Goal: Task Accomplishment & Management: Use online tool/utility

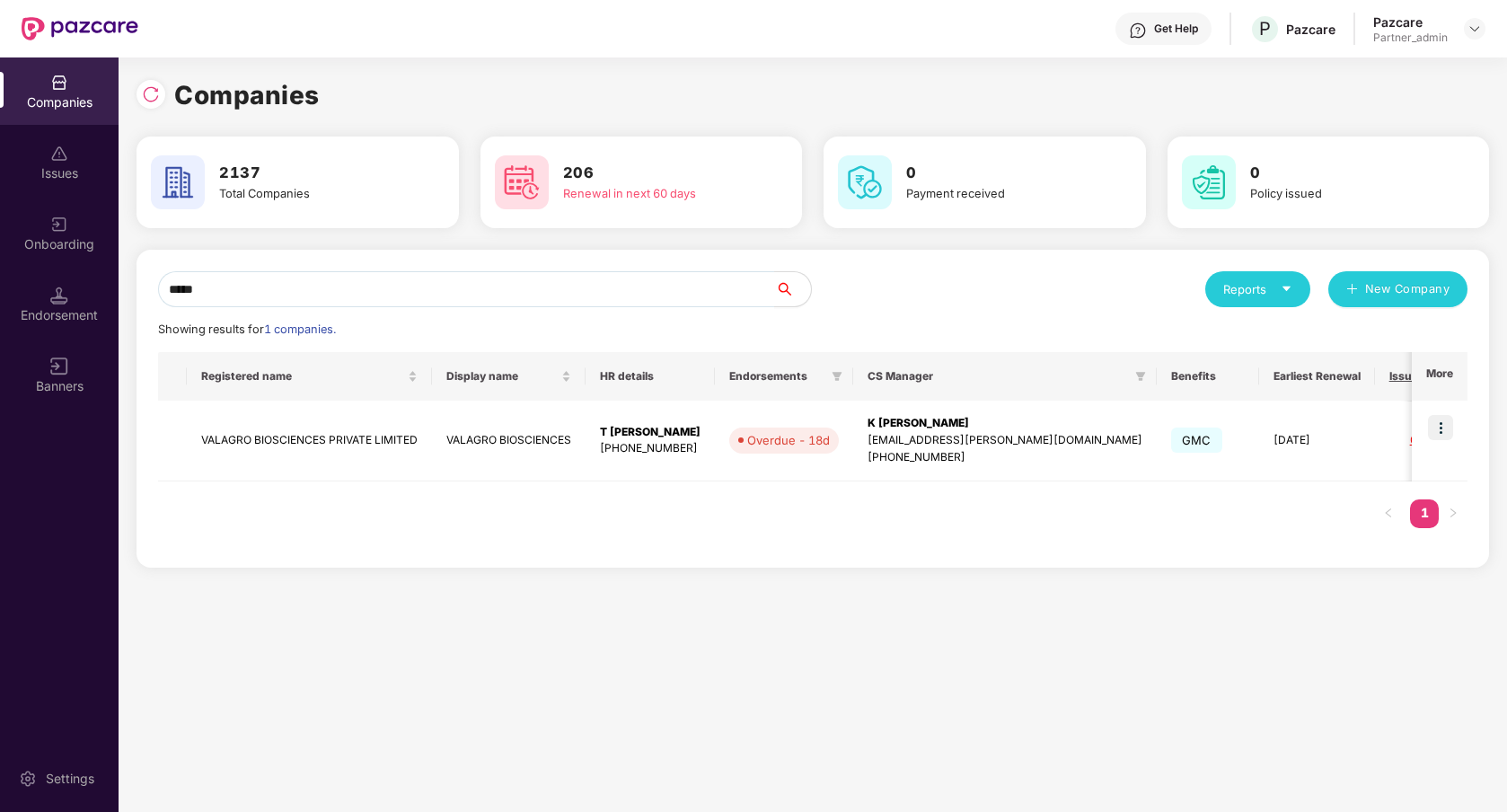
click at [1462, 23] on div "Pazcare Partner_admin" at bounding box center [1429, 29] width 112 height 32
click at [1469, 32] on img at bounding box center [1474, 29] width 14 height 14
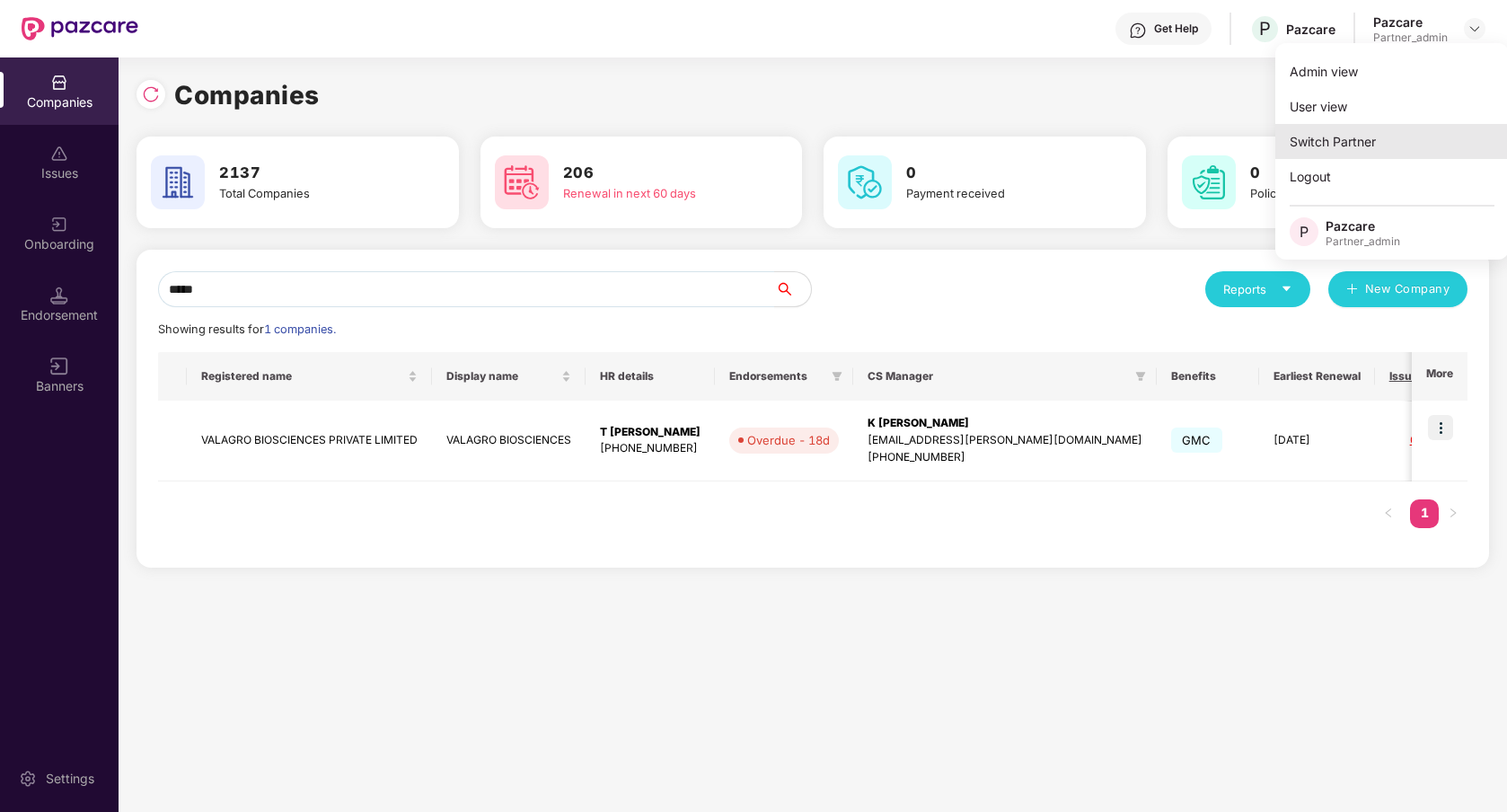
click at [1381, 129] on div "Switch Partner" at bounding box center [1392, 141] width 233 height 35
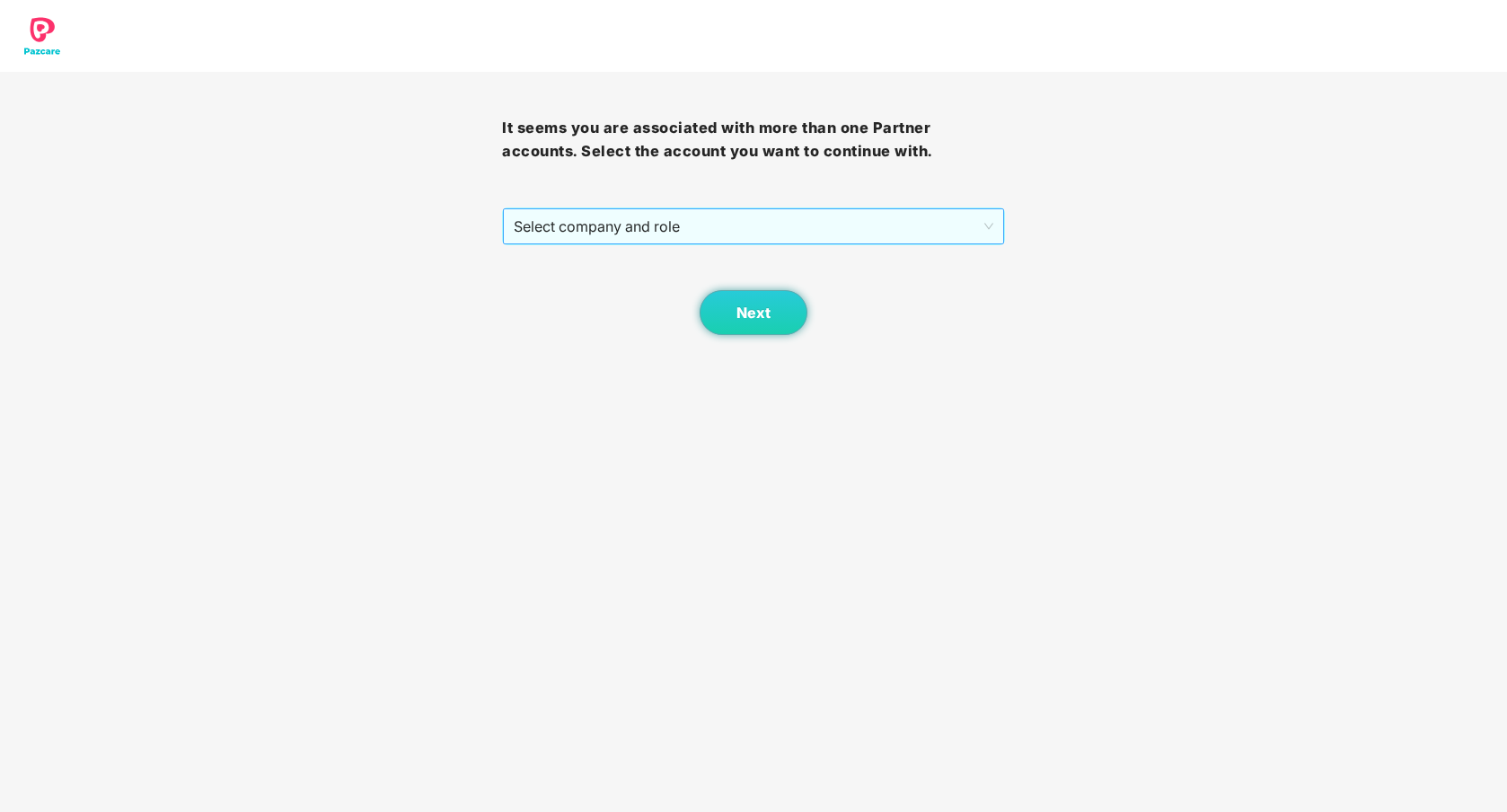
click at [740, 231] on span "Select company and role" at bounding box center [753, 226] width 479 height 34
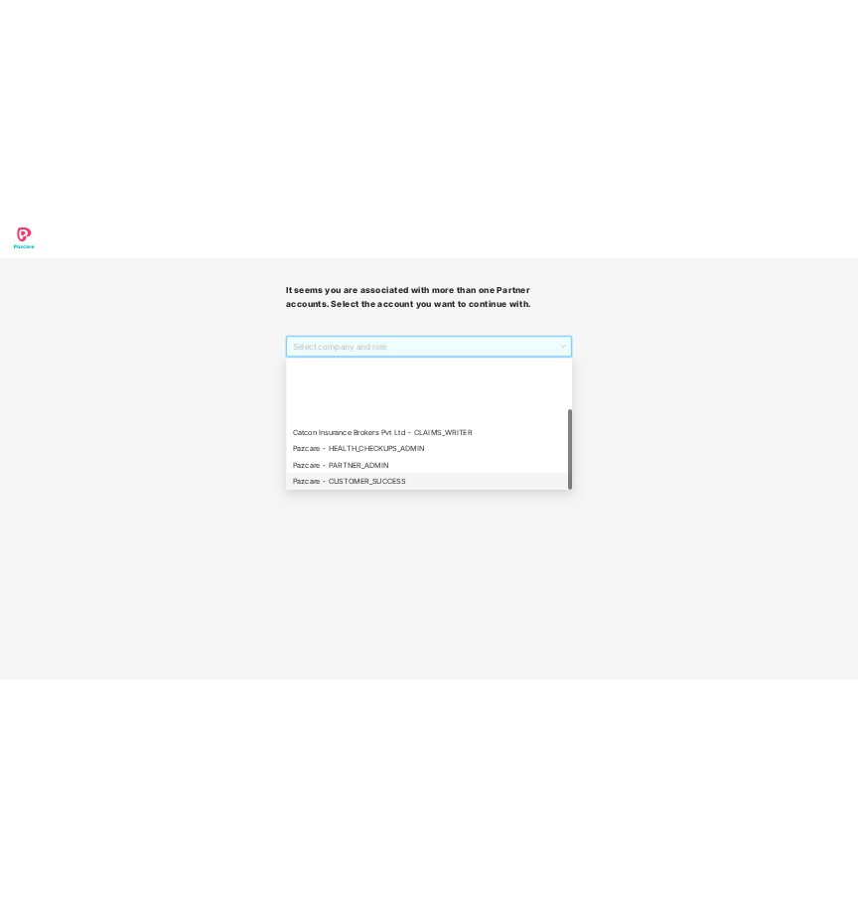
scroll to position [159, 0]
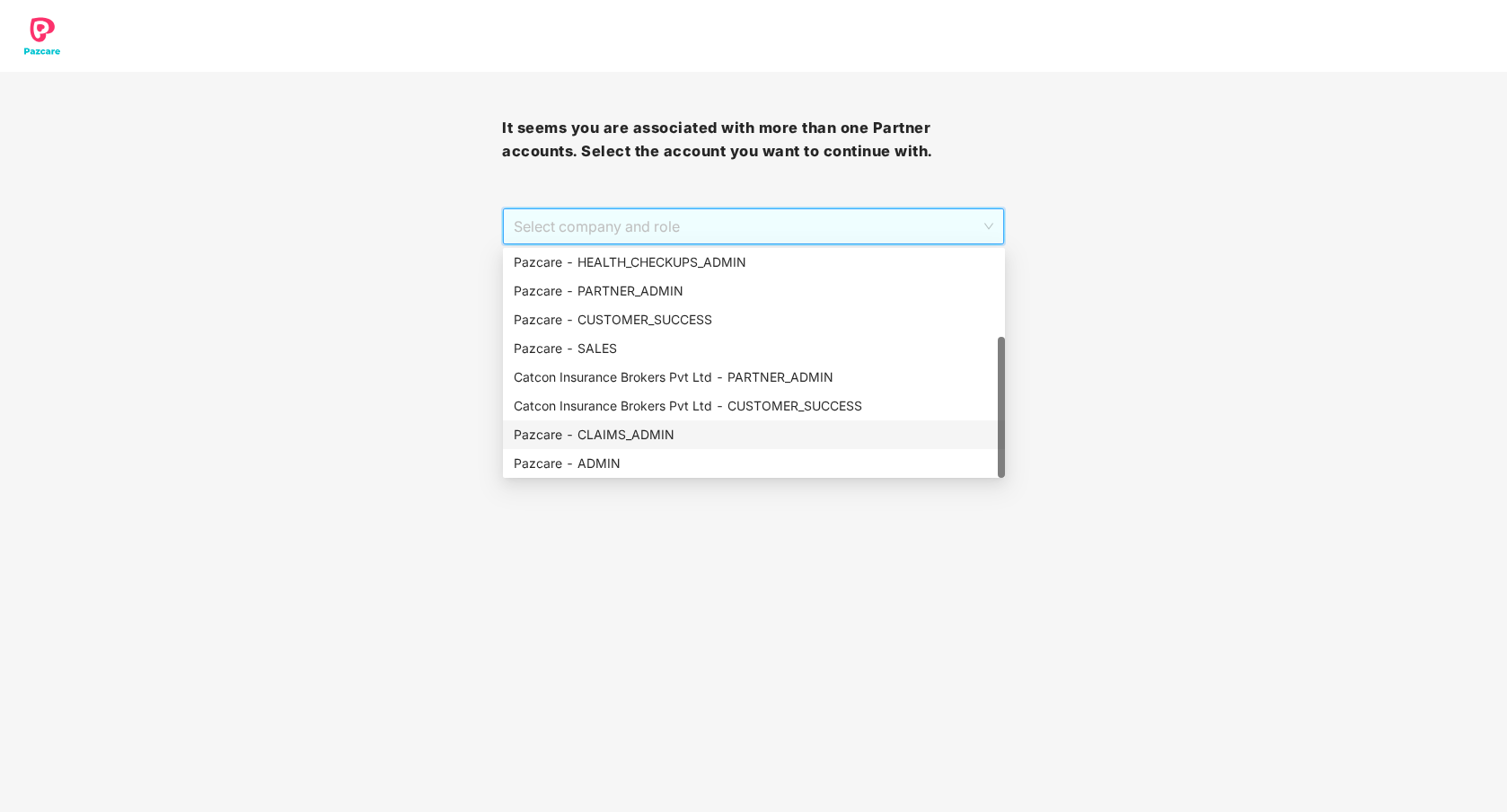
click at [652, 431] on div "Pazcare - CLAIMS_ADMIN" at bounding box center [754, 435] width 480 height 20
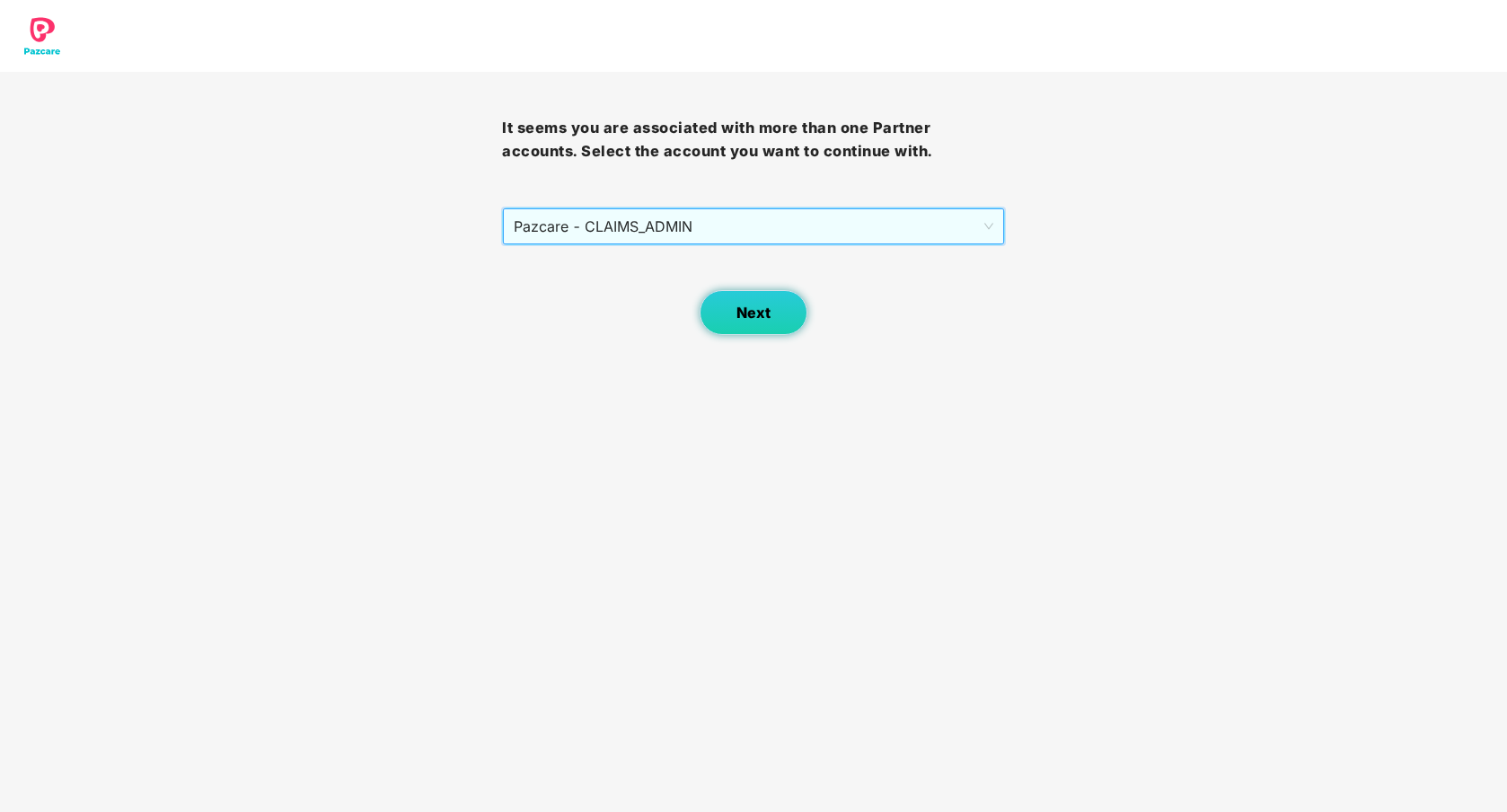
click at [767, 299] on button "Next" at bounding box center [753, 313] width 108 height 45
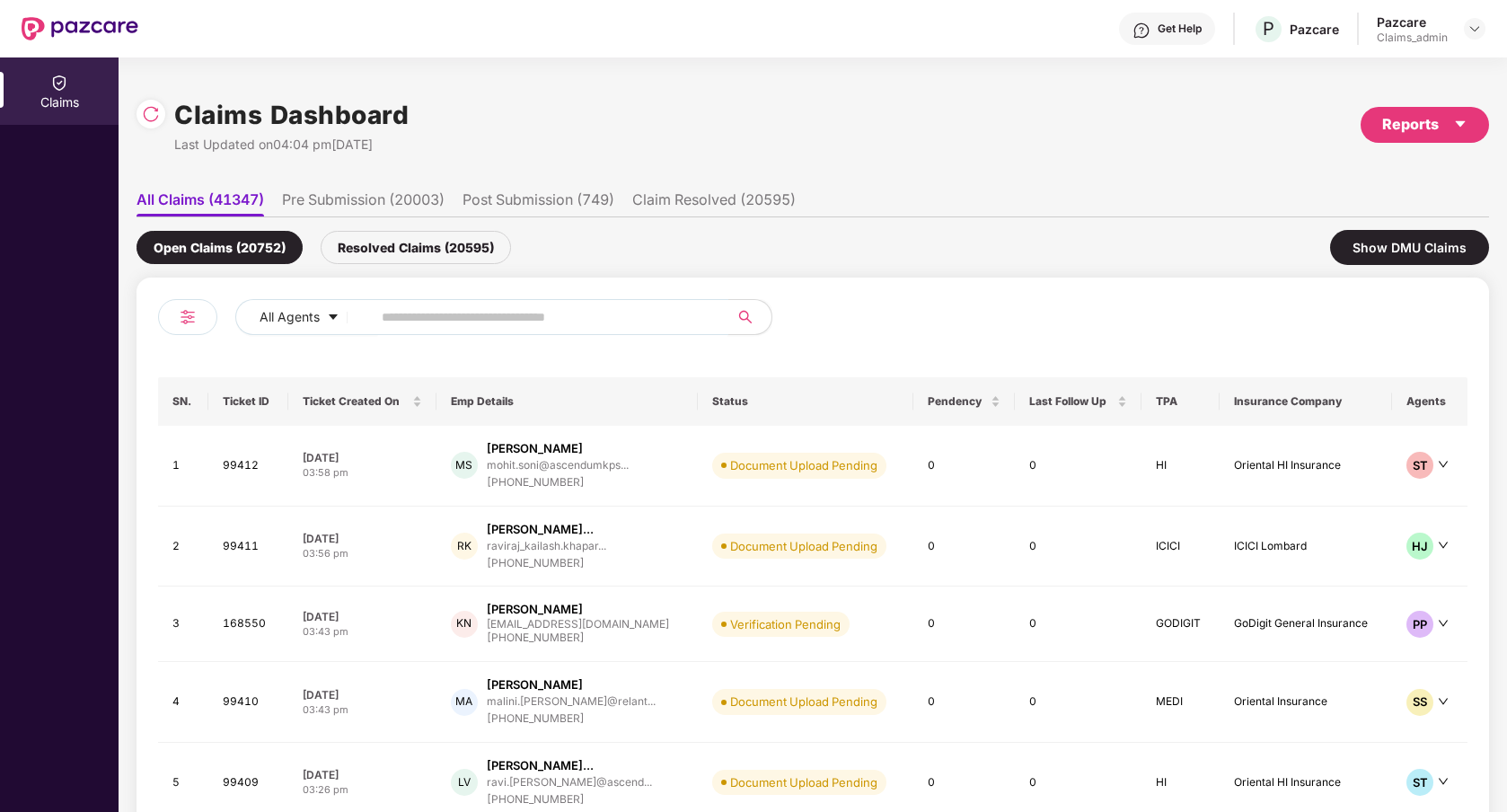
click at [542, 316] on input "text" at bounding box center [543, 317] width 322 height 27
paste input "******"
type input "******"
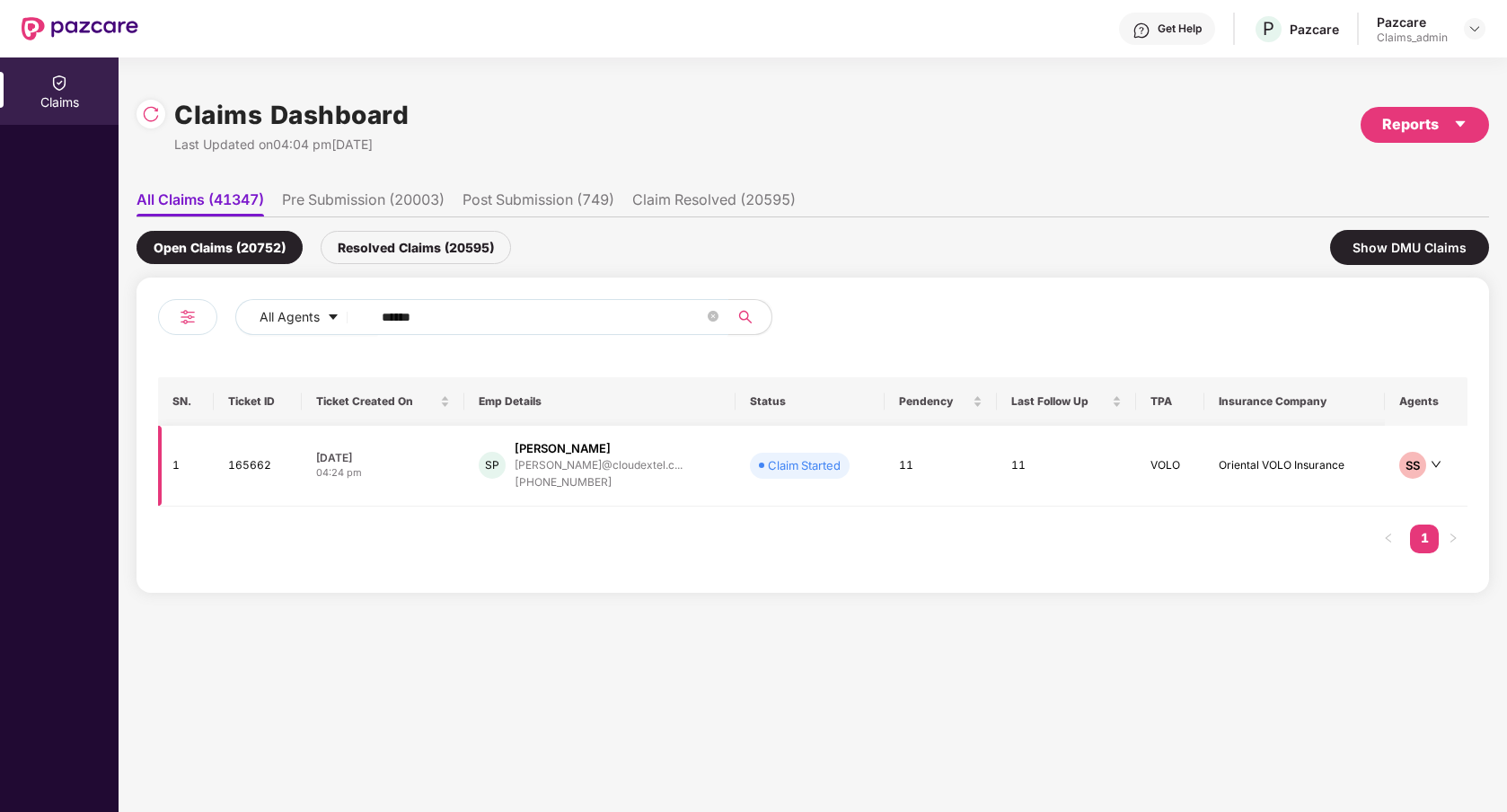
click at [768, 468] on div "Claim Started" at bounding box center [804, 465] width 72 height 18
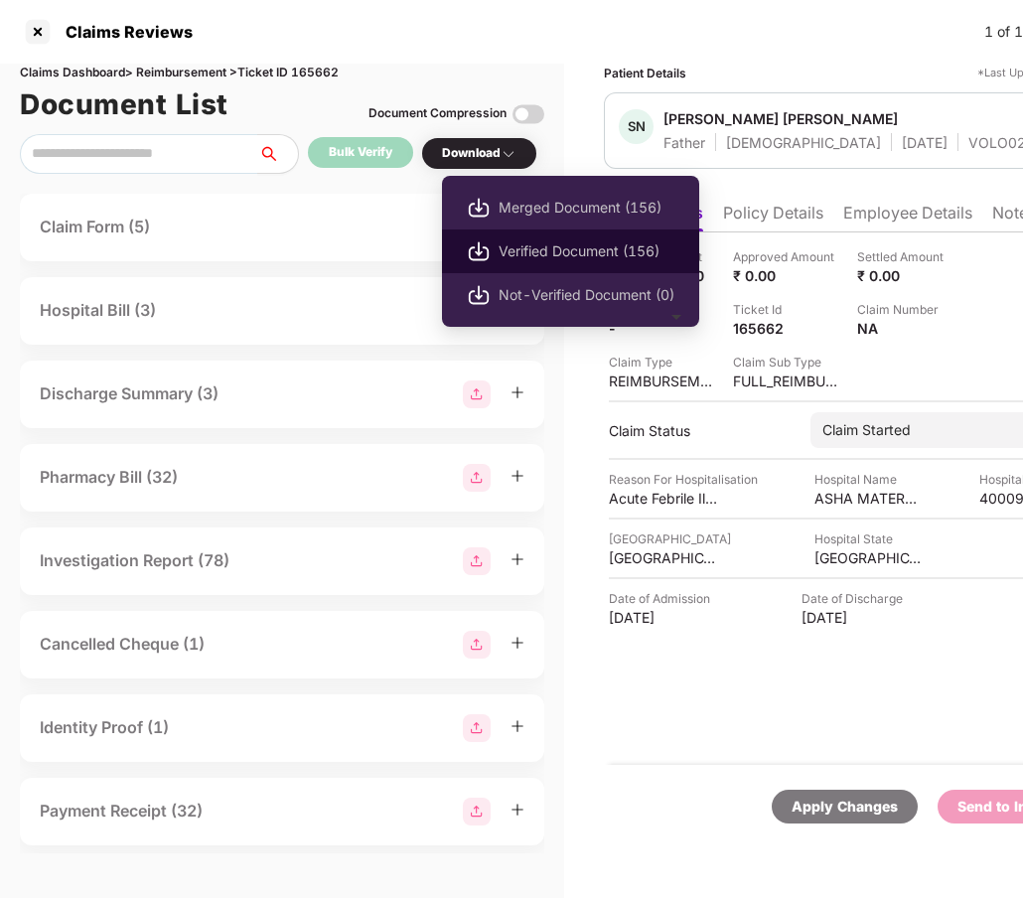
click at [557, 243] on span "Verified Document (156)" at bounding box center [586, 251] width 176 height 22
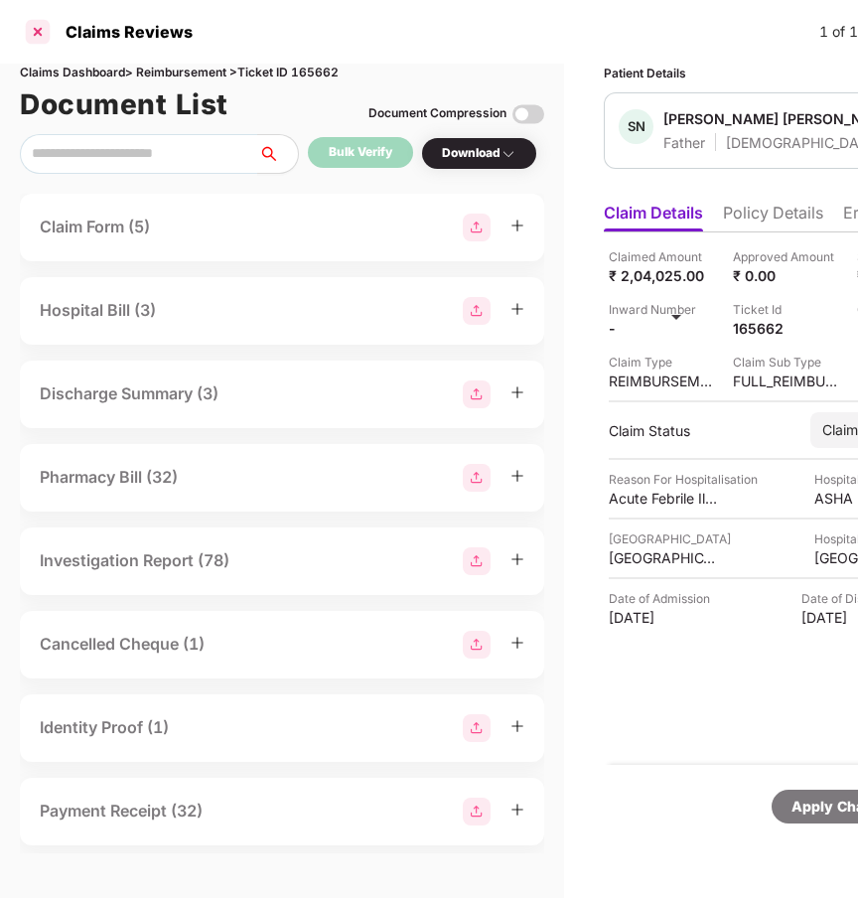
click at [49, 36] on div at bounding box center [38, 32] width 32 height 32
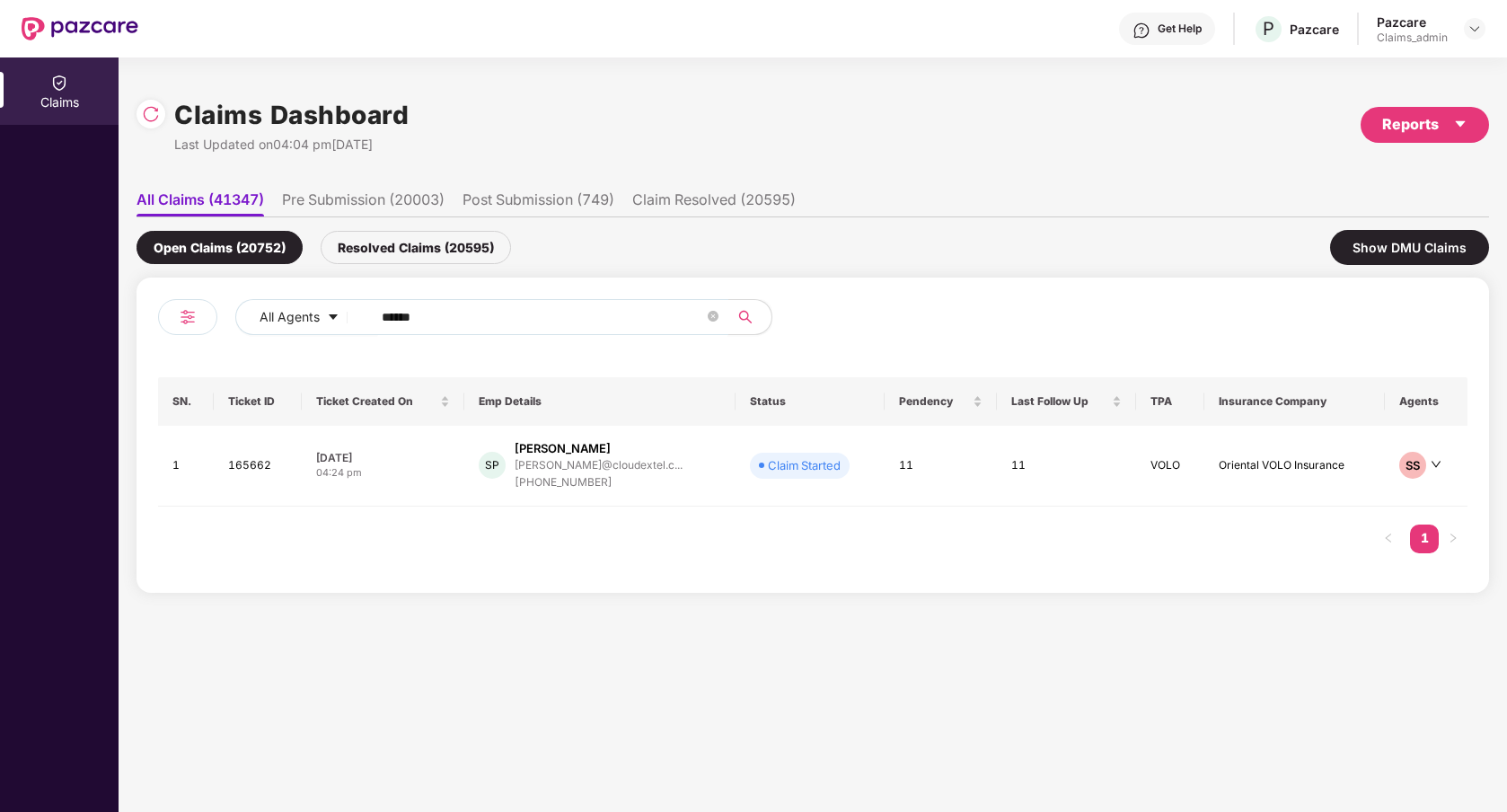
click at [510, 316] on input "******" at bounding box center [543, 317] width 322 height 27
type input "******"
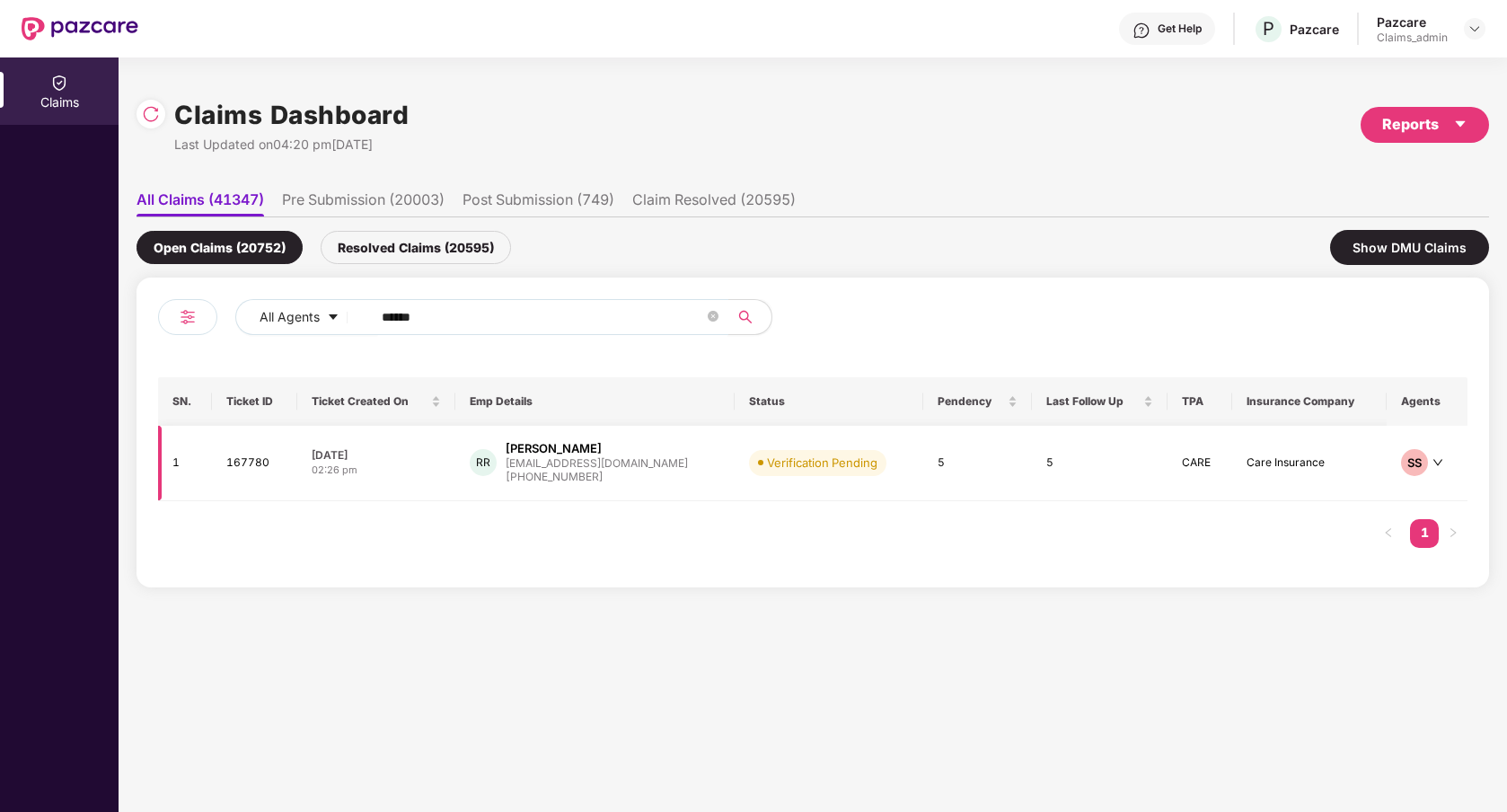
click at [679, 485] on td "RR [PERSON_NAME] [EMAIL_ADDRESS][DOMAIN_NAME] [PHONE_NUMBER]" at bounding box center [595, 463] width 280 height 75
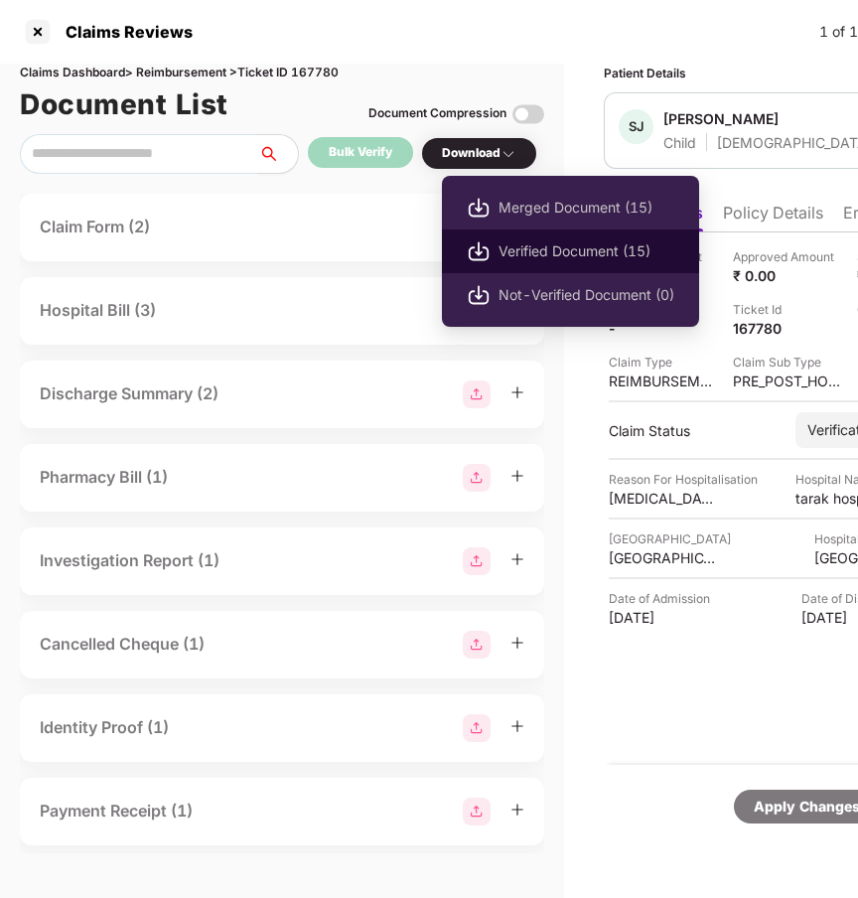
click at [526, 252] on span "Verified Document (15)" at bounding box center [586, 251] width 176 height 22
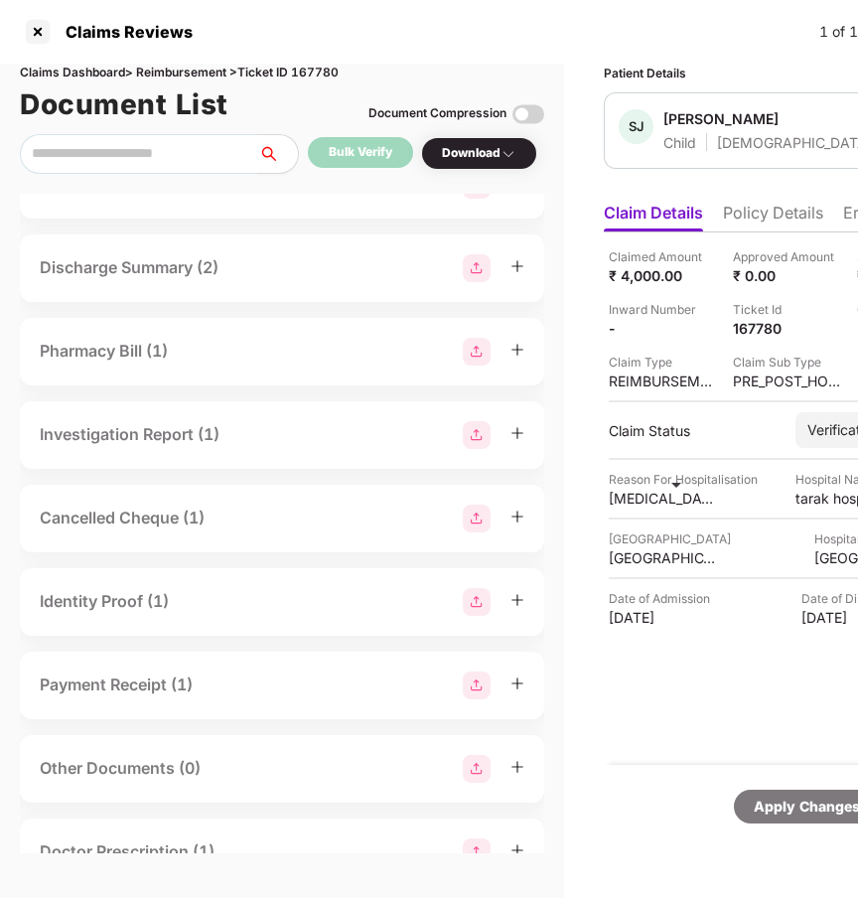
scroll to position [258, 0]
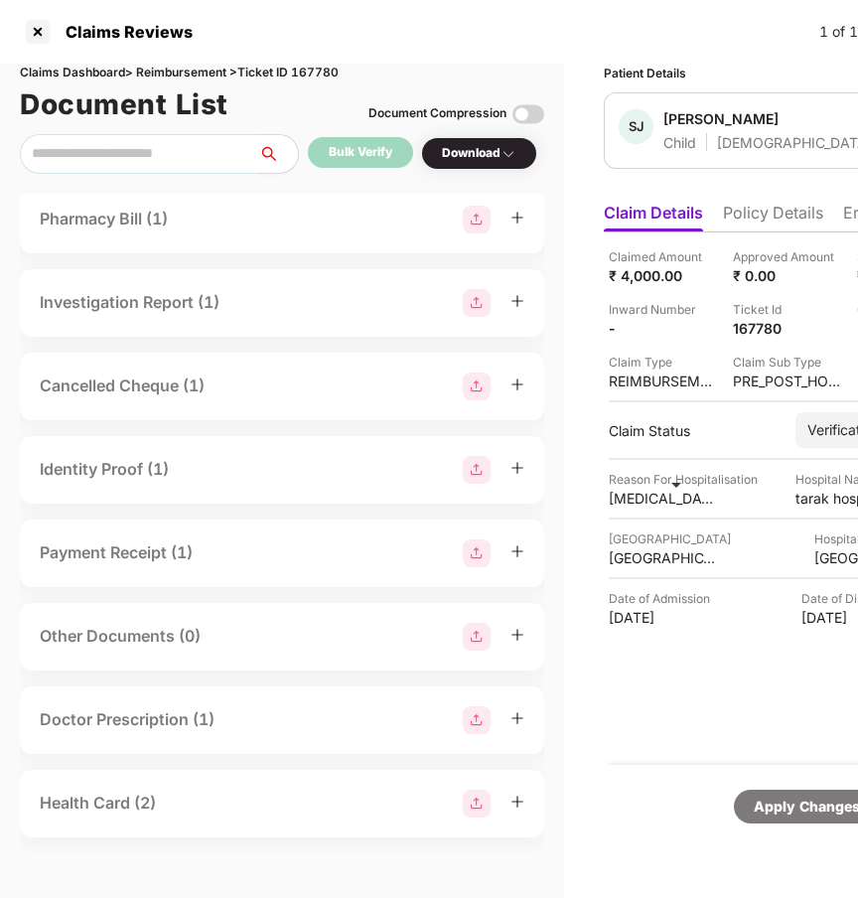
click at [231, 471] on div "Identity Proof (1)" at bounding box center [282, 470] width 484 height 28
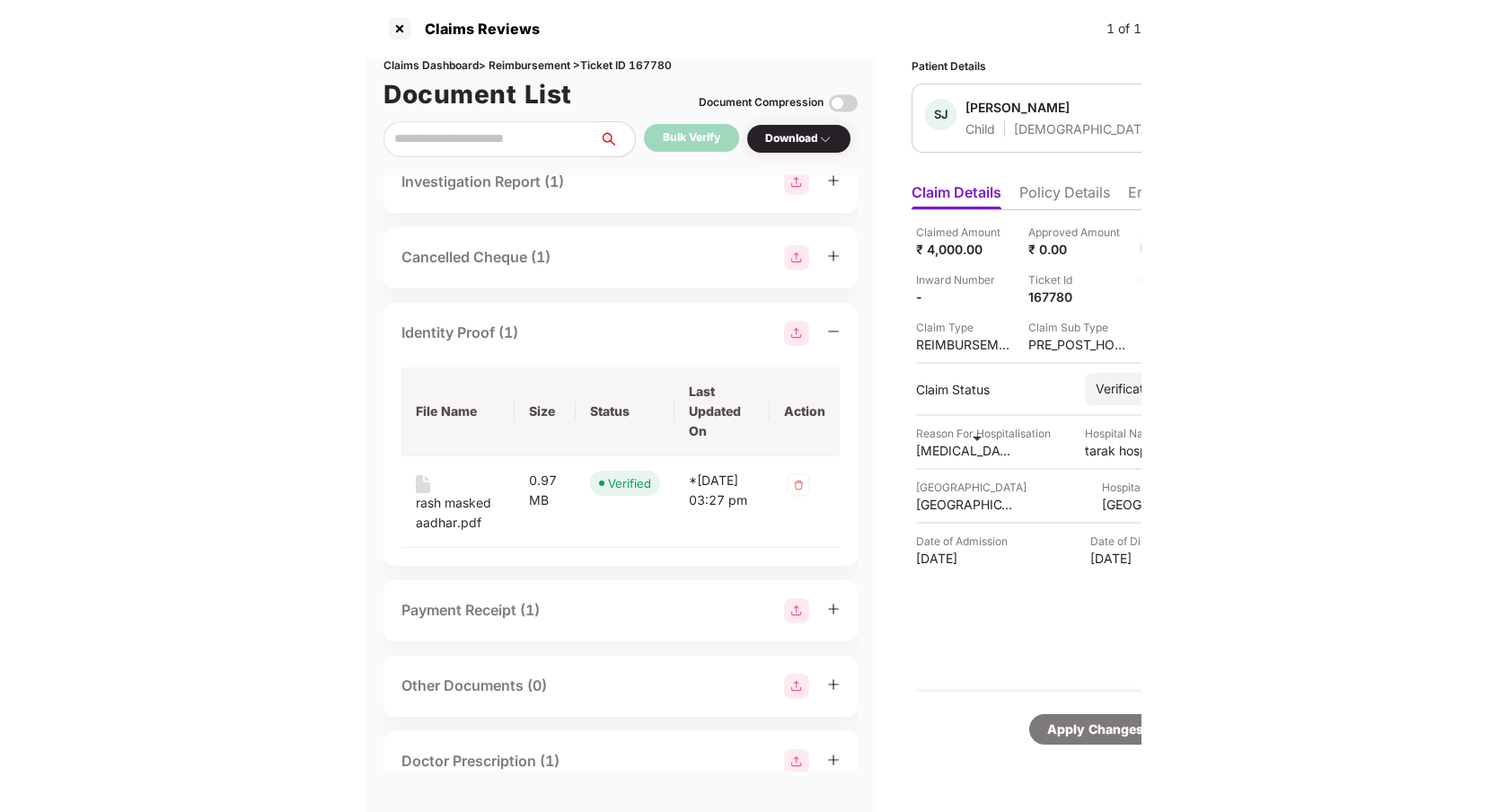
scroll to position [436, 0]
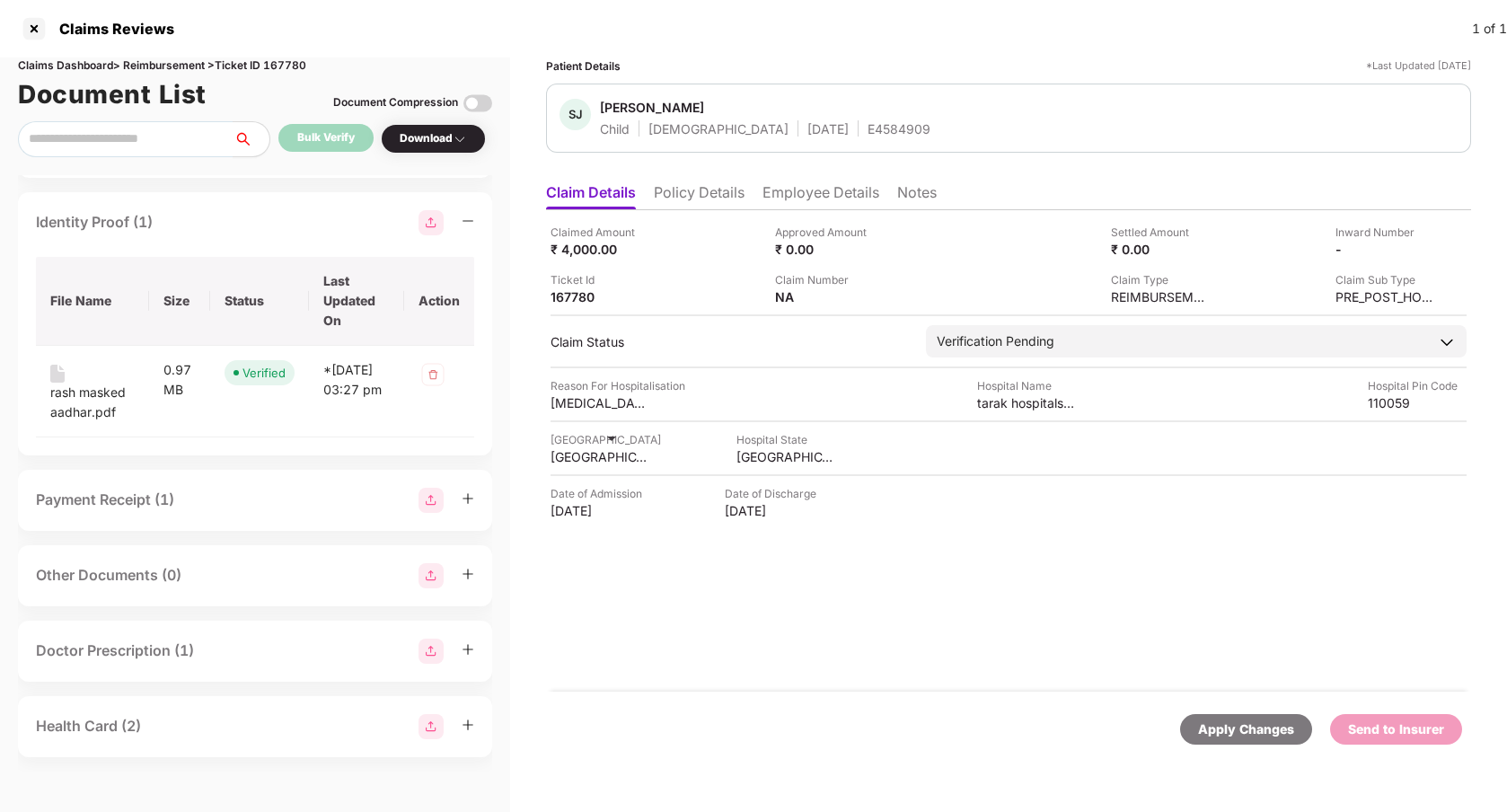
click at [805, 603] on div "Claimed Amount ₹ 4,000.00 Approved Amount ₹ 0.00 Settled Amount ₹ 0.00 Inward N…" at bounding box center [1009, 450] width 925 height 481
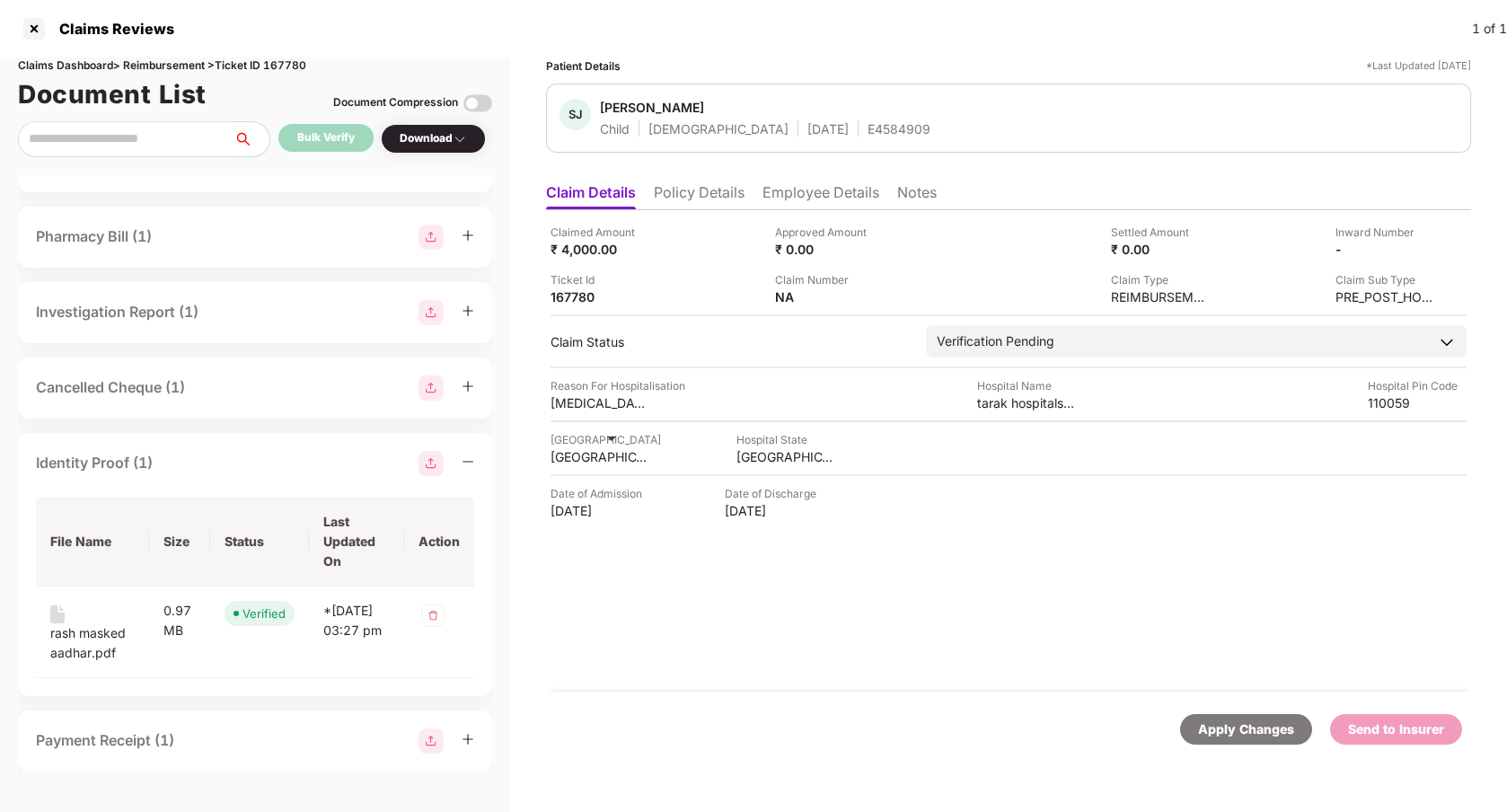
scroll to position [0, 0]
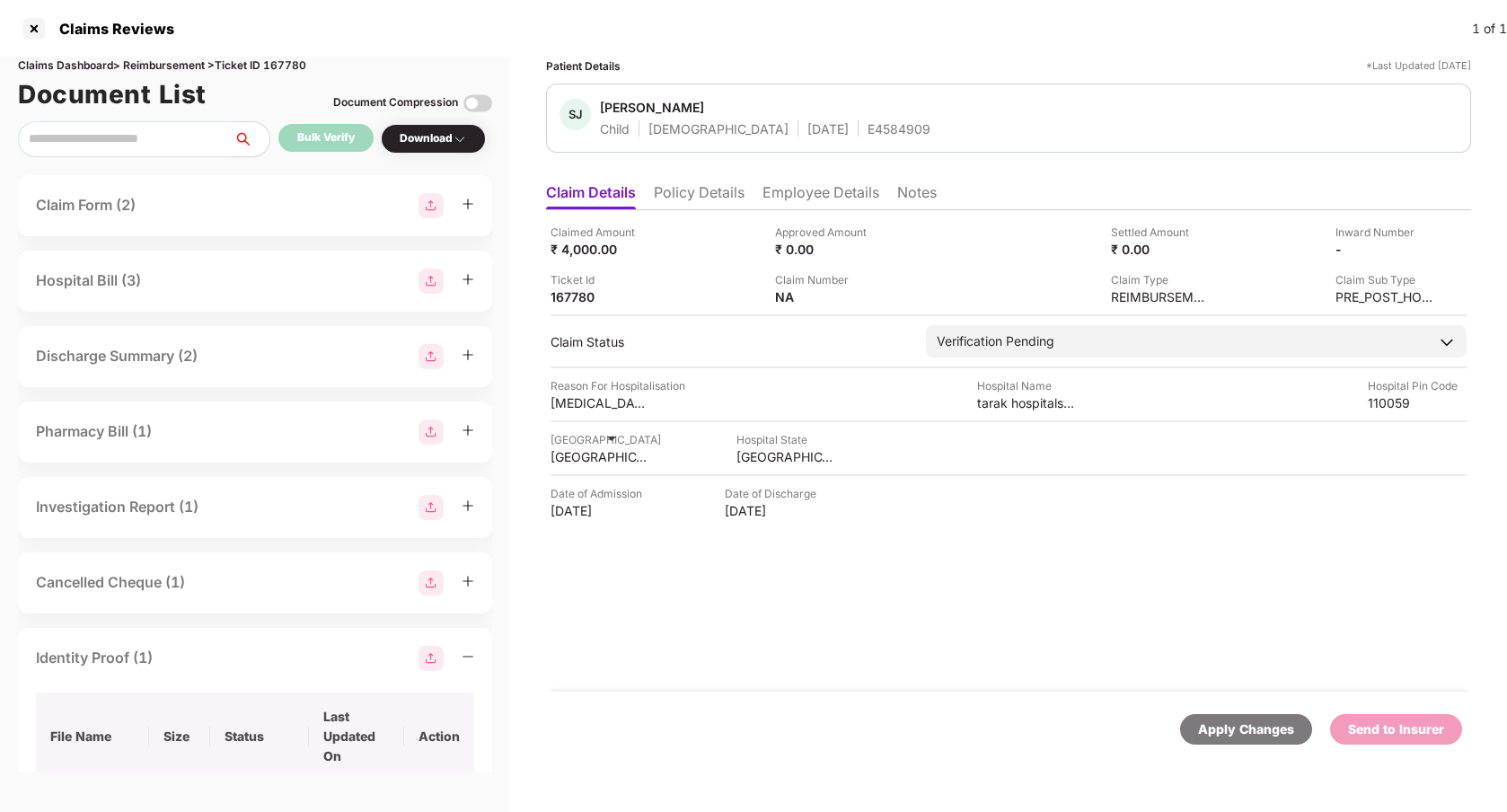
click at [601, 637] on div "Claimed Amount ₹ 4,000.00 Approved Amount ₹ 0.00 Settled Amount ₹ 0.00 Inward N…" at bounding box center [1009, 450] width 925 height 481
click at [678, 615] on div "Claimed Amount ₹ 4,000.00 Approved Amount ₹ 0.00 Settled Amount ₹ 0.00 Inward N…" at bounding box center [1009, 450] width 925 height 481
click at [0, 545] on div "Claims Dashboard > Reimbursement > Ticket ID 167780 Document List Document Comp…" at bounding box center [255, 435] width 510 height 754
click at [29, 24] on div at bounding box center [34, 29] width 29 height 29
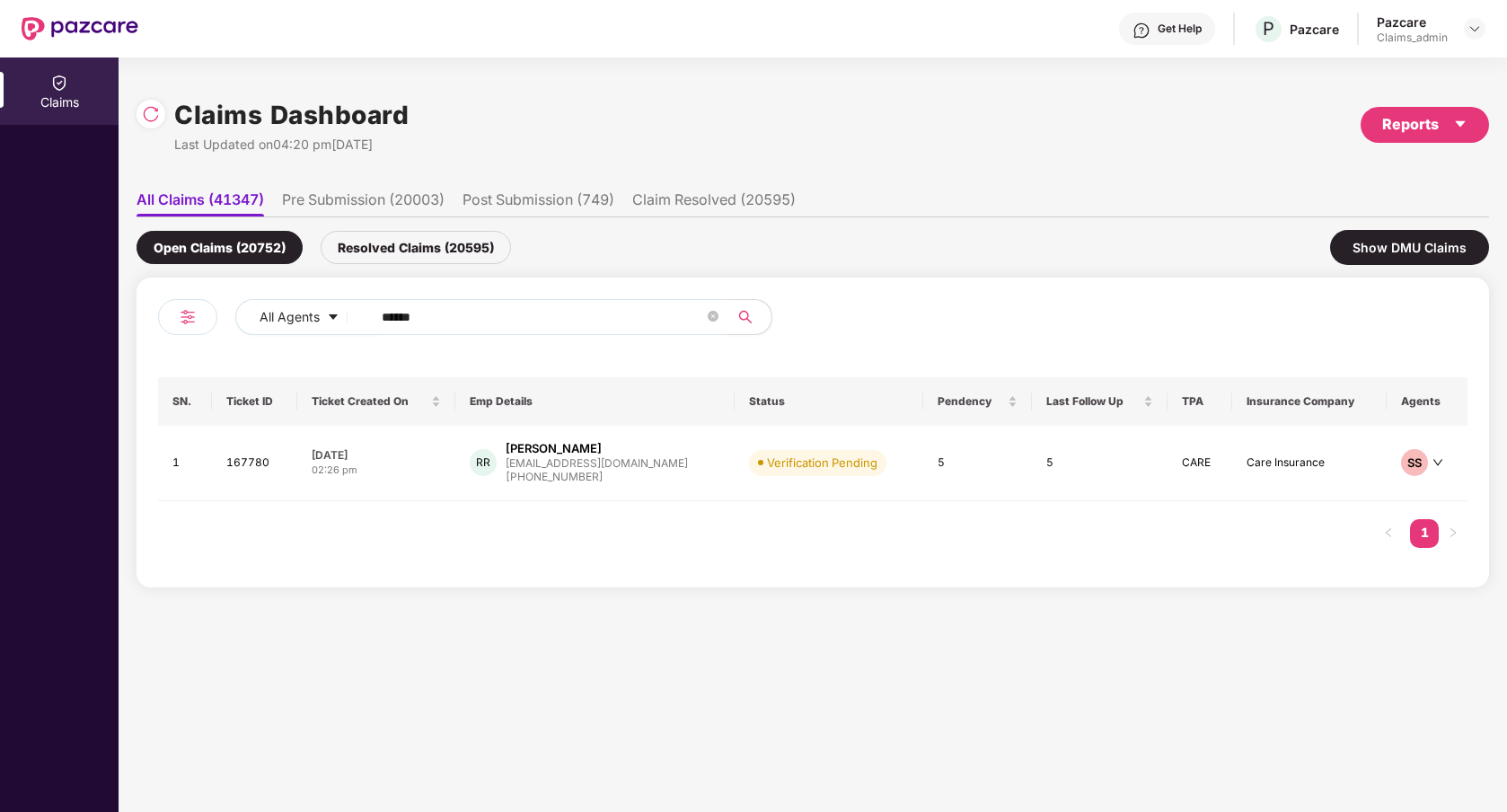
click at [519, 307] on input "******" at bounding box center [543, 317] width 322 height 27
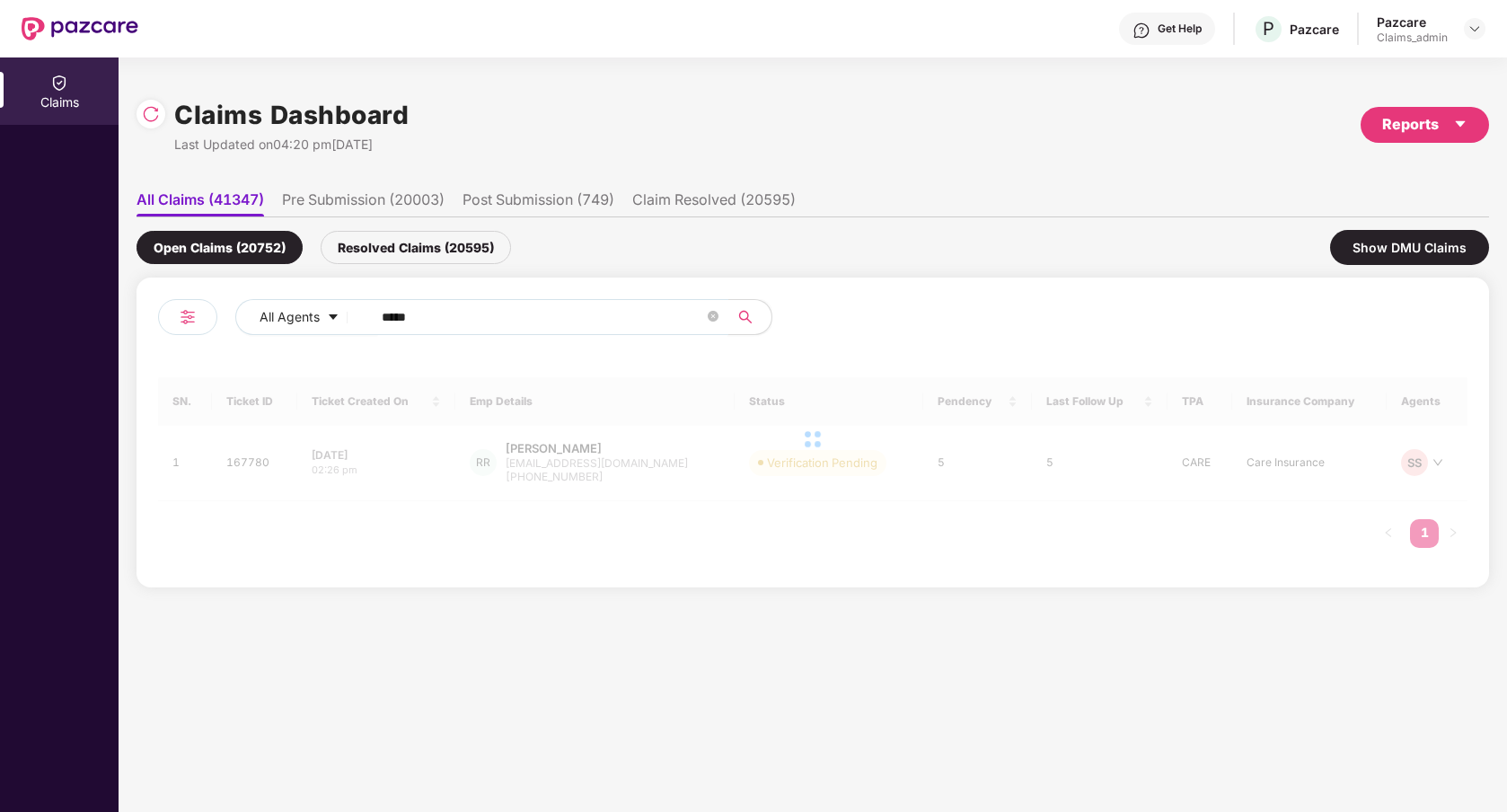
type input "******"
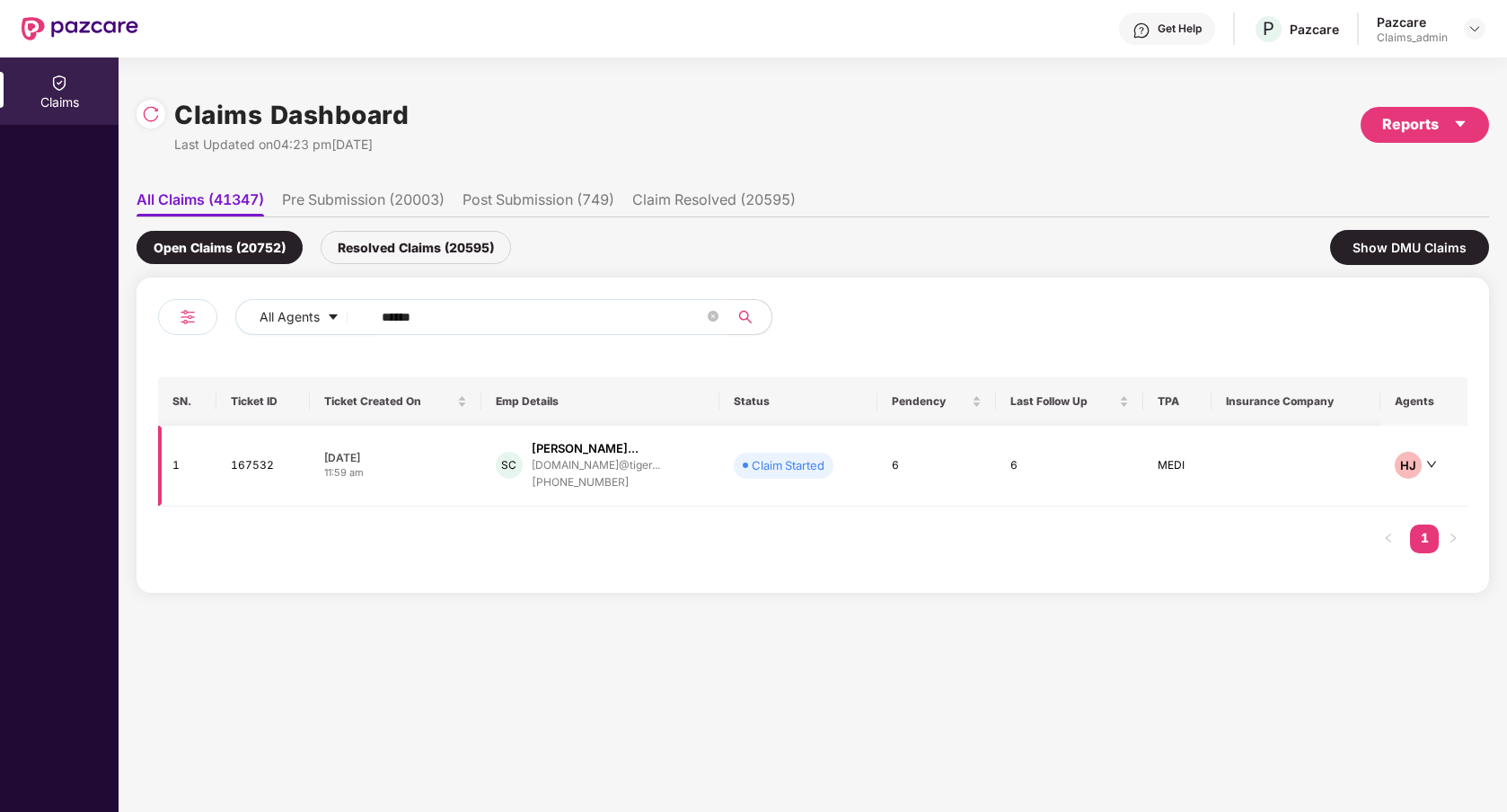
click at [702, 496] on td "SC [PERSON_NAME]... [DOMAIN_NAME][PERSON_NAME]... [PHONE_NUMBER]" at bounding box center [600, 466] width 238 height 80
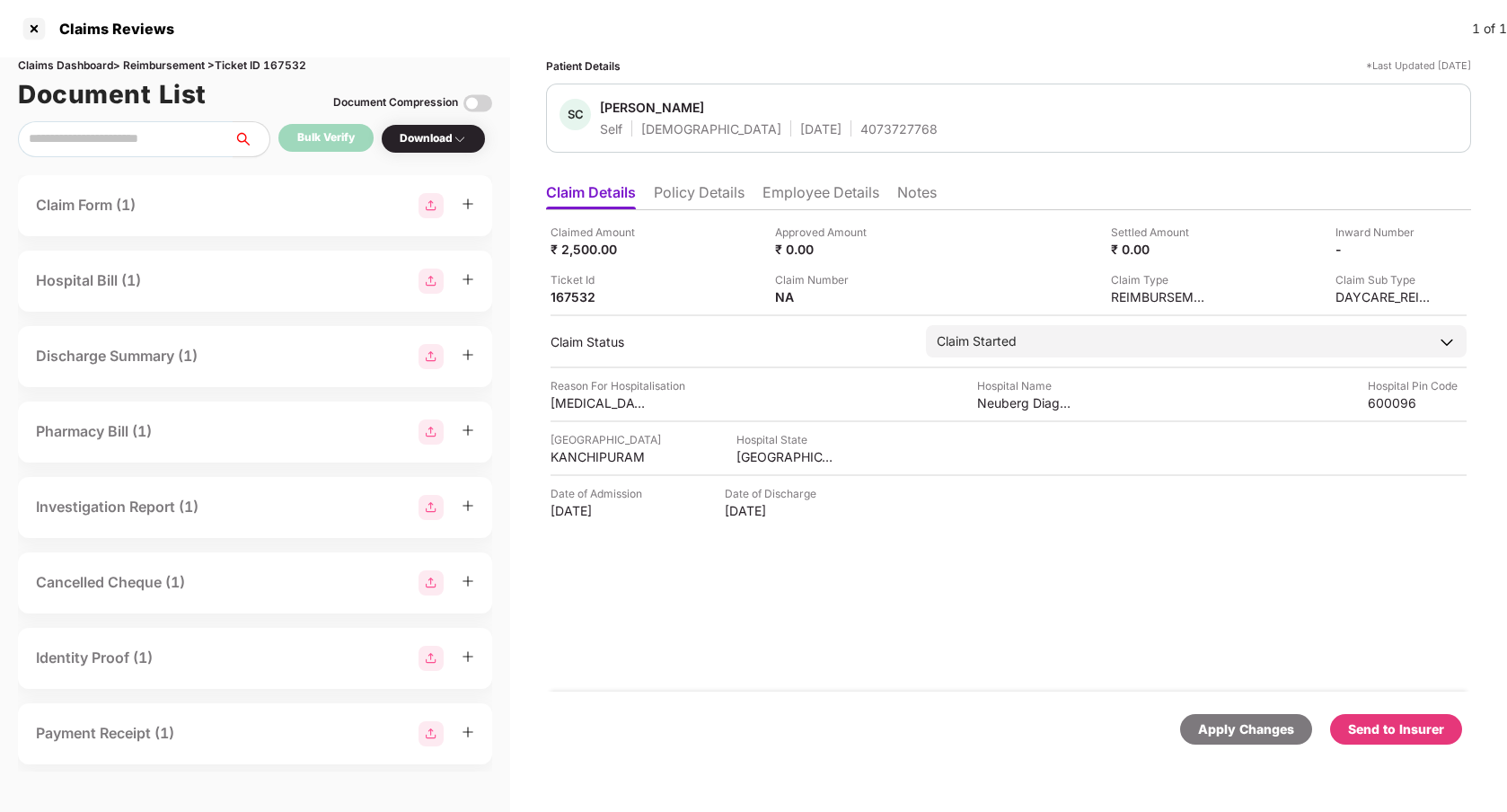
click at [257, 214] on div "Claim Form (1)" at bounding box center [255, 205] width 438 height 25
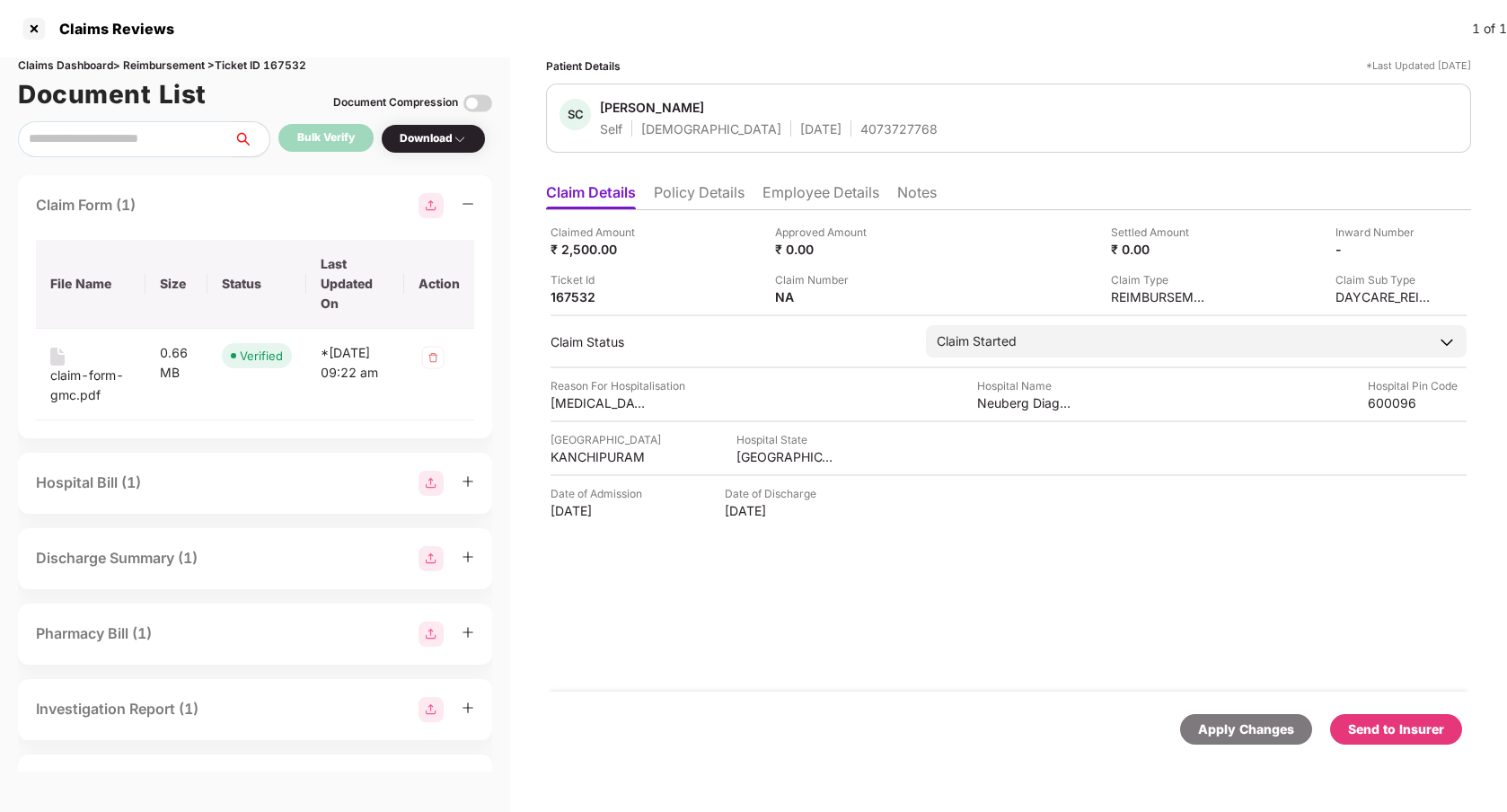
click at [242, 466] on div "Hospital Bill (1)" at bounding box center [255, 483] width 474 height 61
click at [226, 474] on div "Hospital Bill (1)" at bounding box center [255, 483] width 438 height 25
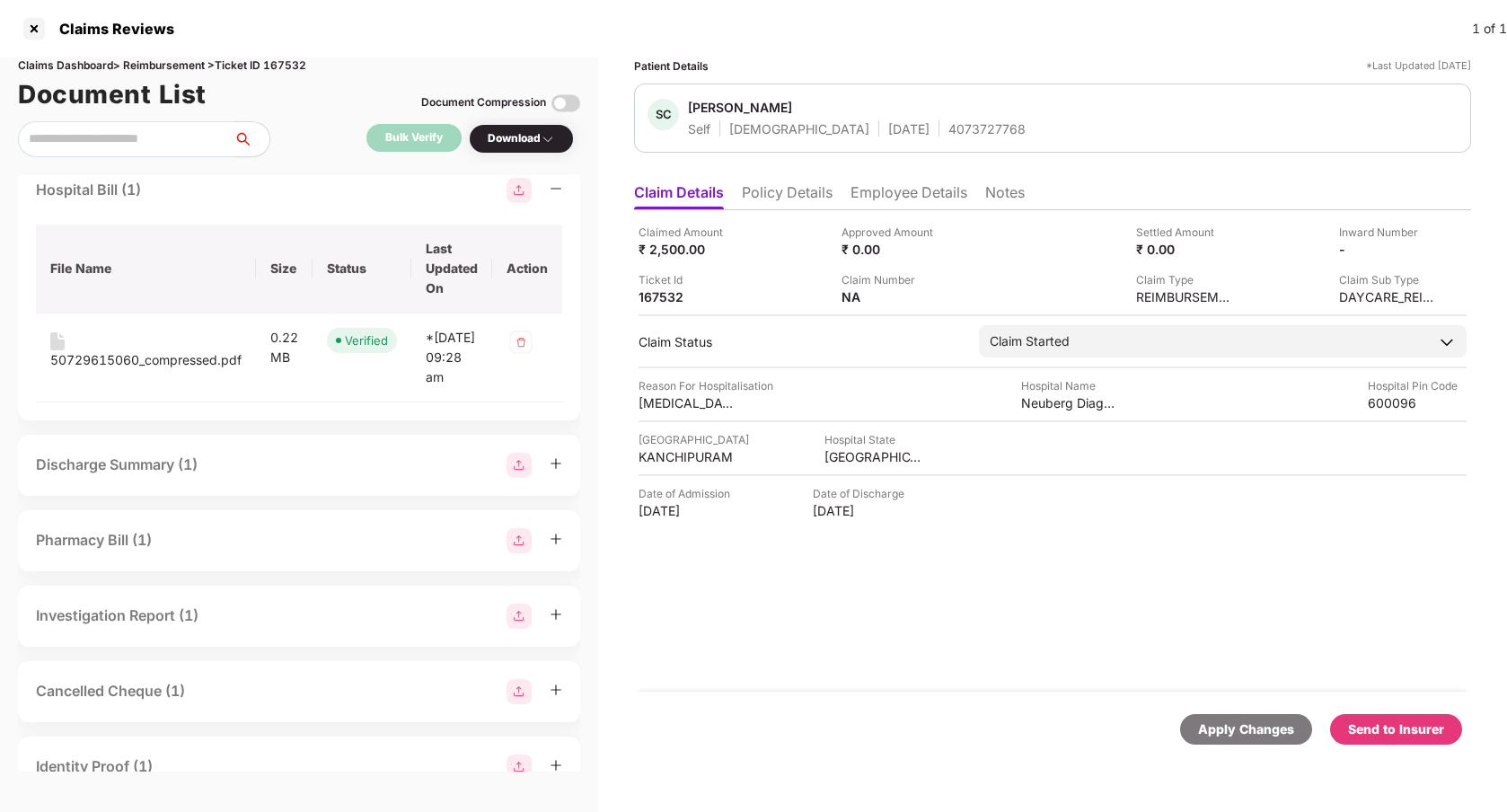
click at [247, 473] on div "Discharge Summary (1)" at bounding box center [299, 465] width 526 height 25
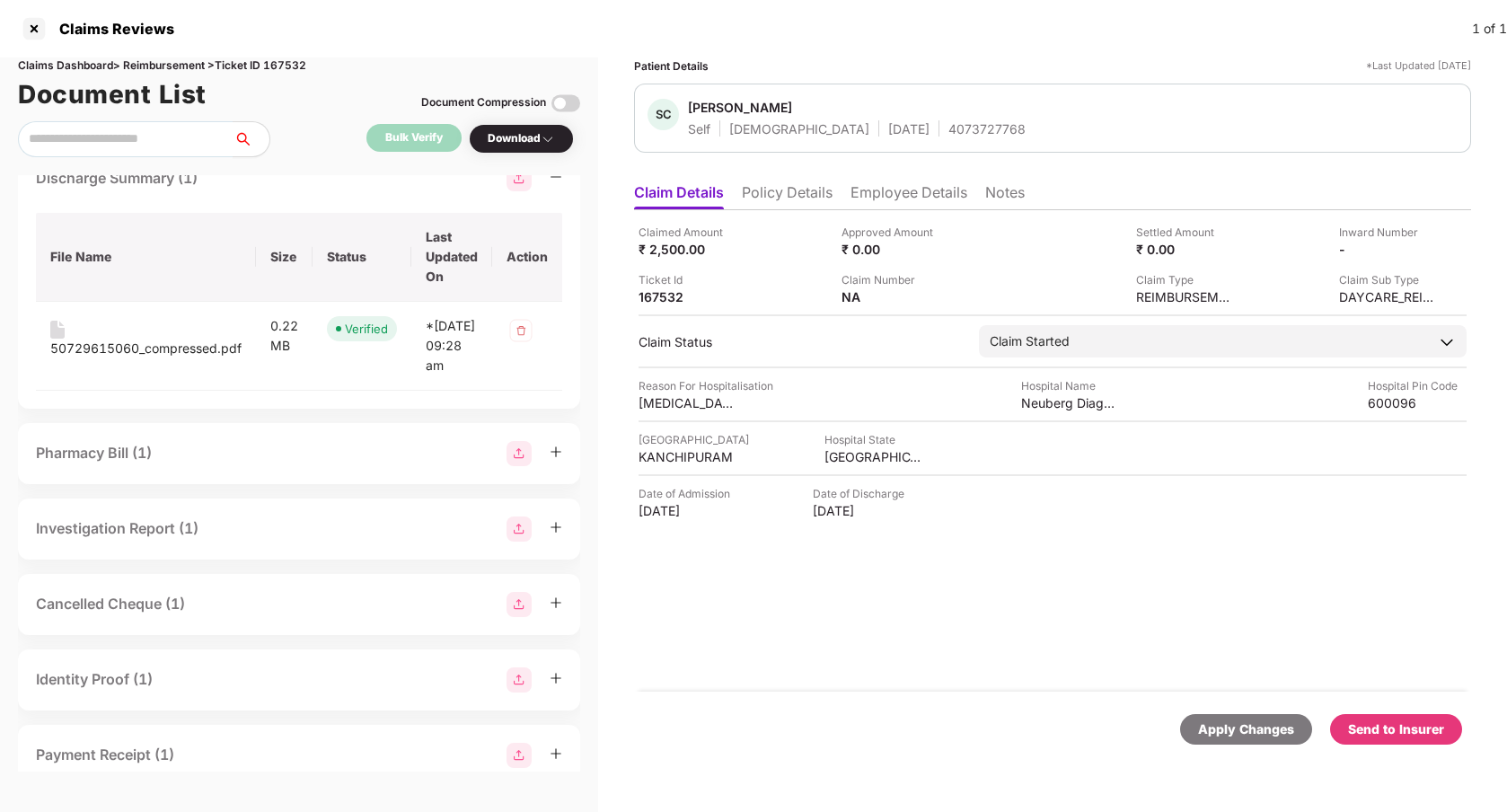
click at [233, 466] on div "Pharmacy Bill (1)" at bounding box center [299, 453] width 526 height 25
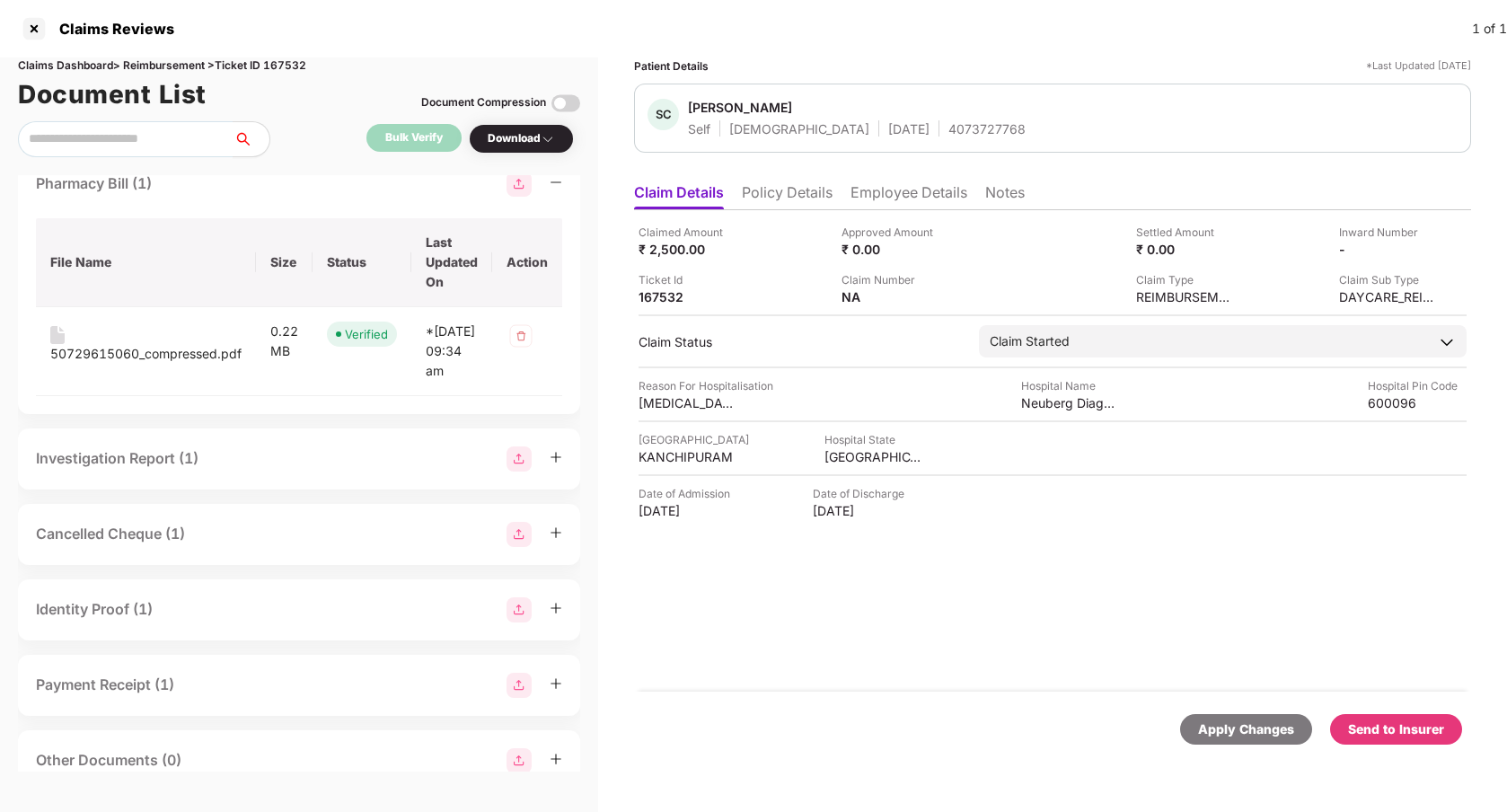
scroll to position [929, 0]
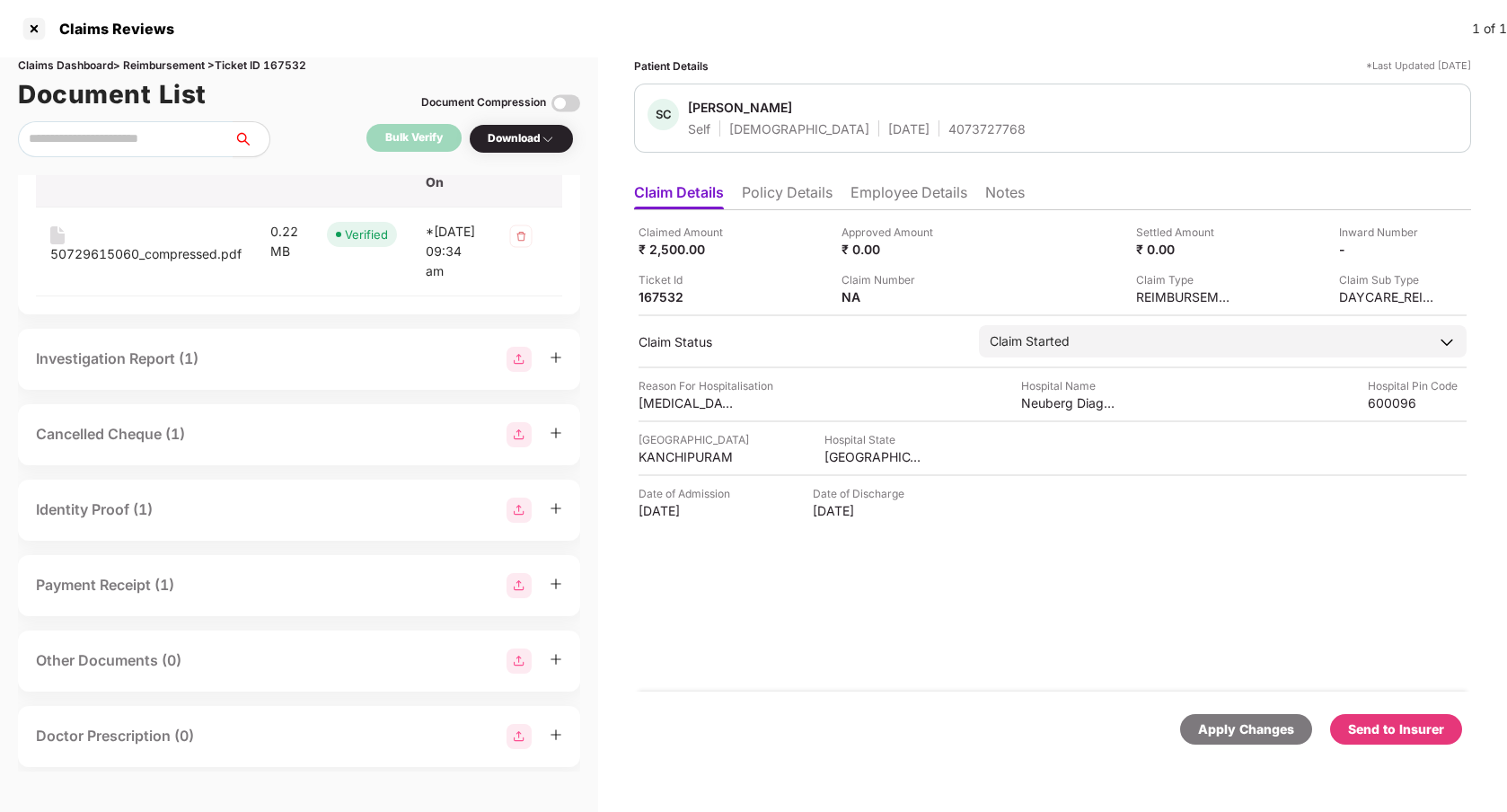
click at [244, 372] on div "Investigation Report (1)" at bounding box center [299, 359] width 526 height 25
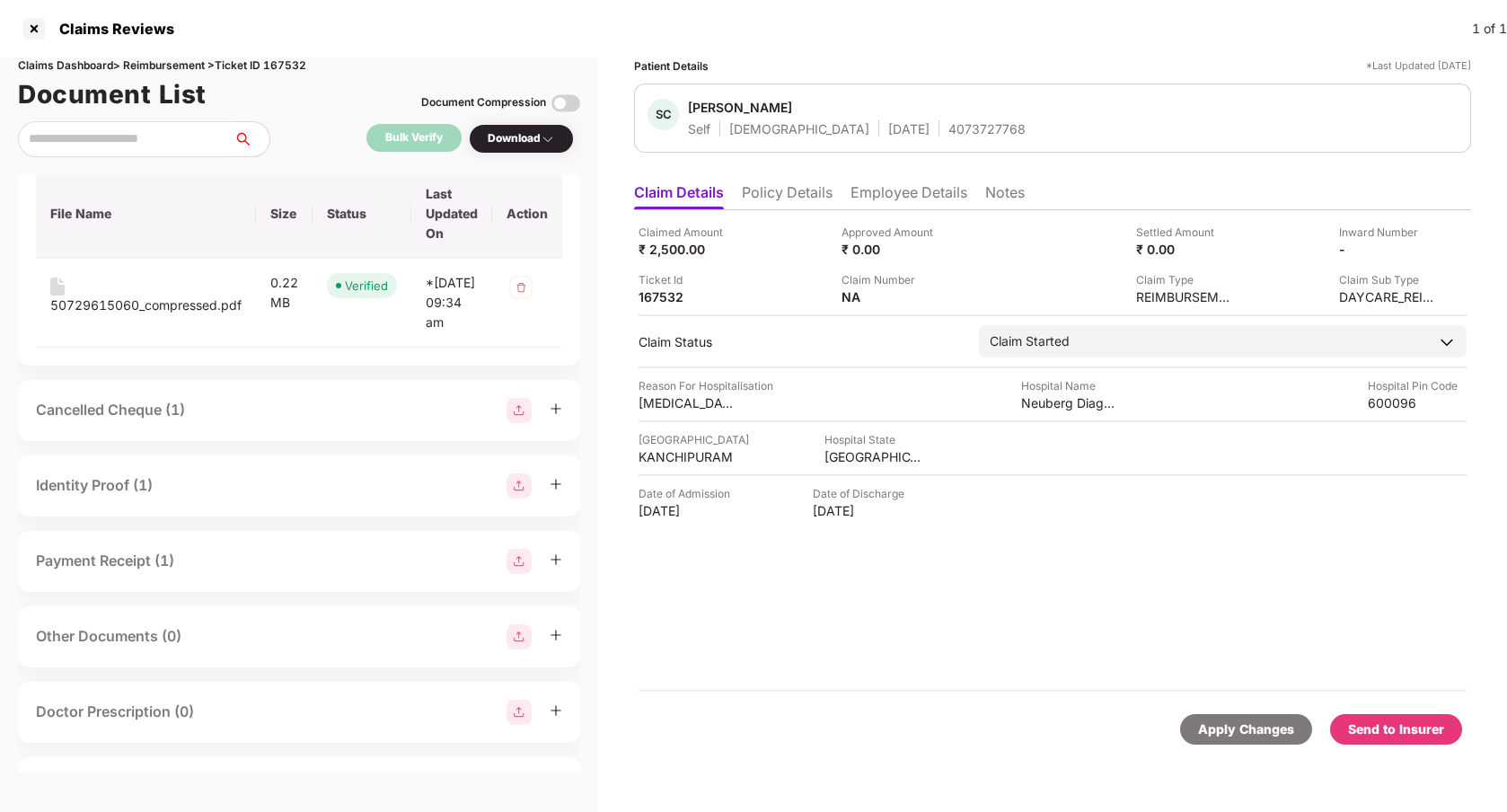
click at [235, 423] on div "Cancelled Cheque (1)" at bounding box center [299, 411] width 526 height 25
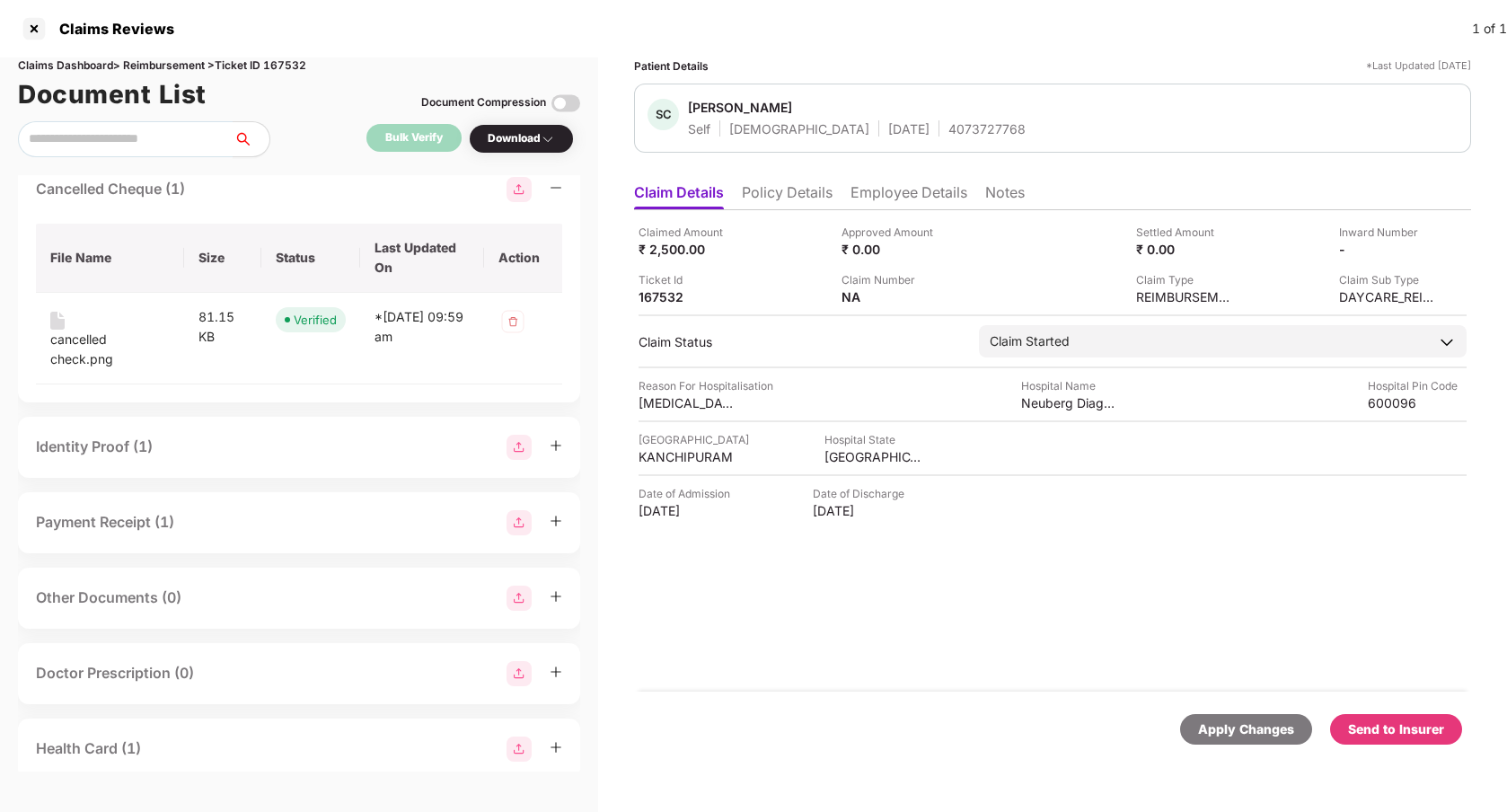
click at [229, 459] on div "Identity Proof (1)" at bounding box center [299, 448] width 526 height 25
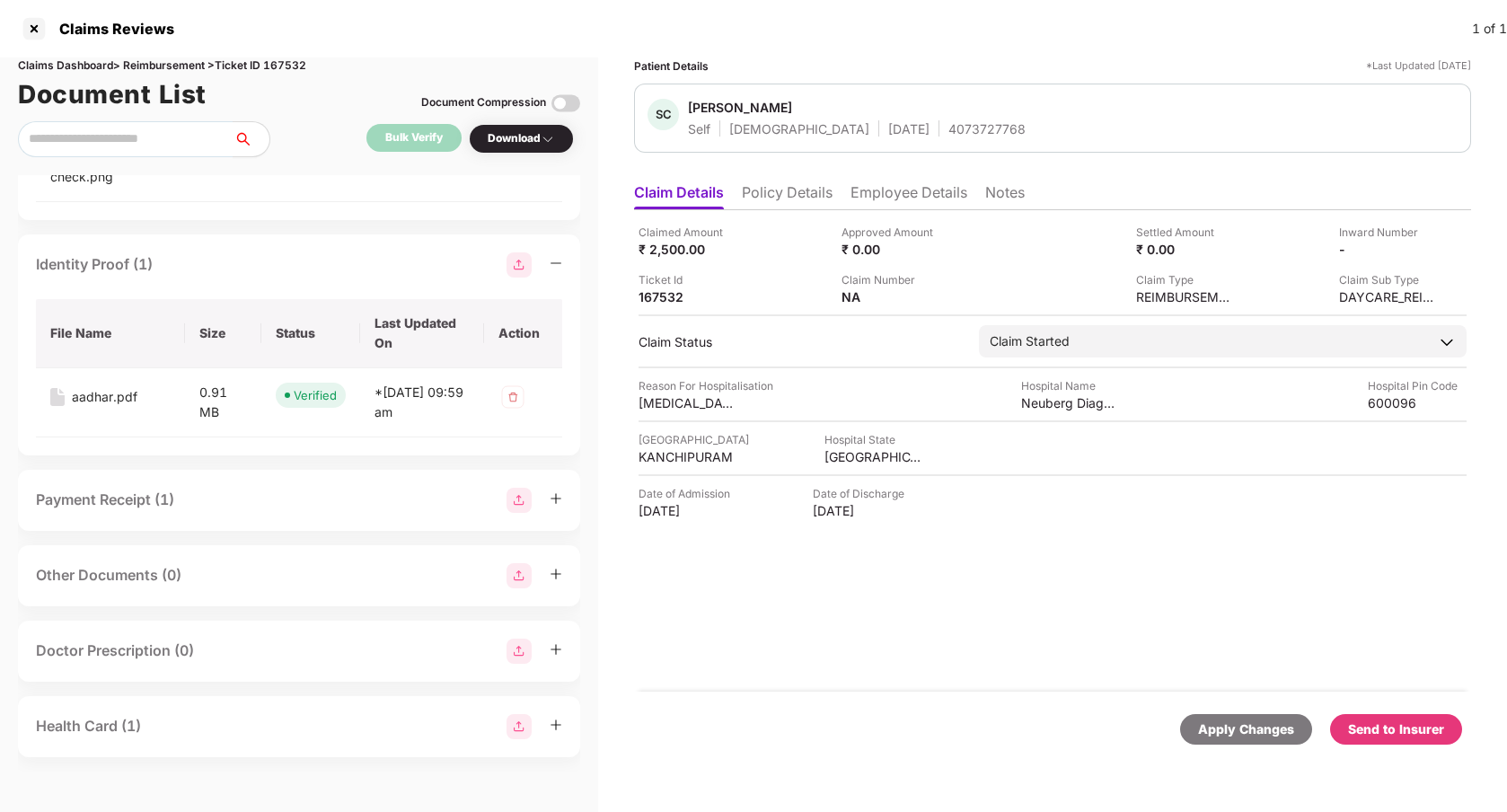
scroll to position [1634, 0]
click at [223, 508] on div "Payment Receipt (1)" at bounding box center [299, 500] width 526 height 25
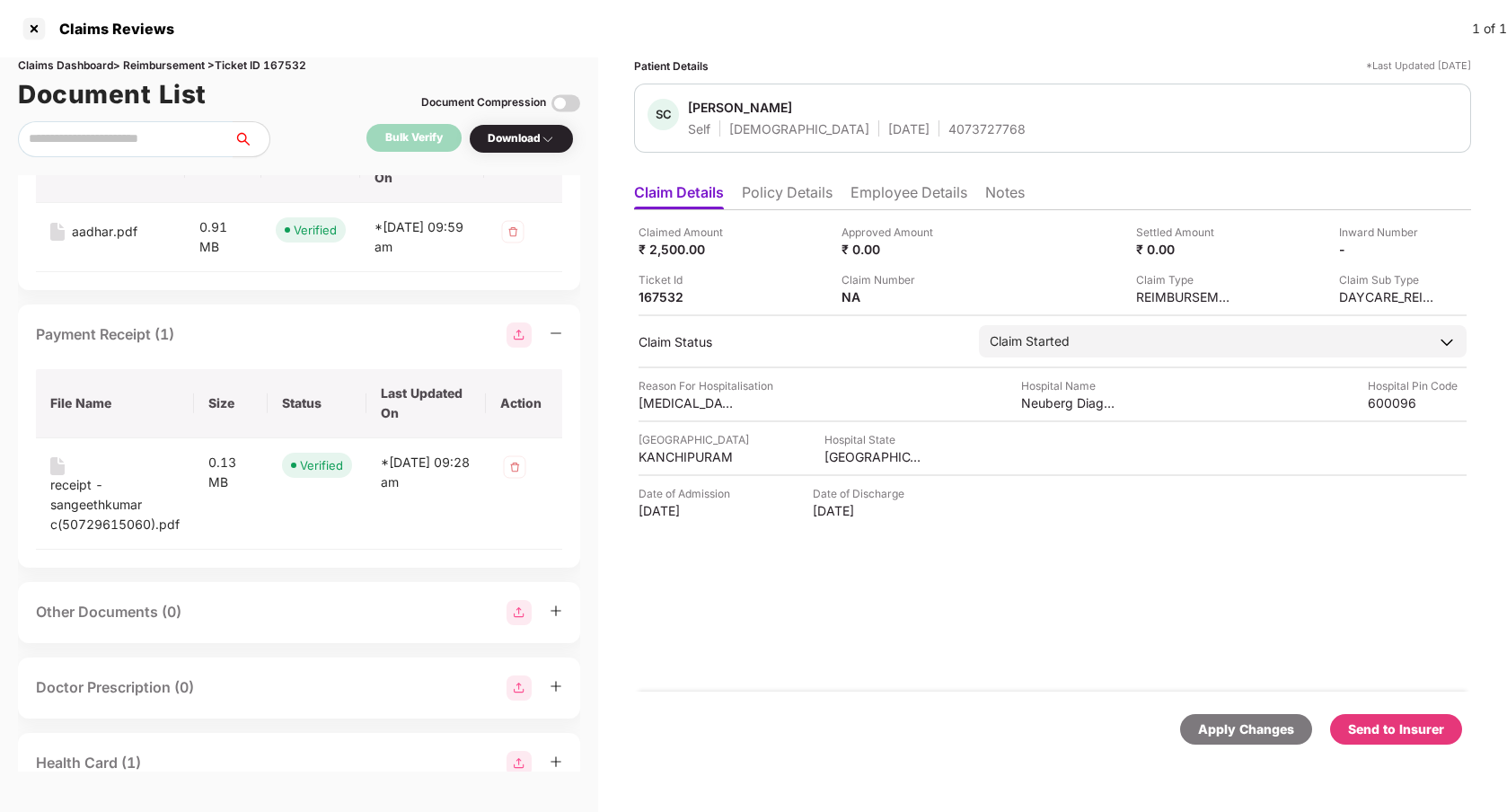
scroll to position [1836, 0]
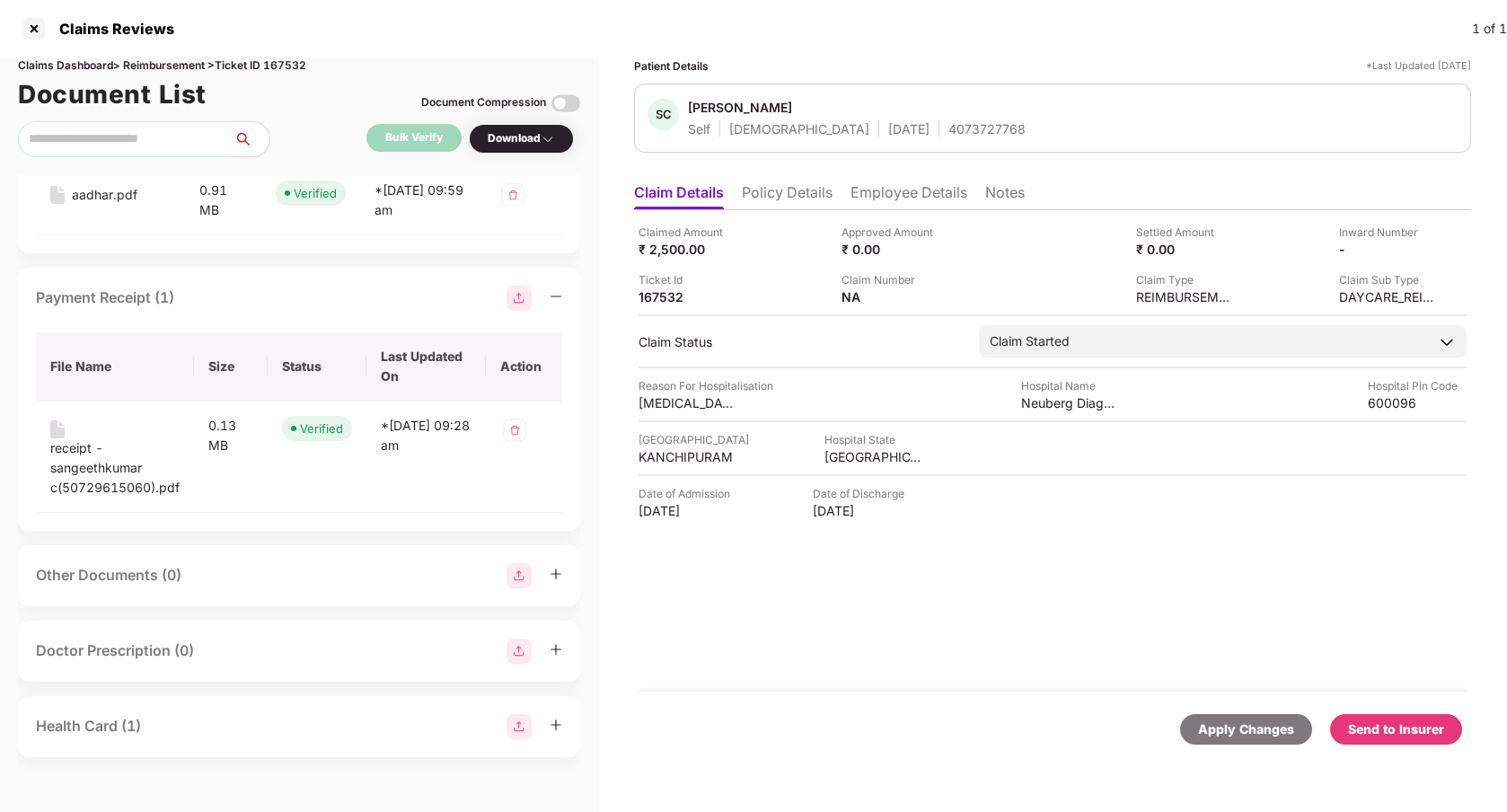
click at [184, 714] on div "Health Card (1)" at bounding box center [299, 726] width 526 height 25
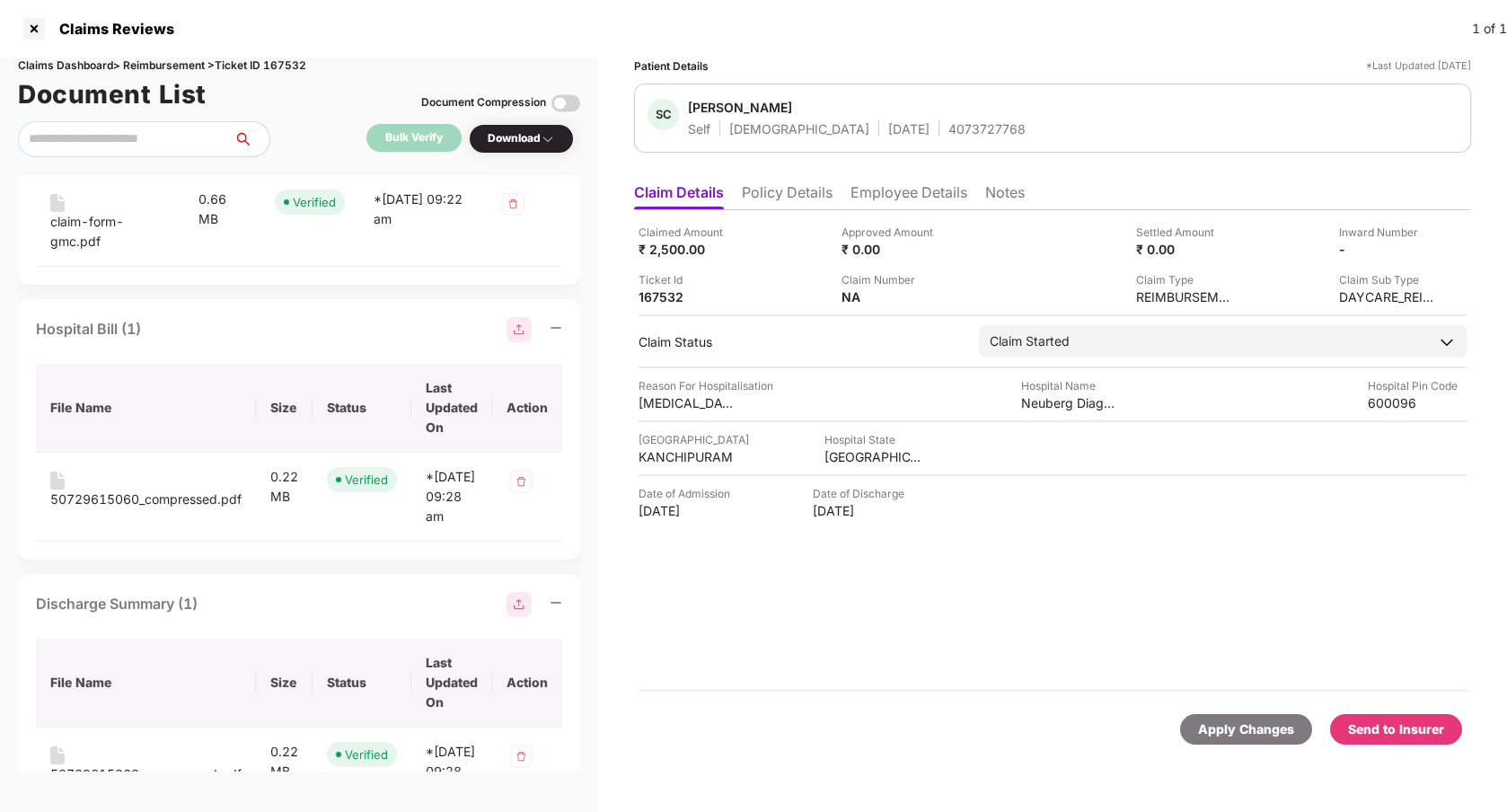
scroll to position [0, 0]
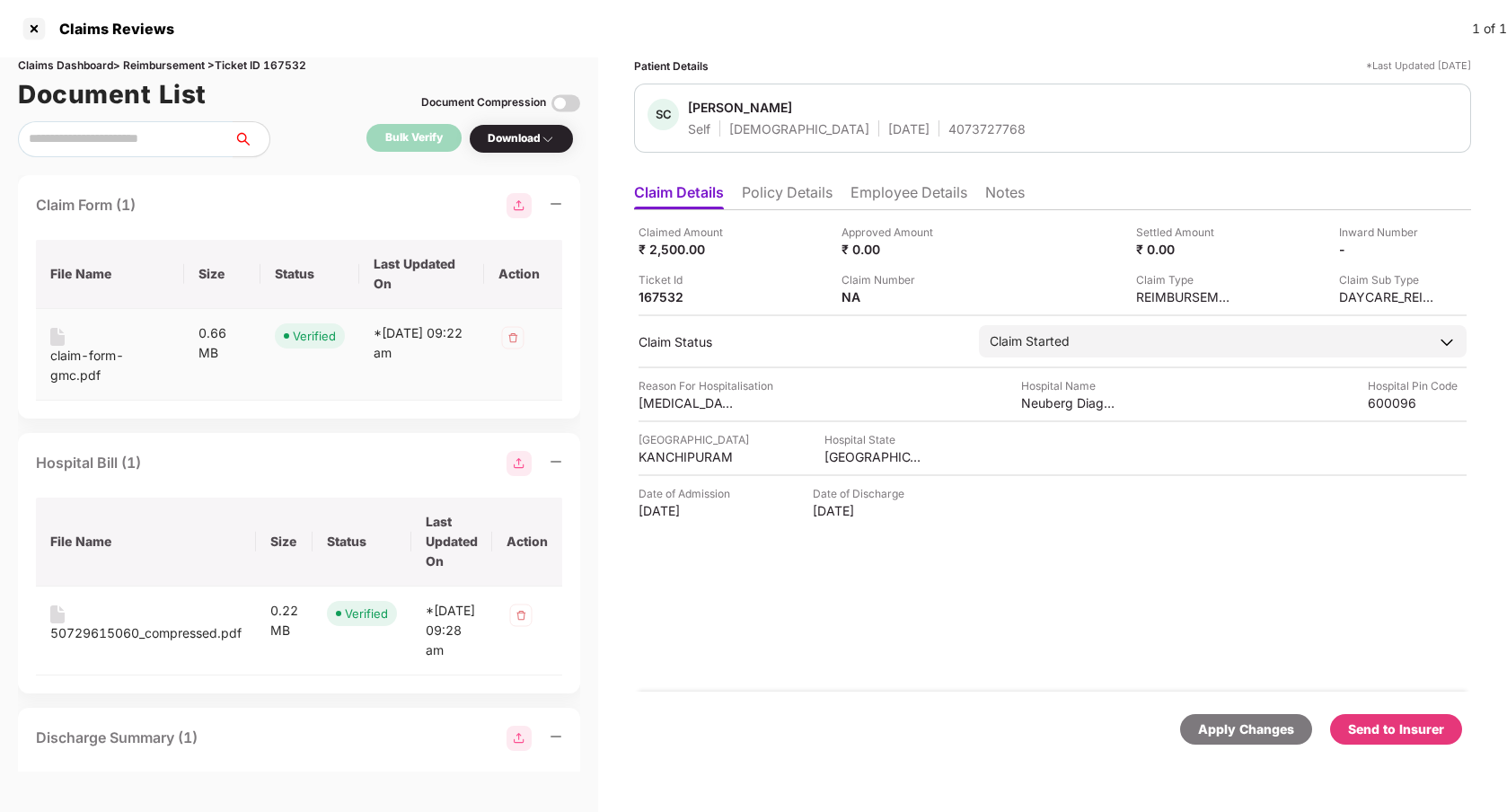
click at [75, 370] on div "claim-form-gmc.pdf" at bounding box center [110, 365] width 119 height 40
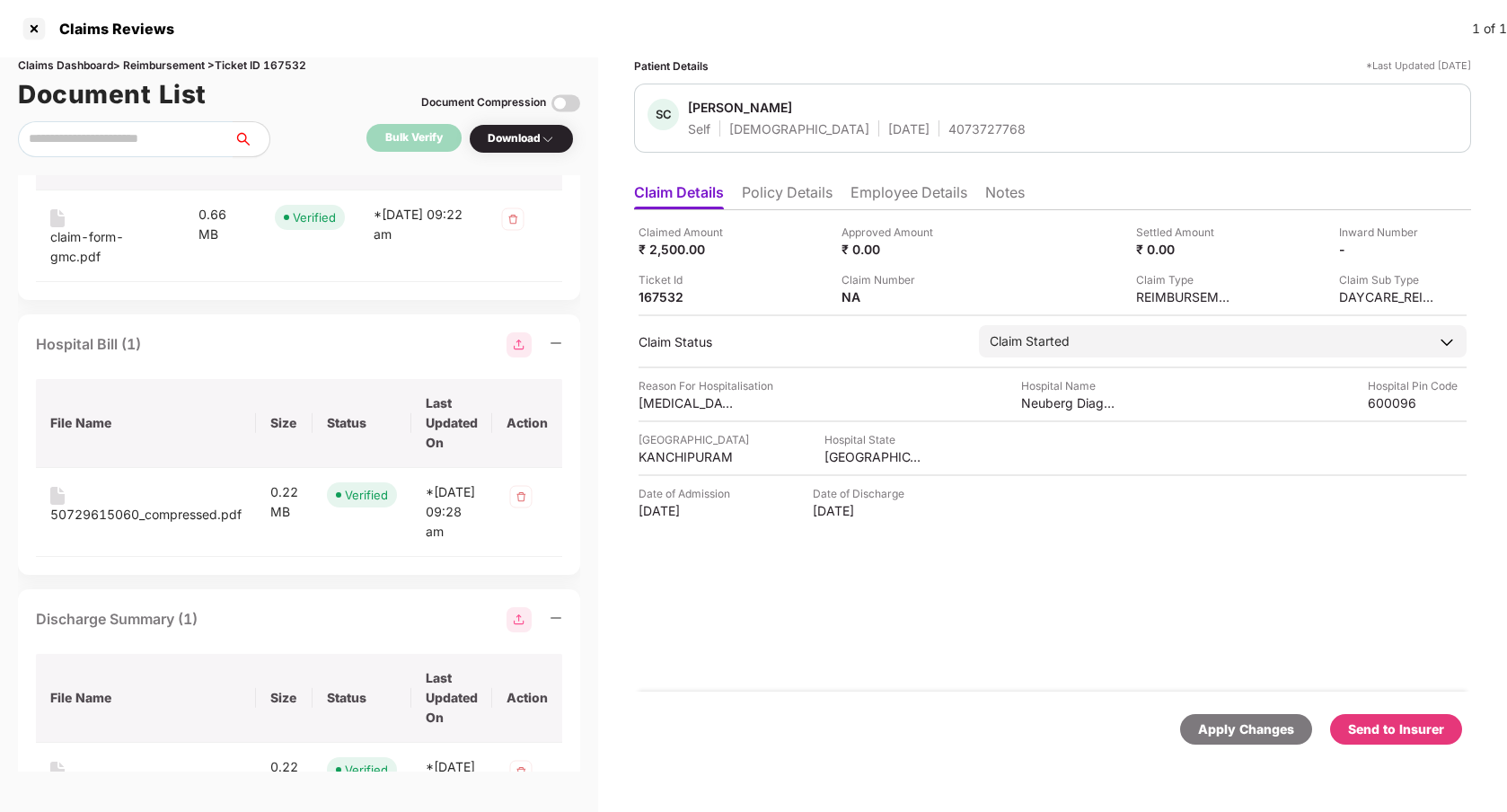
scroll to position [136, 0]
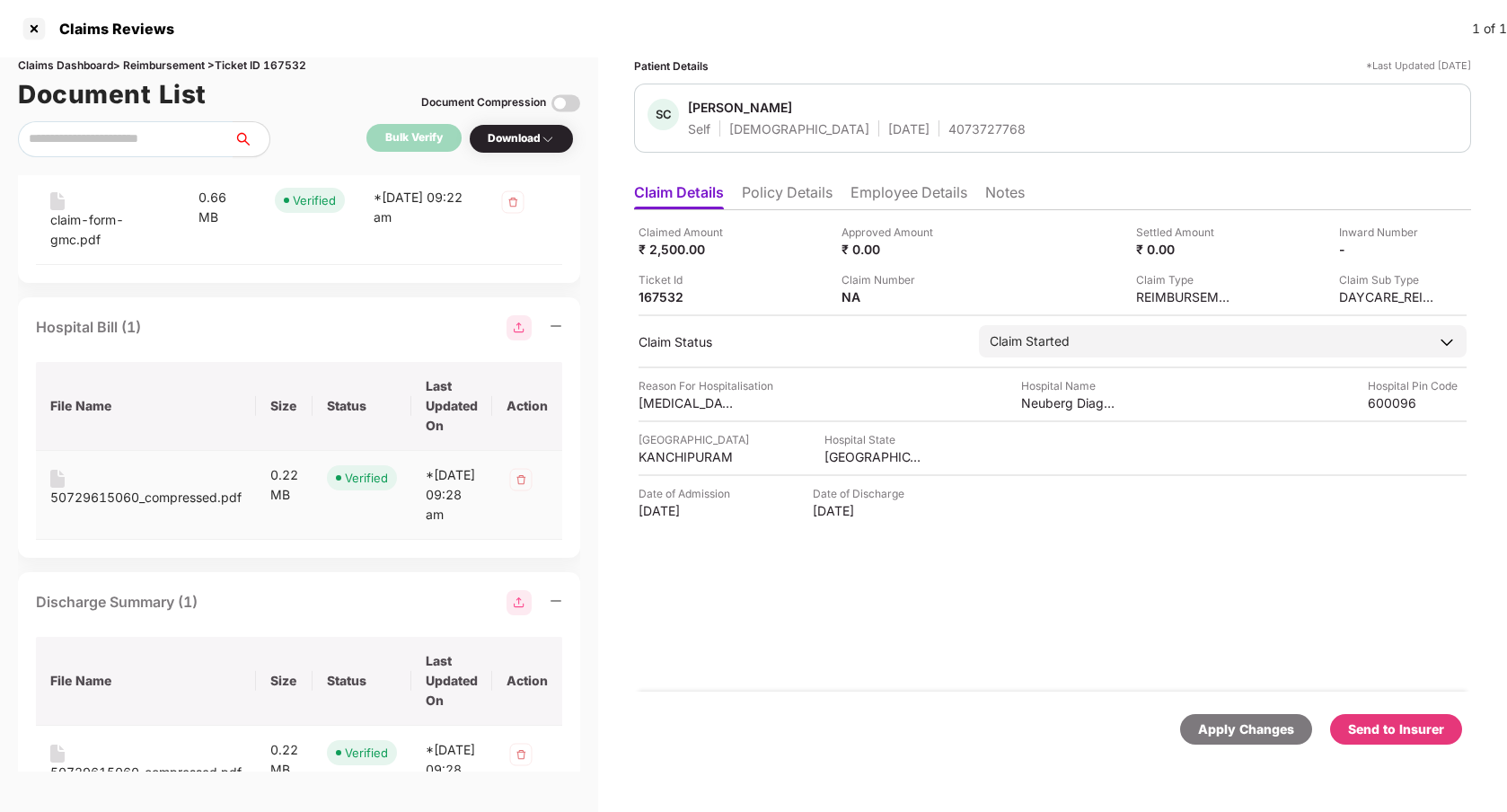
click at [122, 491] on div "50729615060_compressed.pdf" at bounding box center [146, 497] width 191 height 20
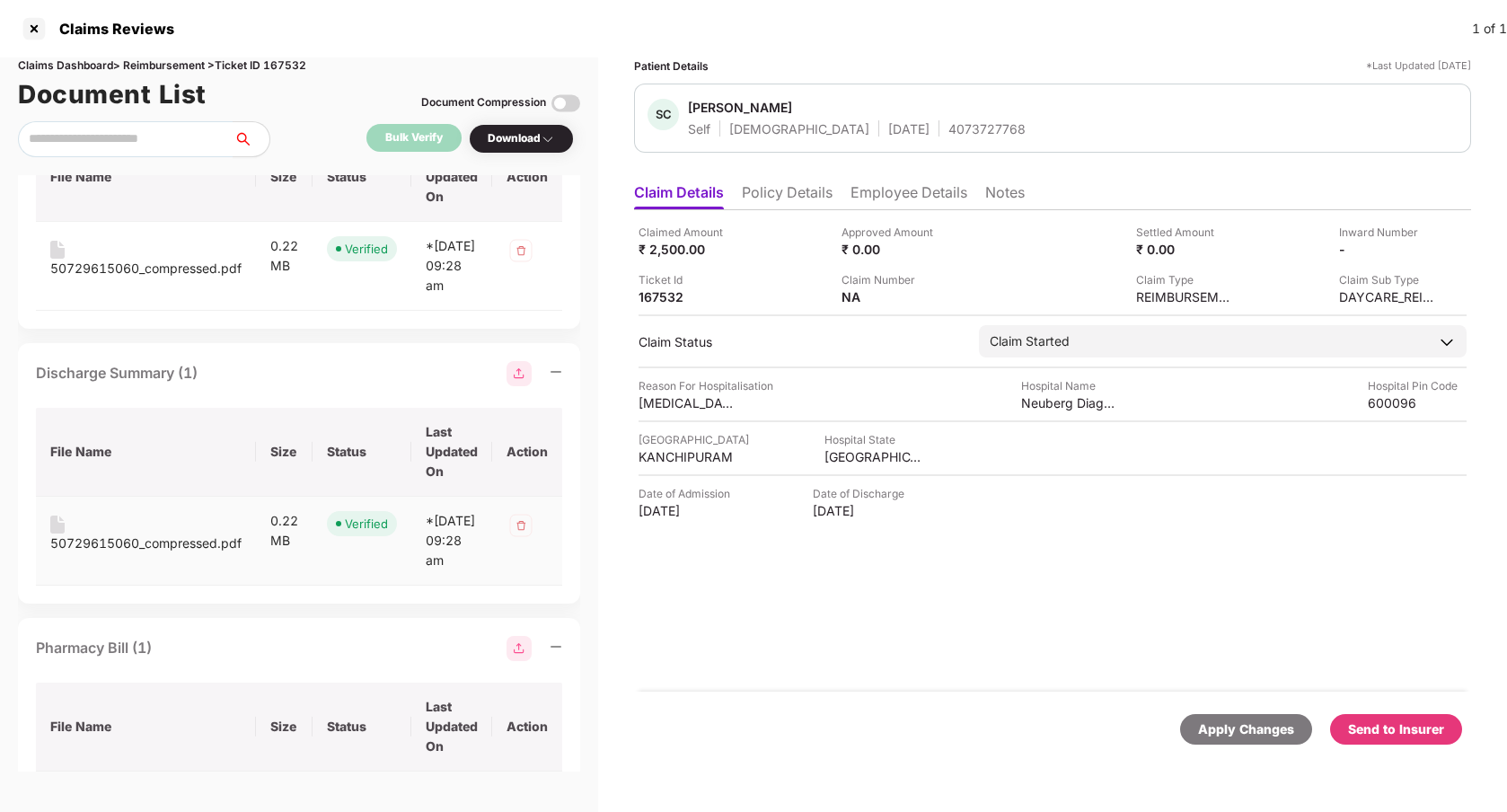
scroll to position [368, 0]
click at [180, 550] on div "50729615060_compressed.pdf" at bounding box center [146, 540] width 191 height 20
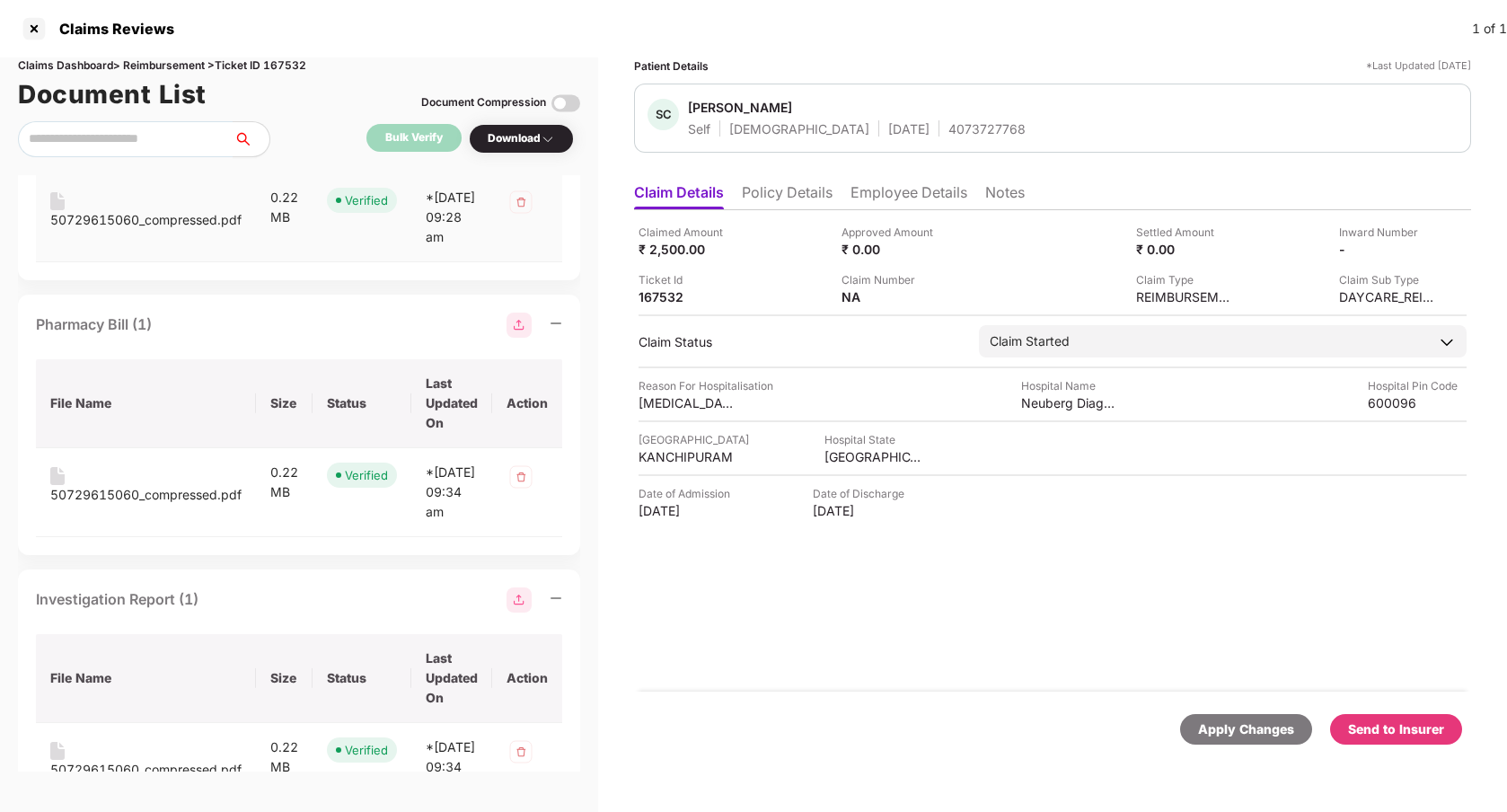
scroll to position [692, 0]
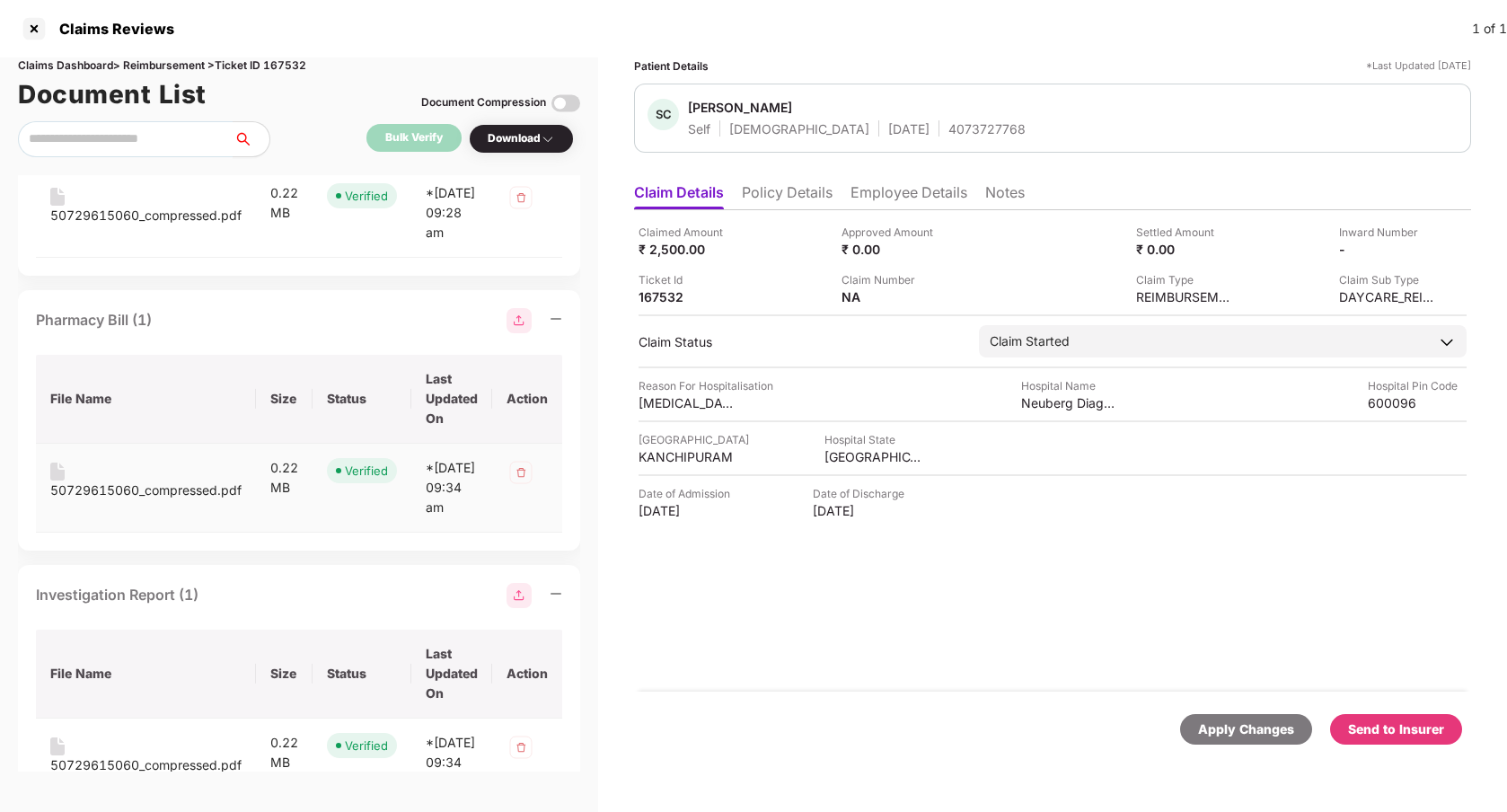
click at [154, 500] on div "50729615060_compressed.pdf" at bounding box center [146, 490] width 191 height 20
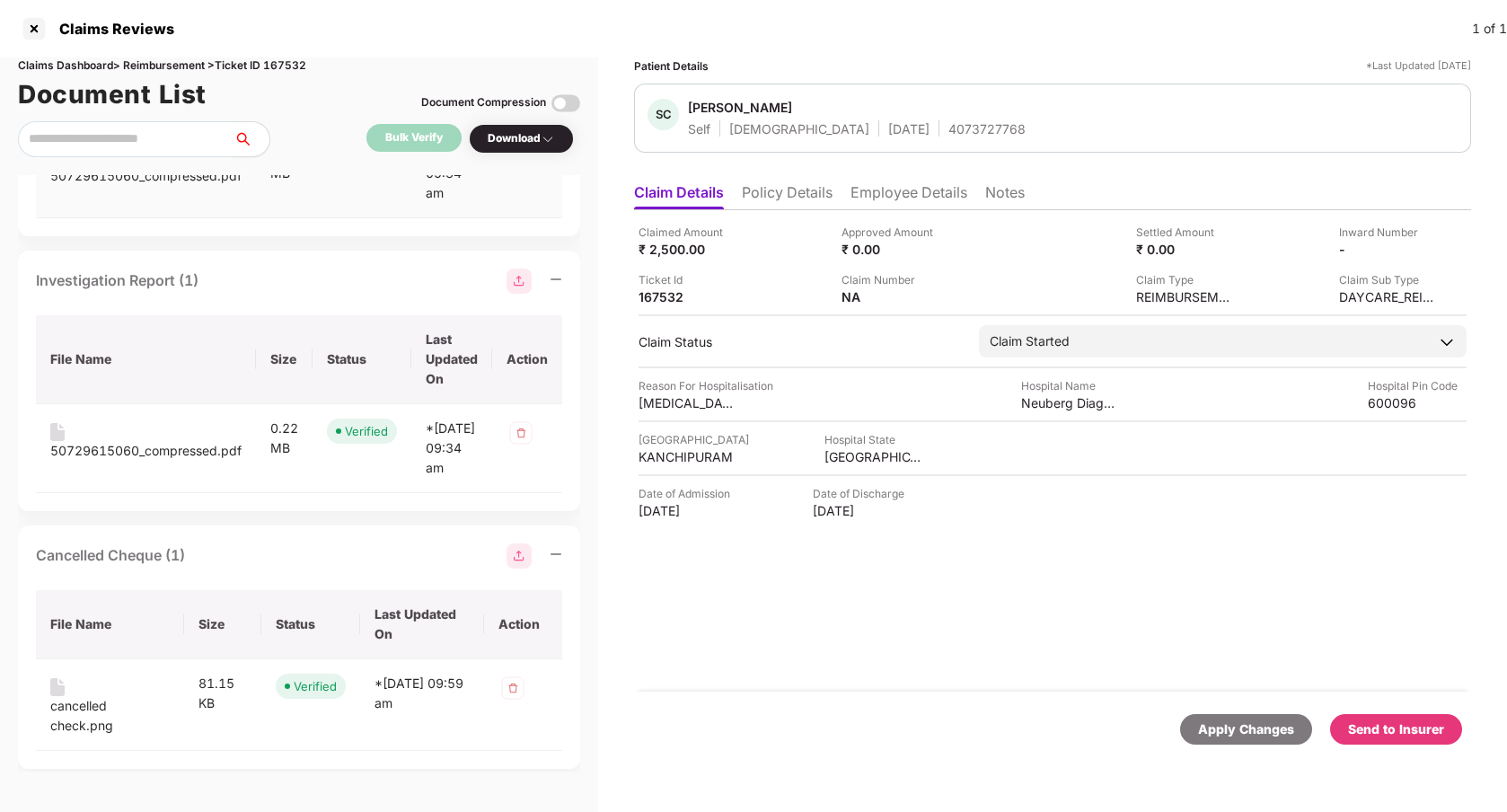
scroll to position [1058, 0]
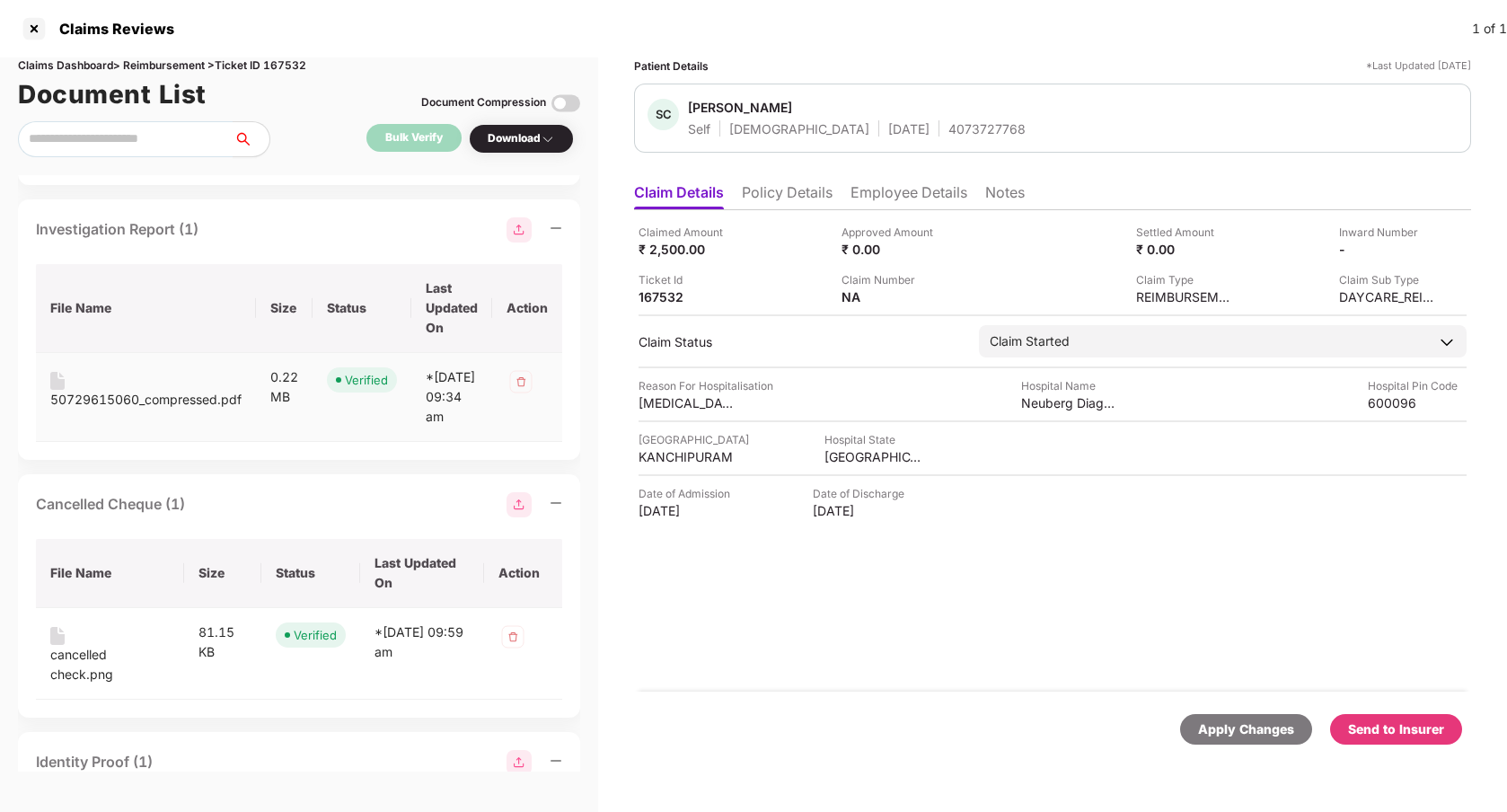
click at [209, 410] on div "50729615060_compressed.pdf" at bounding box center [146, 400] width 191 height 20
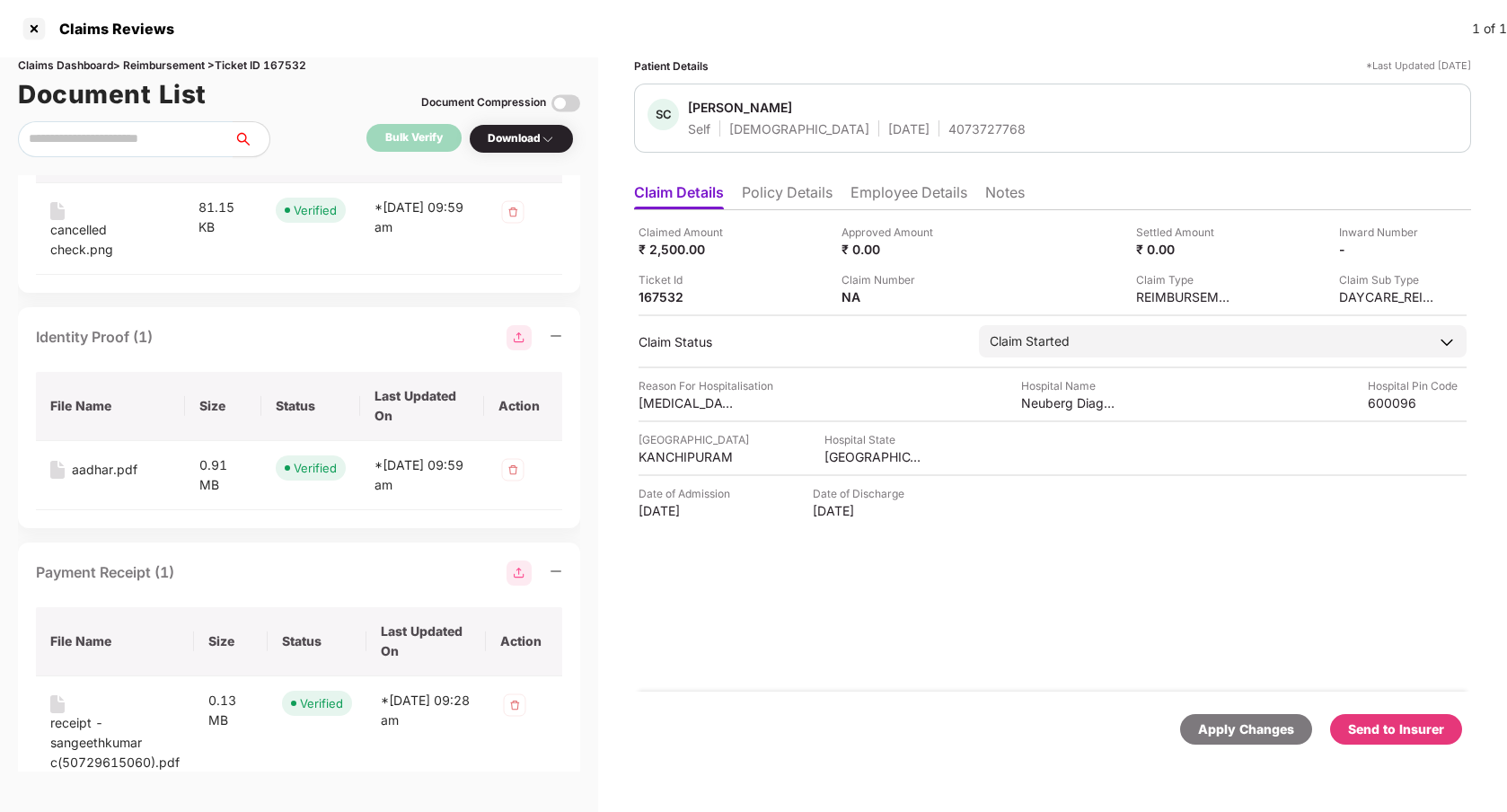
scroll to position [1480, 0]
click at [873, 618] on div "Claimed Amount ₹ 2,500.00 Approved Amount ₹ 0.00 Settled Amount ₹ 0.00 Inward N…" at bounding box center [1052, 450] width 837 height 481
click at [790, 195] on li "Policy Details" at bounding box center [787, 196] width 90 height 26
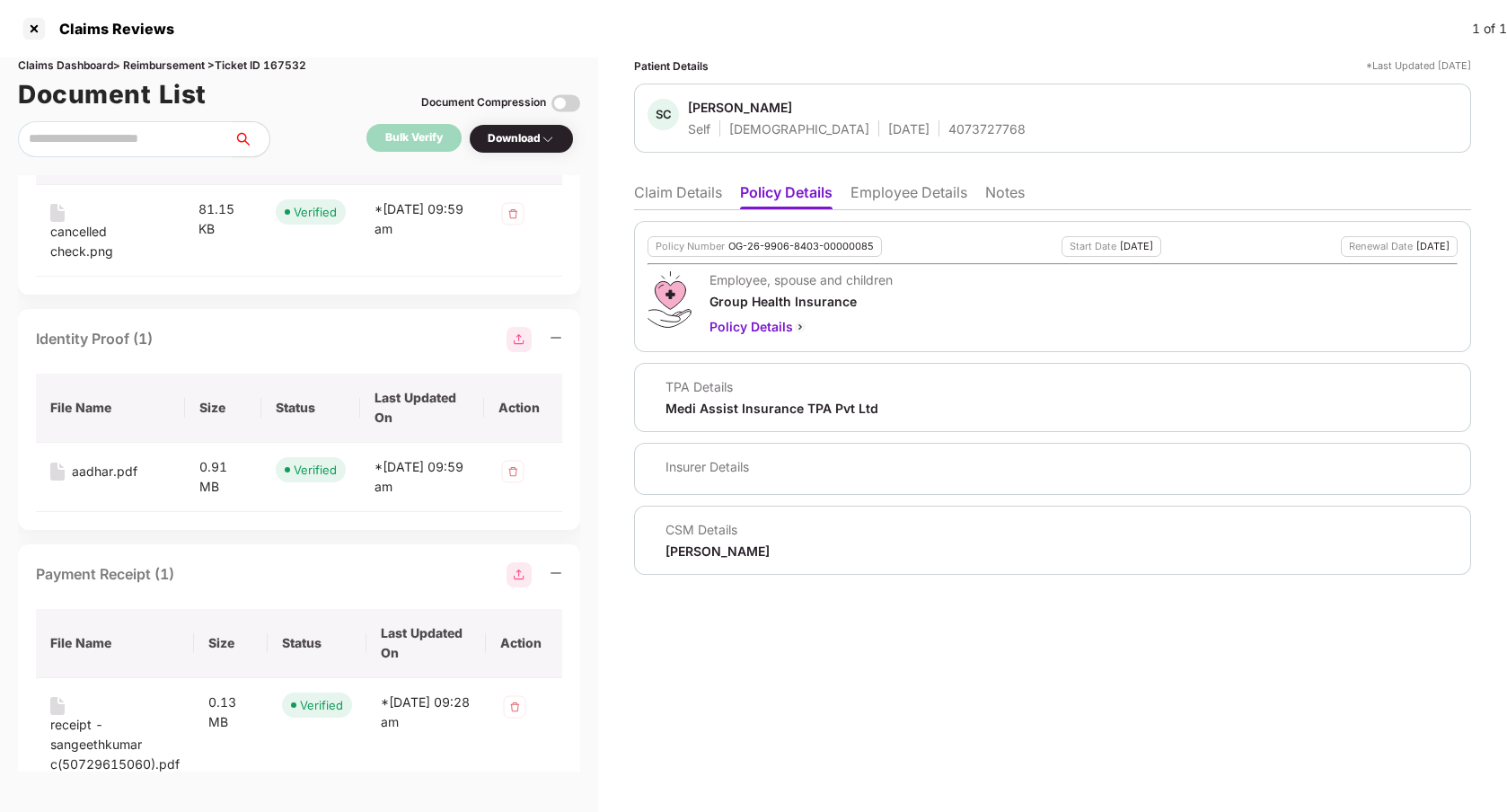
click at [680, 192] on li "Claim Details" at bounding box center [678, 196] width 88 height 26
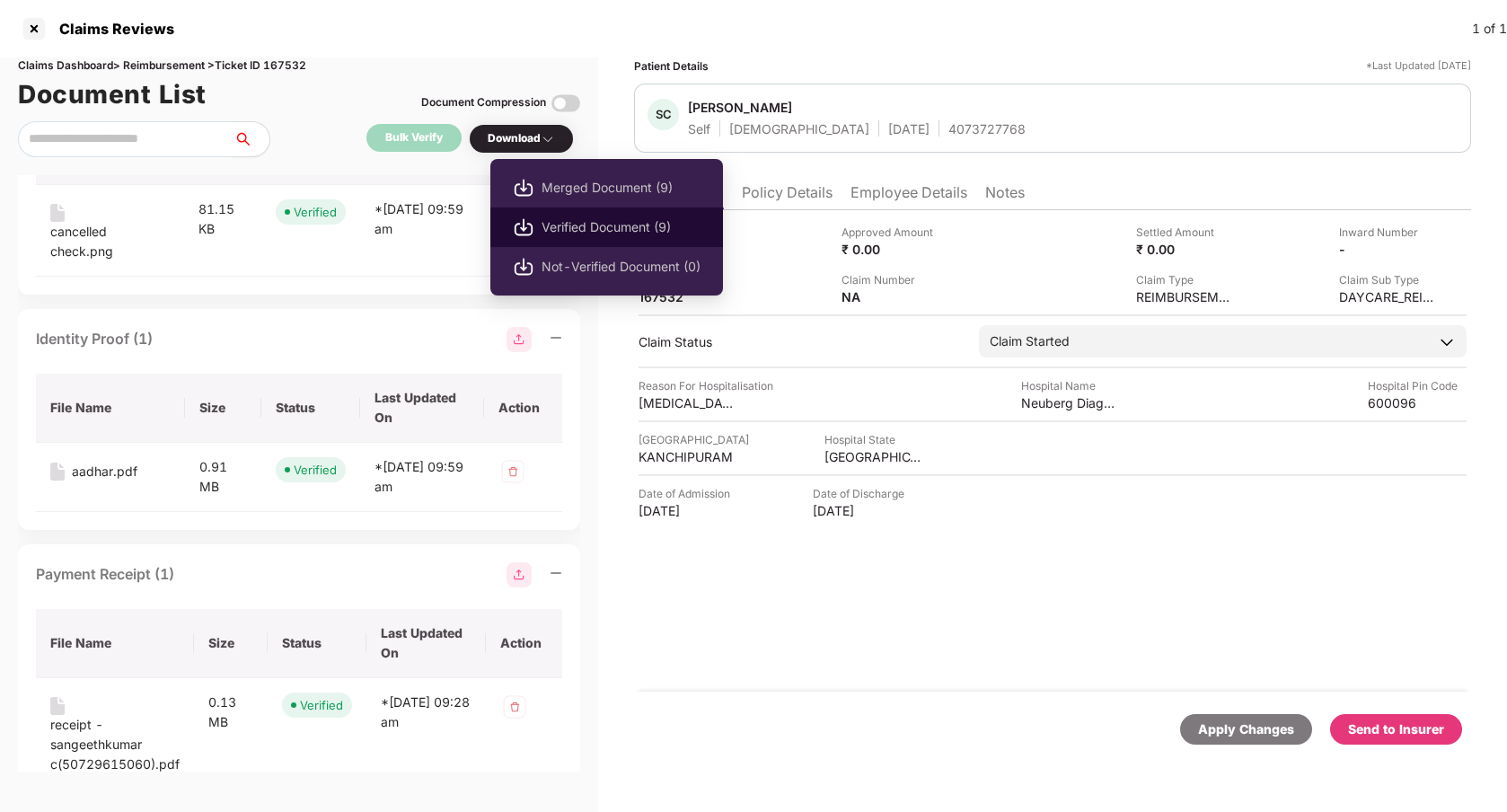
click at [577, 228] on span "Verified Document (9)" at bounding box center [621, 227] width 159 height 20
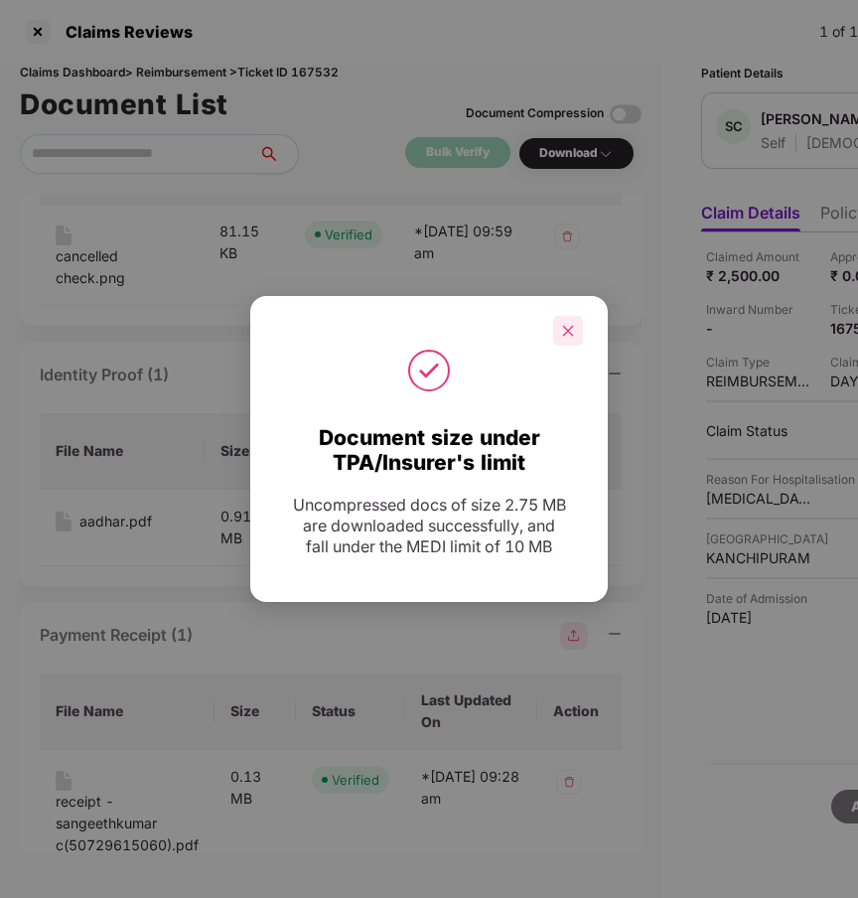
click at [562, 338] on div at bounding box center [568, 331] width 30 height 30
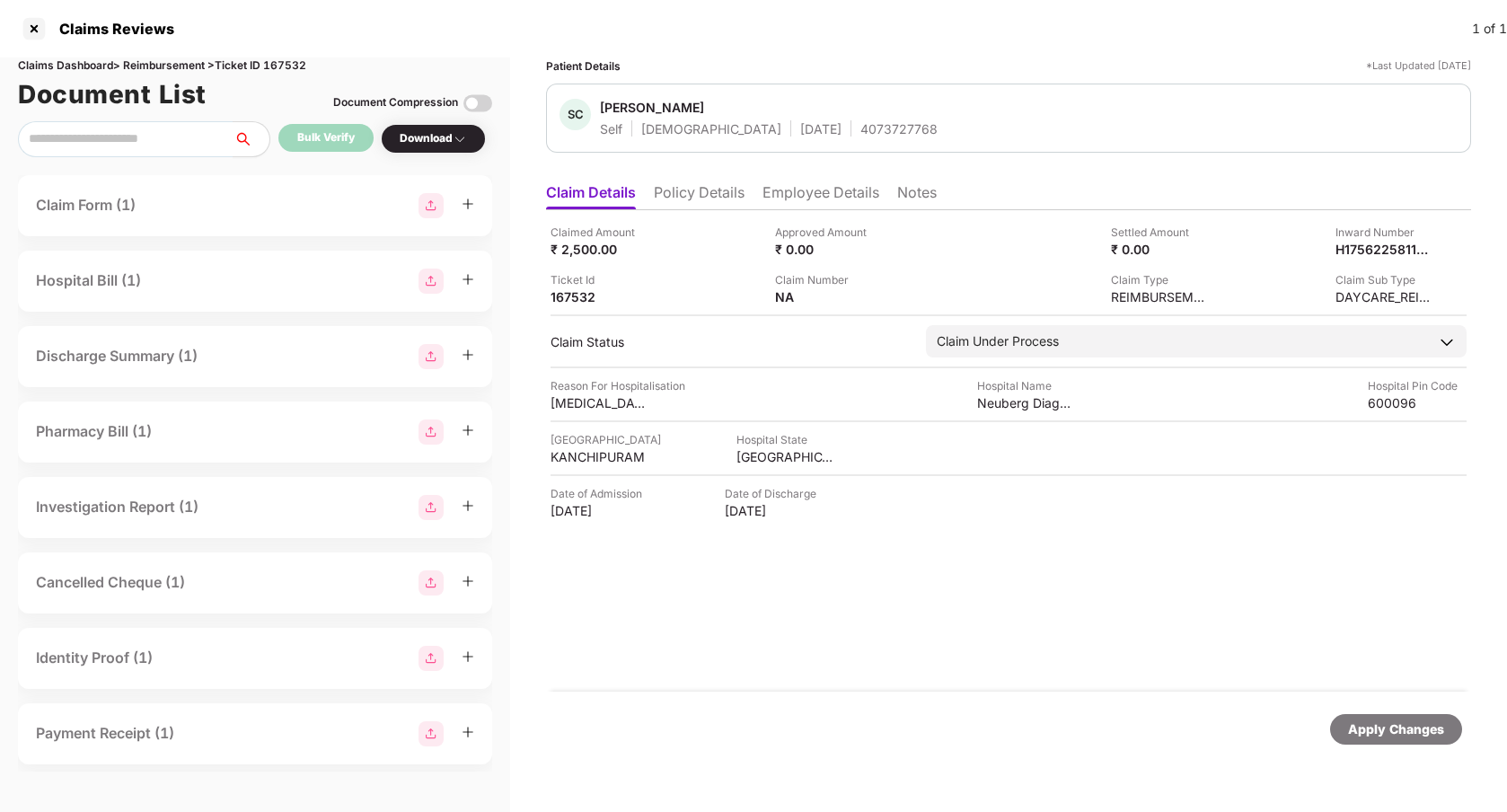
click at [803, 187] on li "Employee Details" at bounding box center [820, 196] width 117 height 26
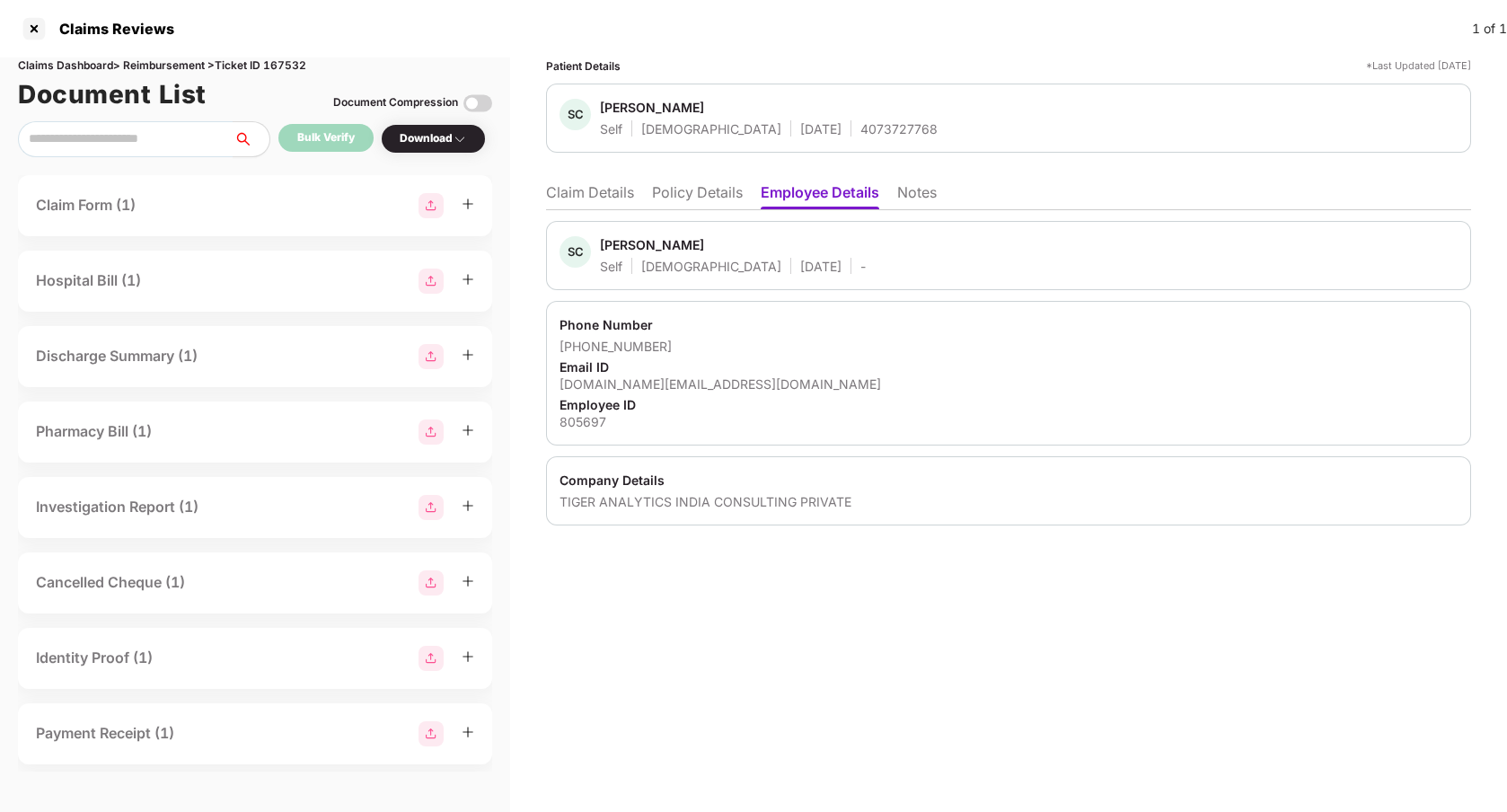
click at [697, 199] on li "Policy Details" at bounding box center [697, 196] width 90 height 26
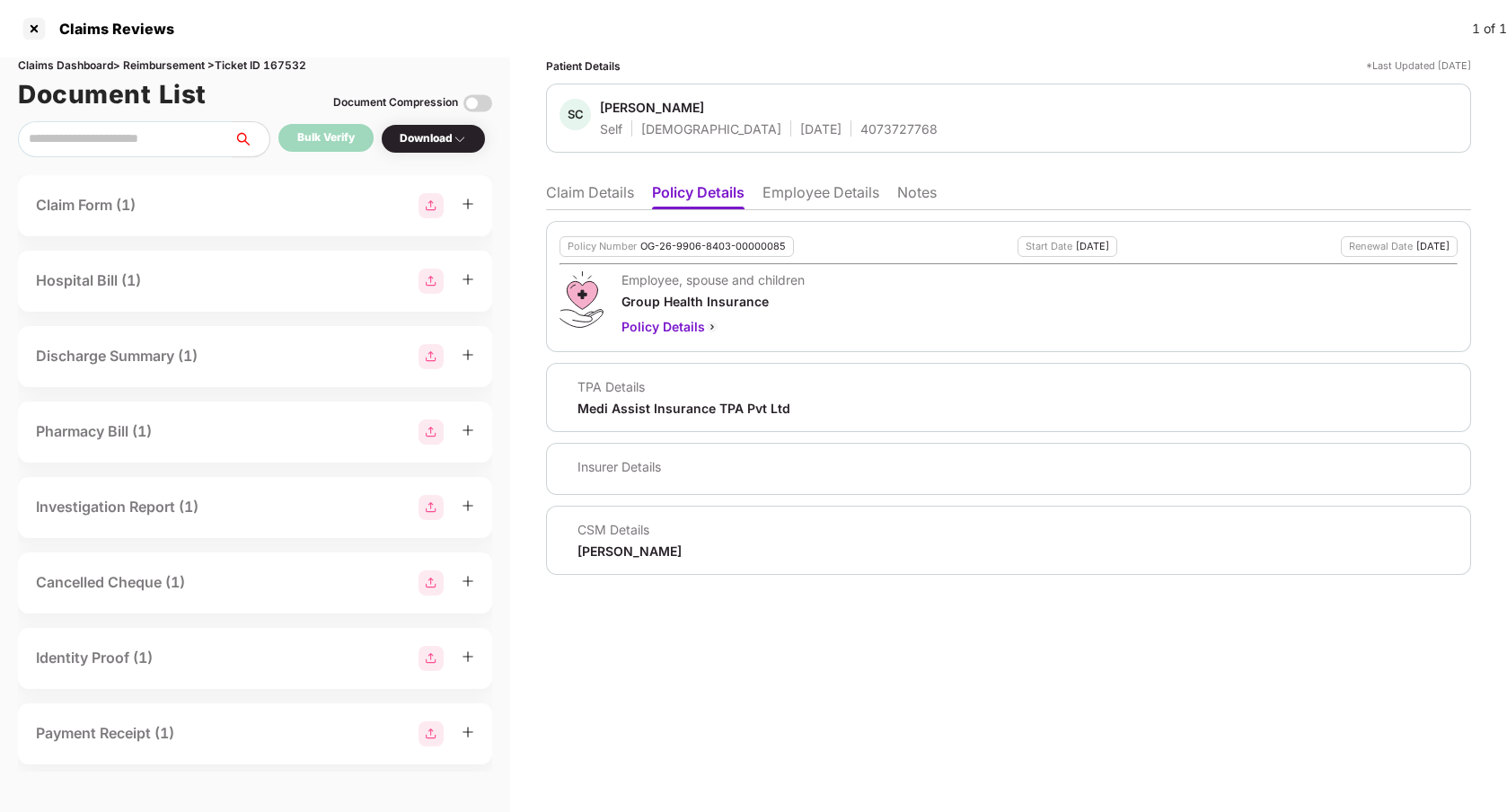
click at [609, 186] on li "Claim Details" at bounding box center [590, 196] width 88 height 26
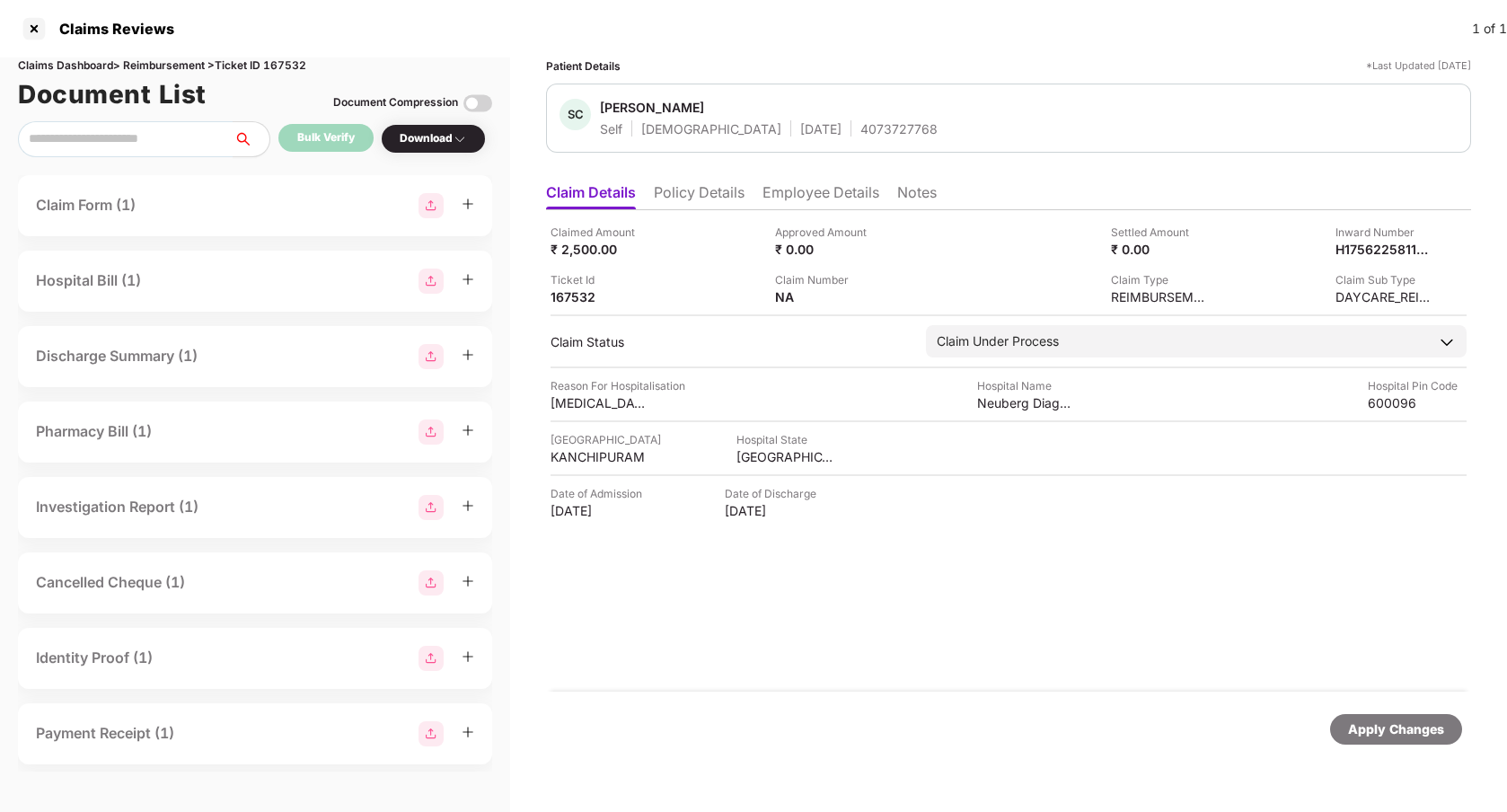
click at [158, 212] on div "Claim Form (1)" at bounding box center [255, 205] width 438 height 25
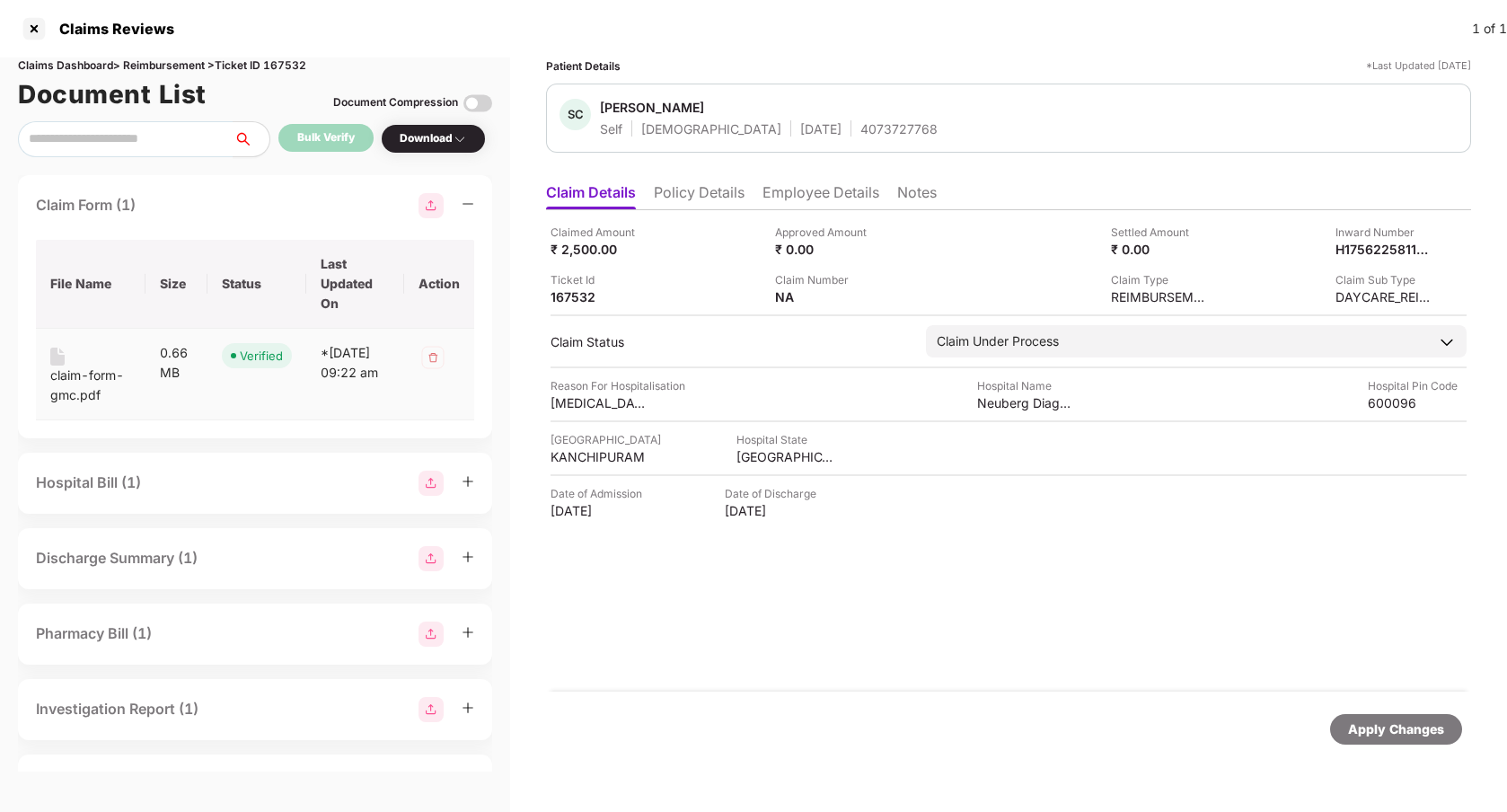
click at [72, 376] on div "claim-form-gmc.pdf" at bounding box center [90, 385] width 81 height 40
click at [28, 29] on div at bounding box center [34, 29] width 29 height 29
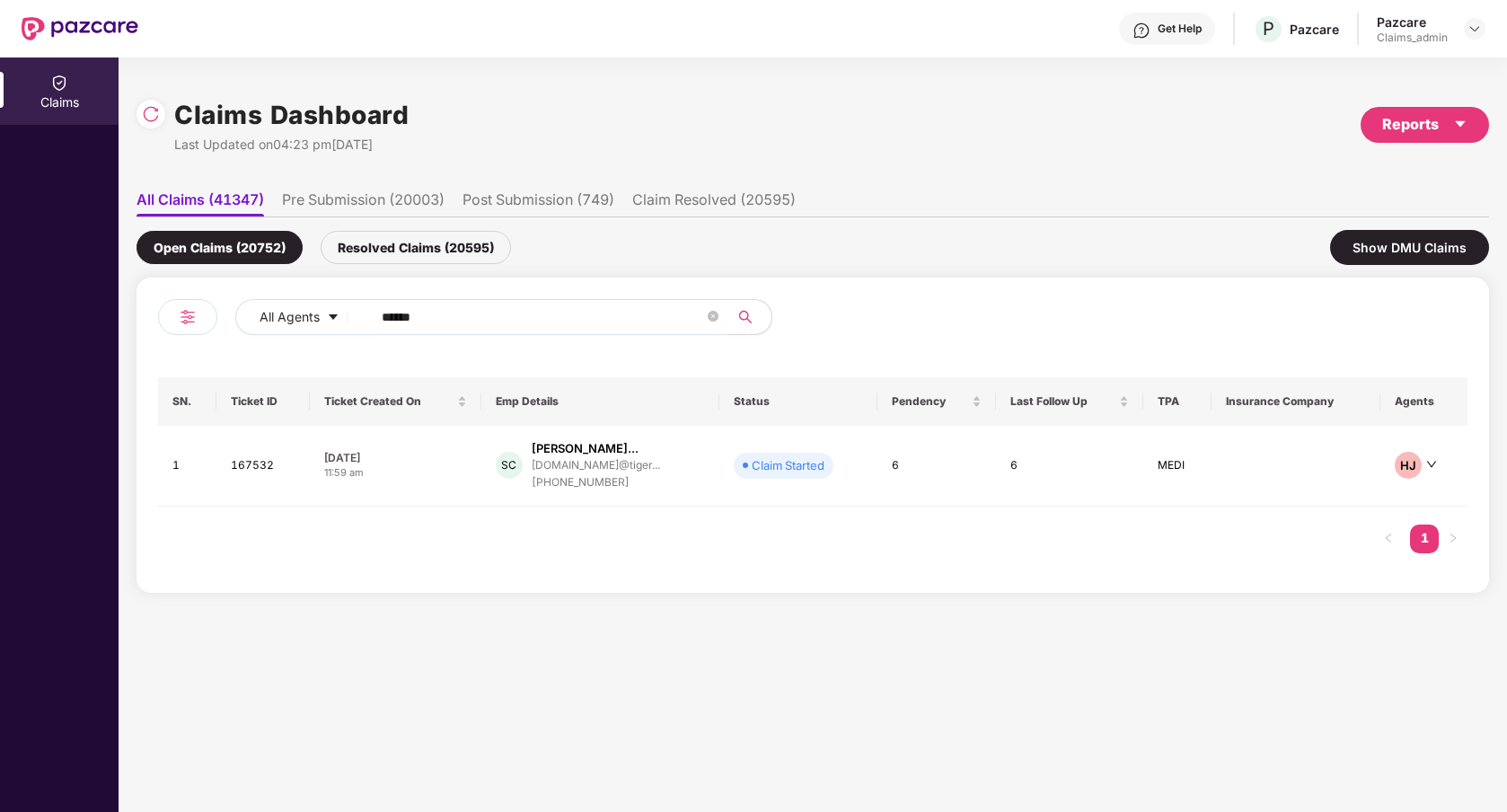
click at [417, 309] on input "******" at bounding box center [543, 317] width 322 height 27
type input "******"
click at [685, 500] on td "CB Chandrakala B chandrakalab017@gmail.... +919606235852" at bounding box center [580, 466] width 208 height 80
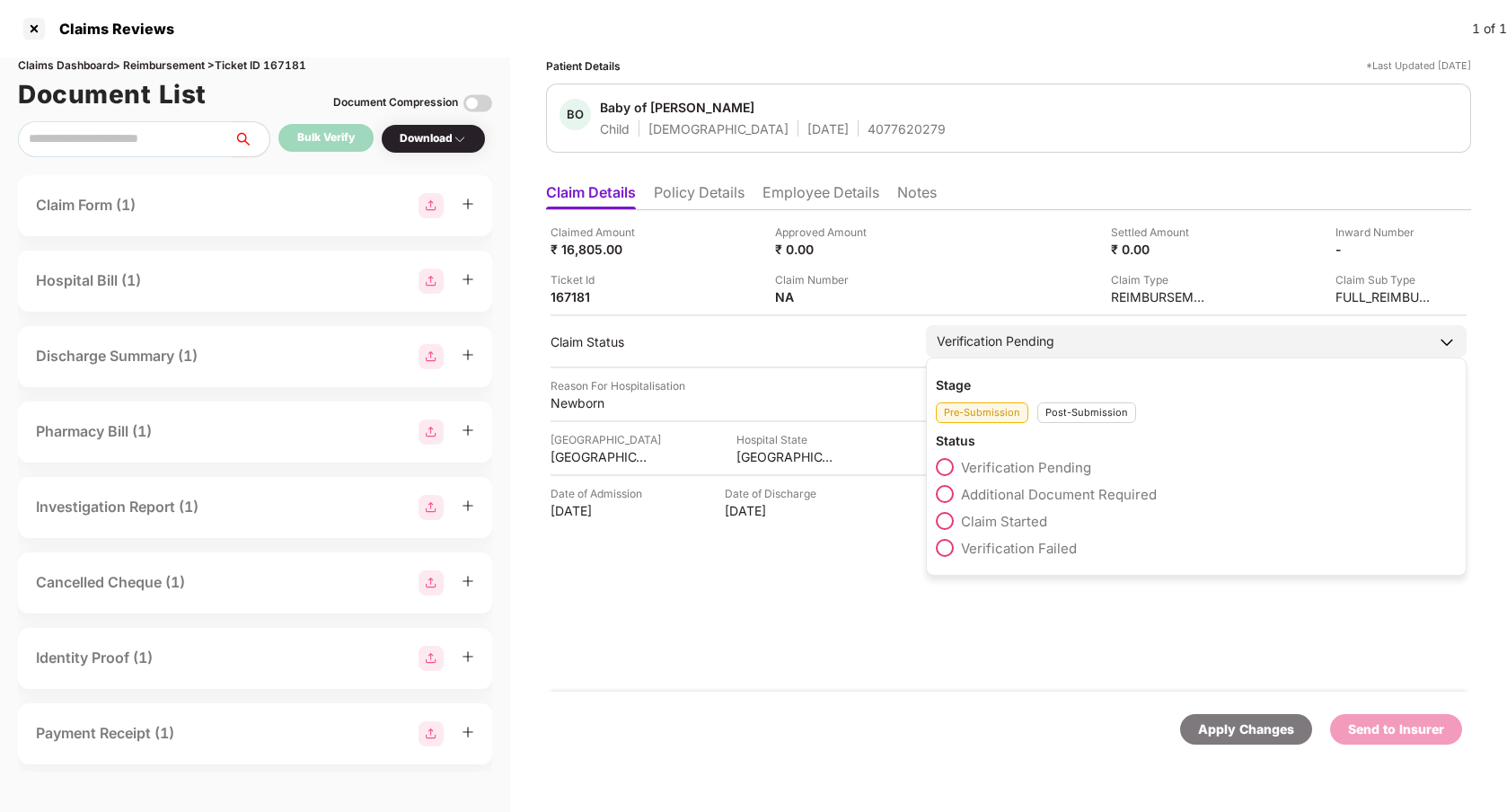
click at [945, 515] on span at bounding box center [945, 521] width 18 height 18
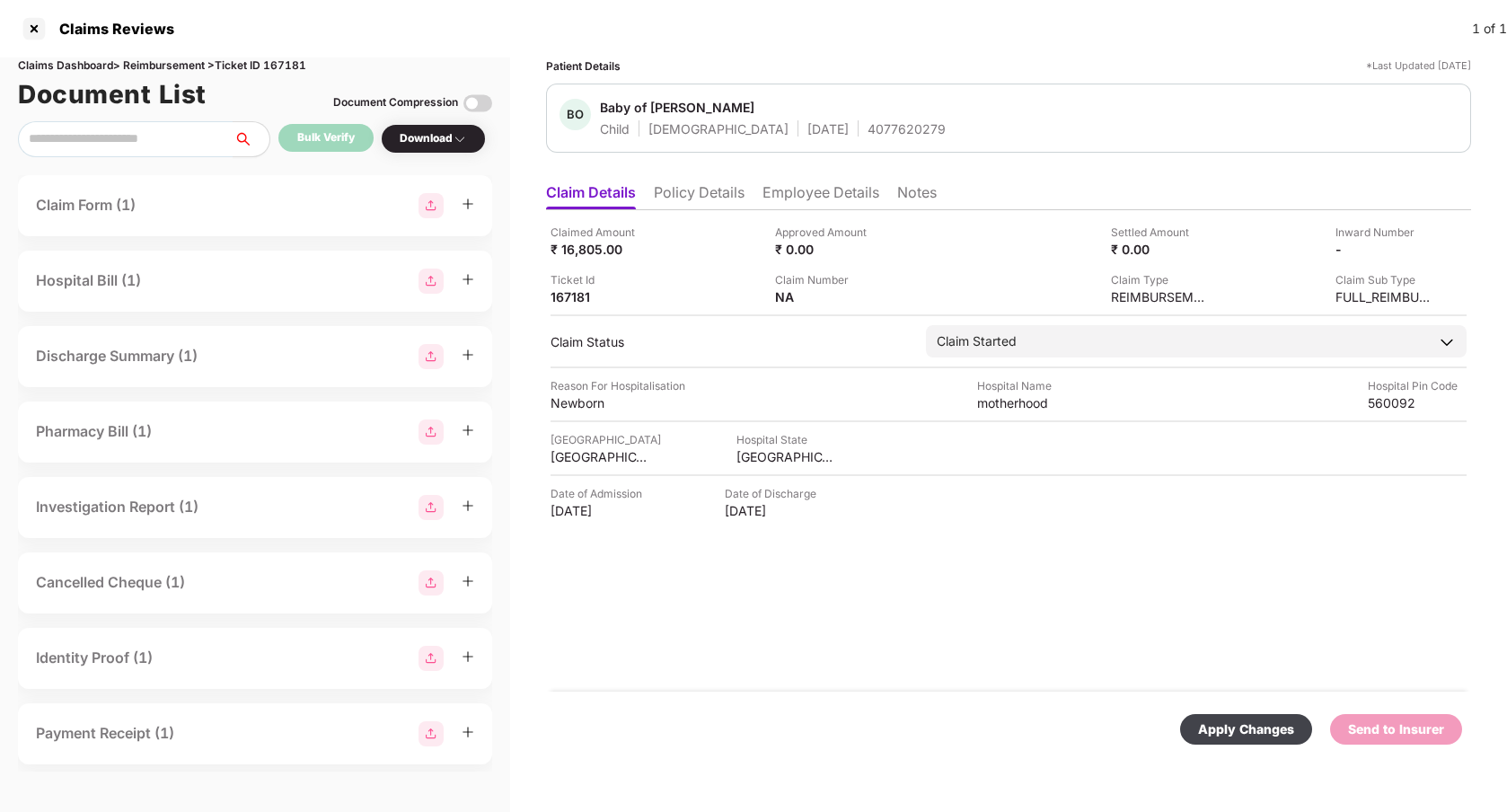
click at [1262, 741] on div "Apply Changes" at bounding box center [1246, 729] width 132 height 31
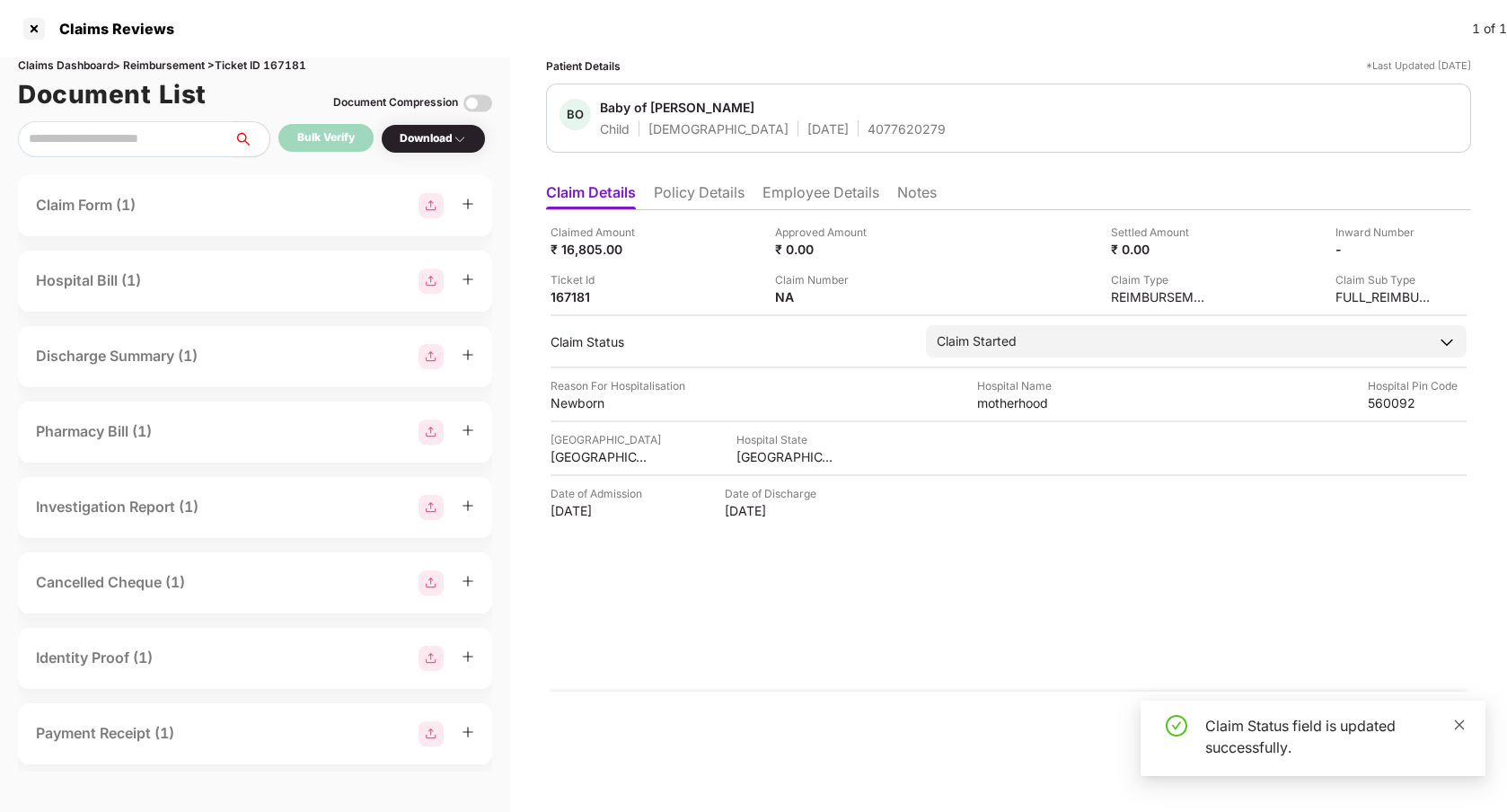
click at [1456, 720] on icon "close" at bounding box center [1459, 724] width 13 height 13
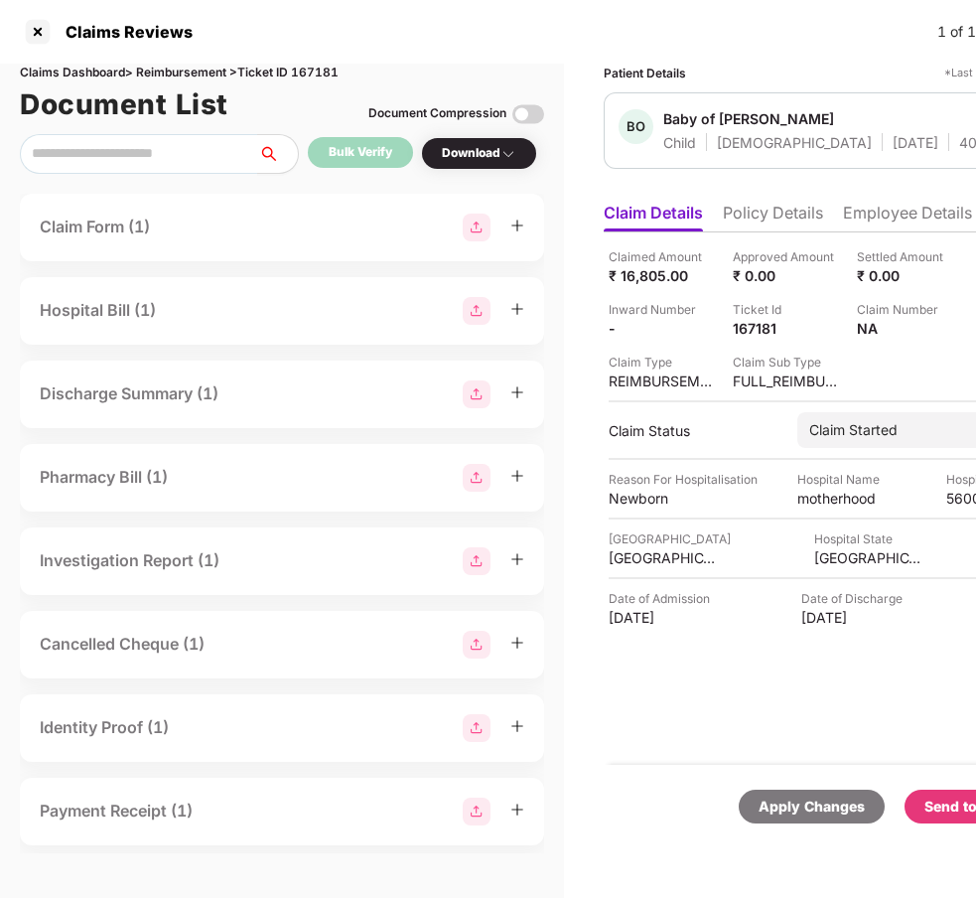
click at [947, 809] on div "Send to Insurer" at bounding box center [977, 806] width 106 height 22
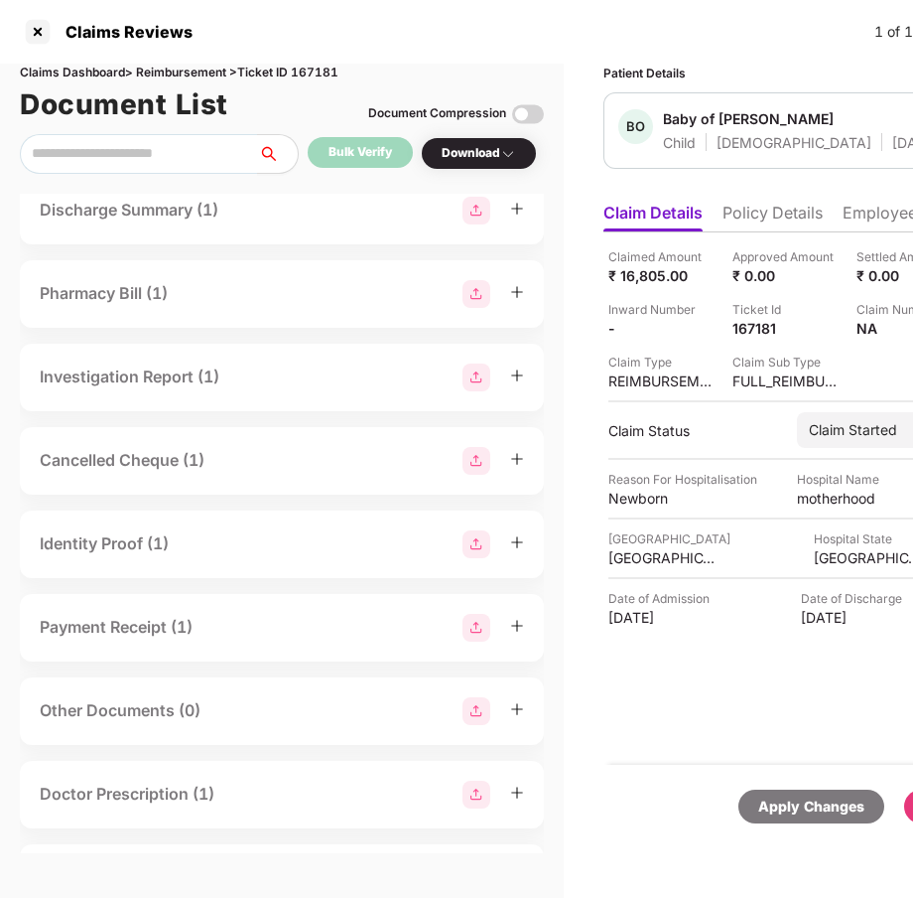
scroll to position [258, 0]
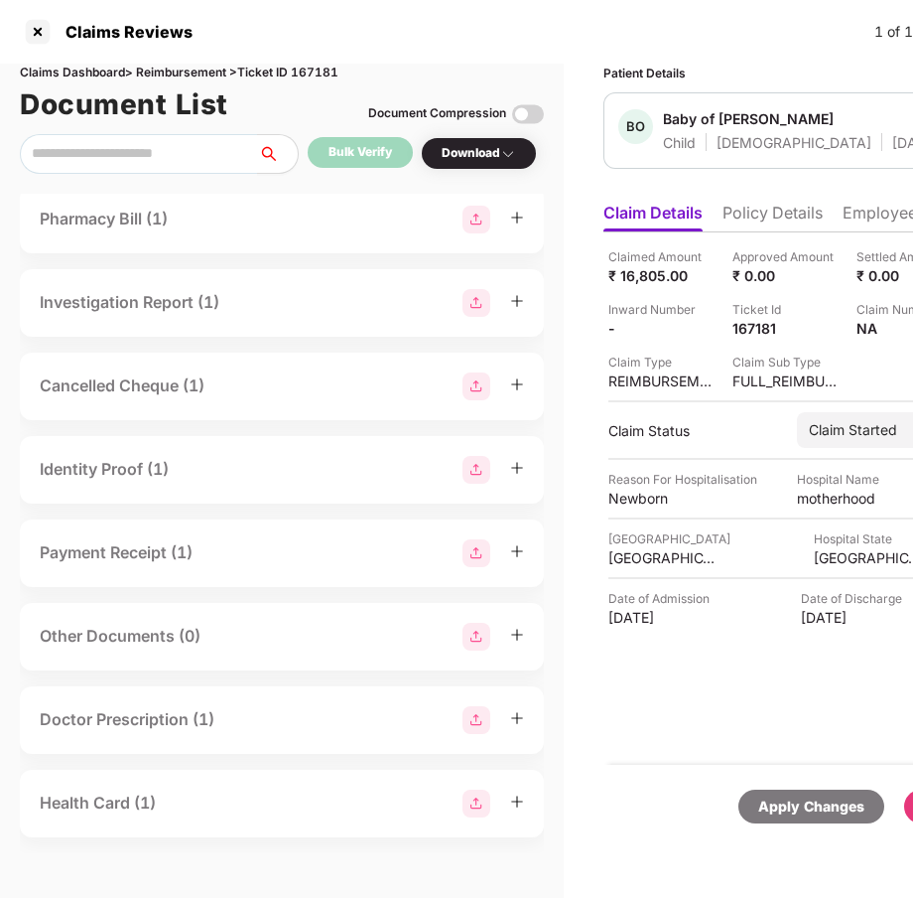
click at [214, 717] on div "Doctor Prescription (1)" at bounding box center [127, 719] width 175 height 25
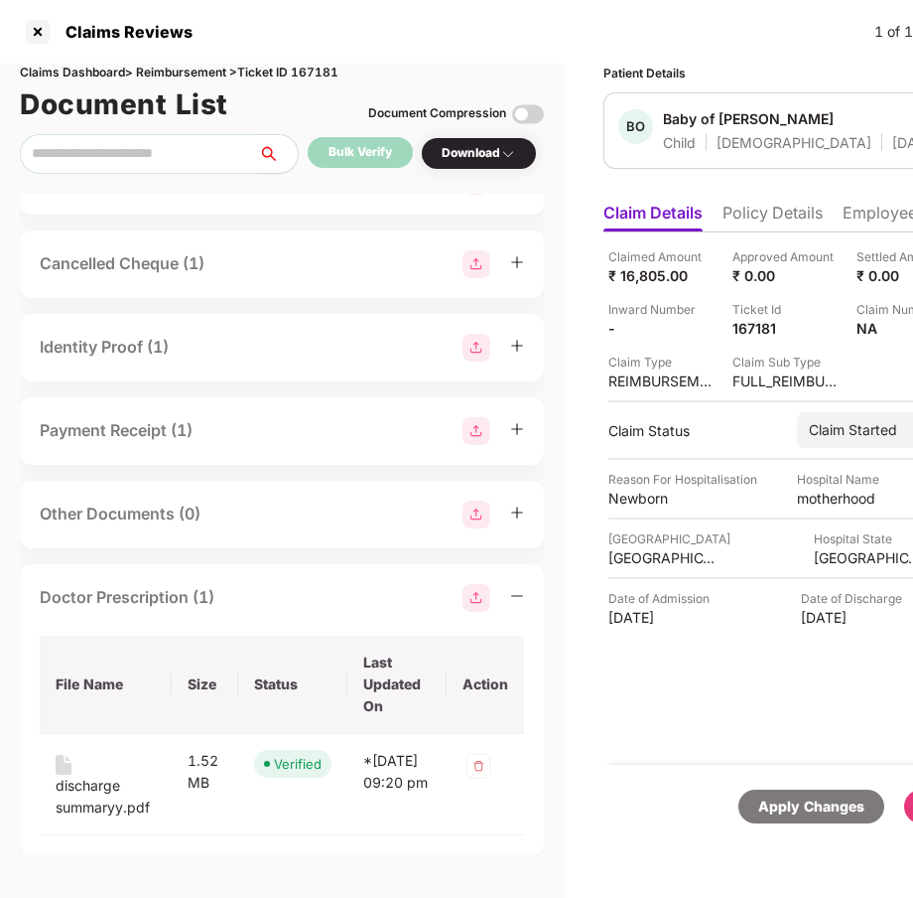
scroll to position [482, 0]
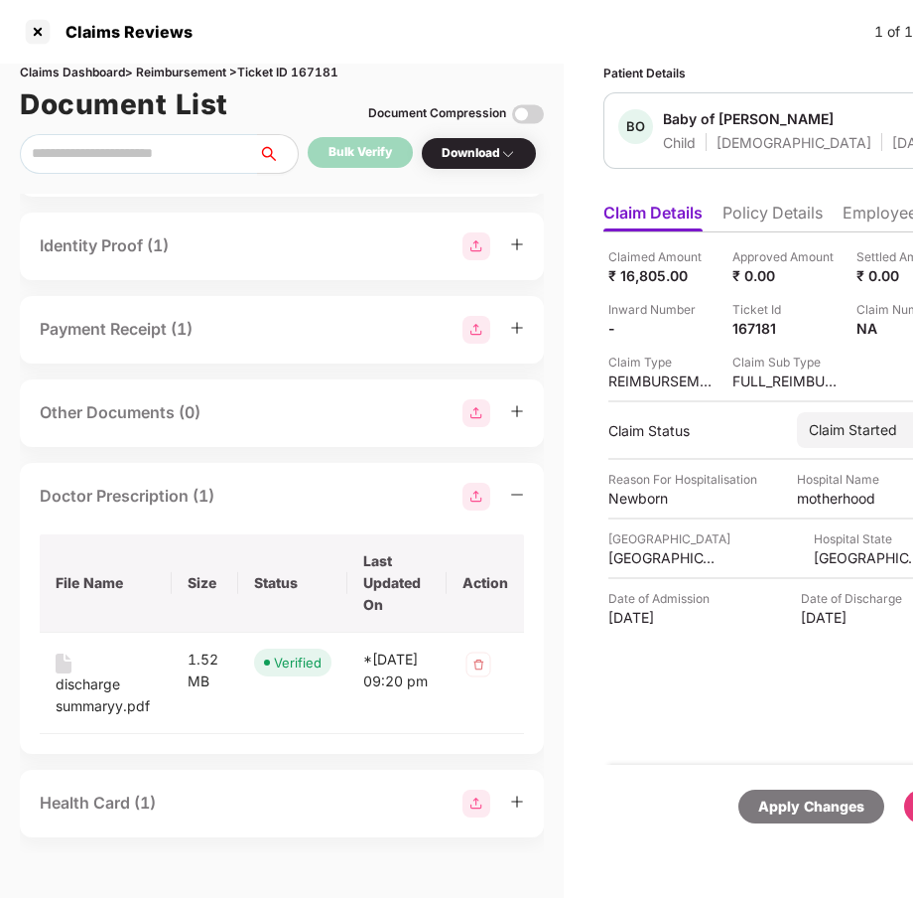
click at [181, 806] on div "Health Card (1)" at bounding box center [282, 803] width 484 height 28
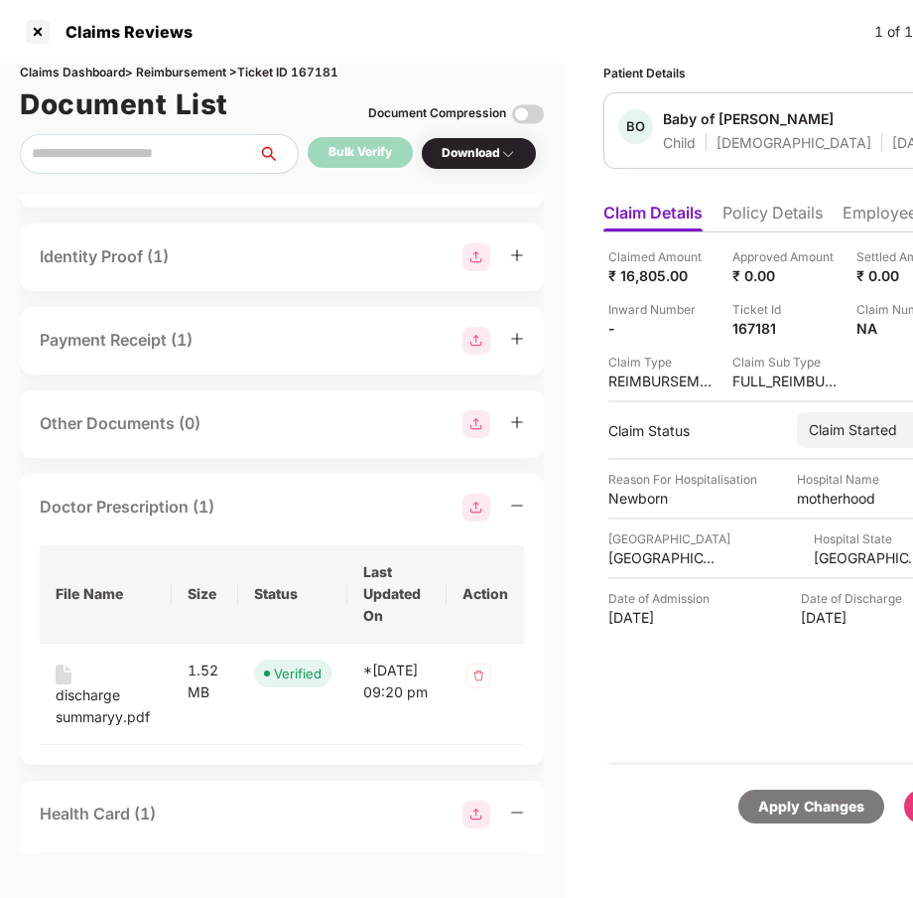
scroll to position [392, 0]
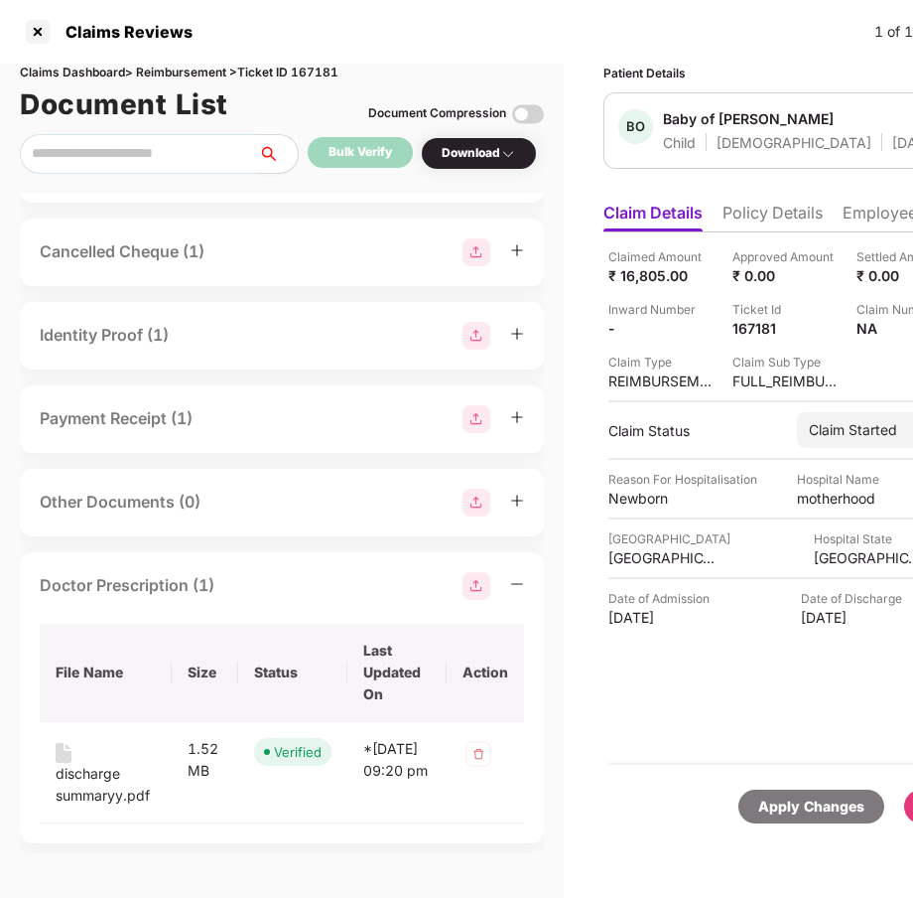
click at [231, 420] on div "Payment Receipt (1)" at bounding box center [282, 419] width 484 height 28
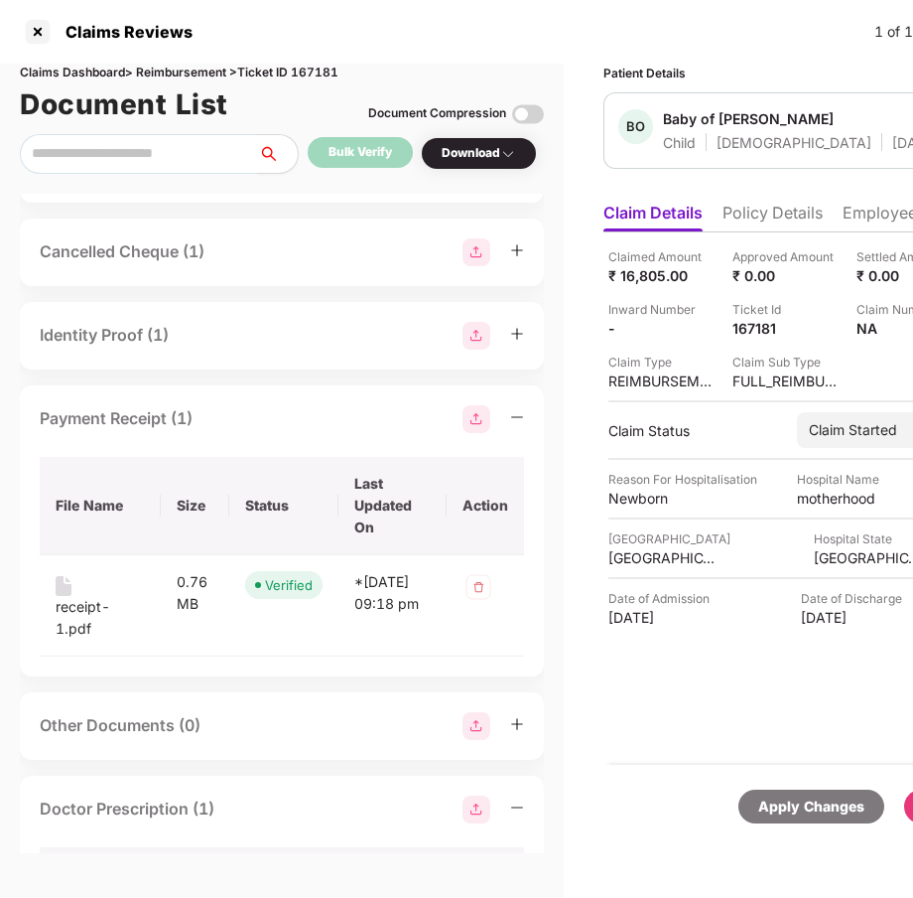
click at [228, 338] on div "Identity Proof (1)" at bounding box center [282, 336] width 484 height 28
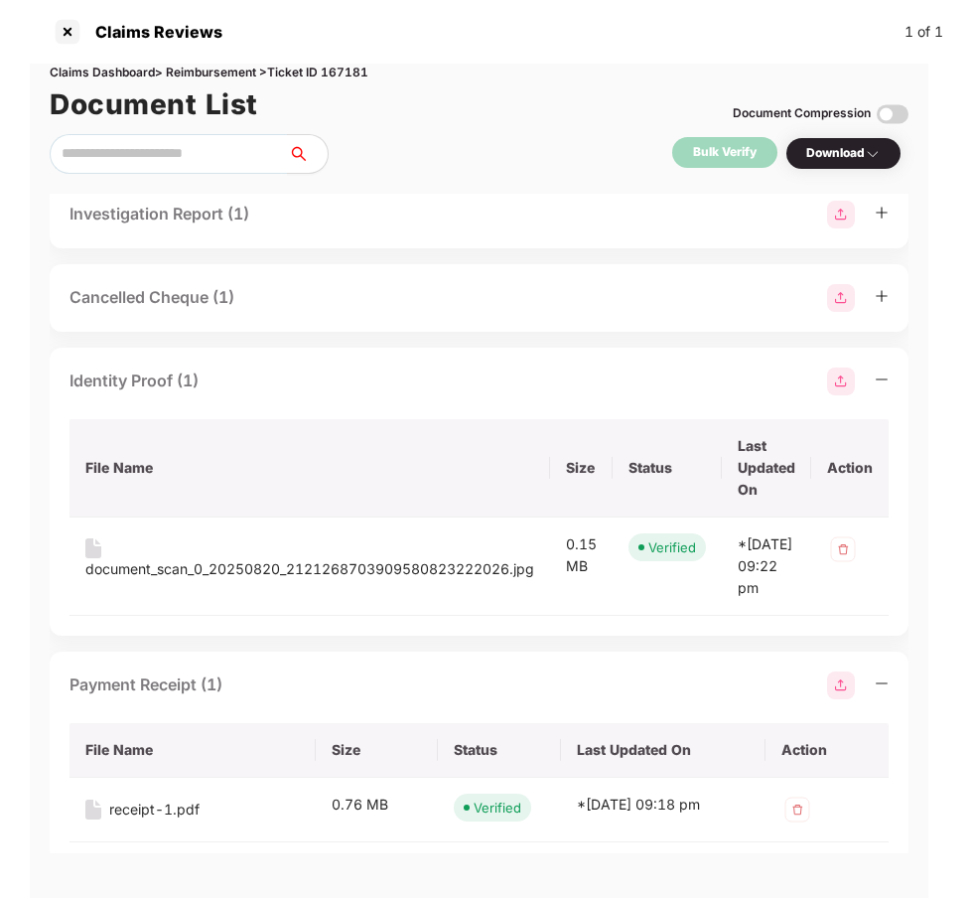
scroll to position [283, 0]
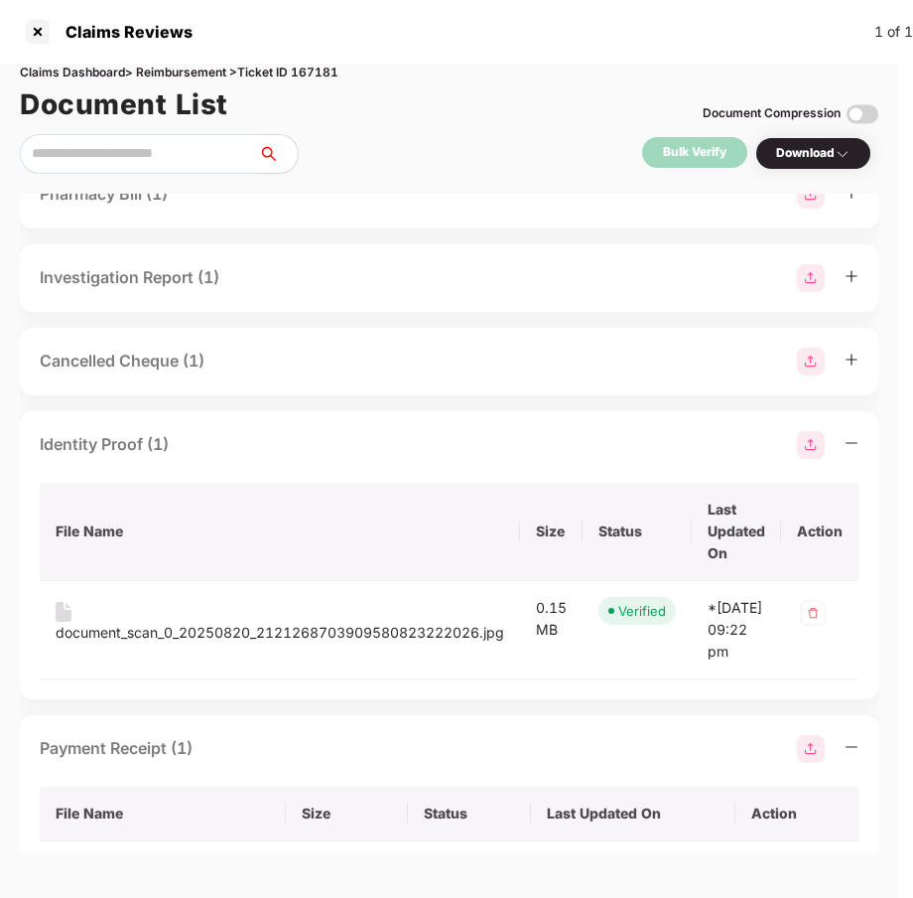
click at [195, 350] on div "Cancelled Cheque (1)" at bounding box center [122, 360] width 165 height 25
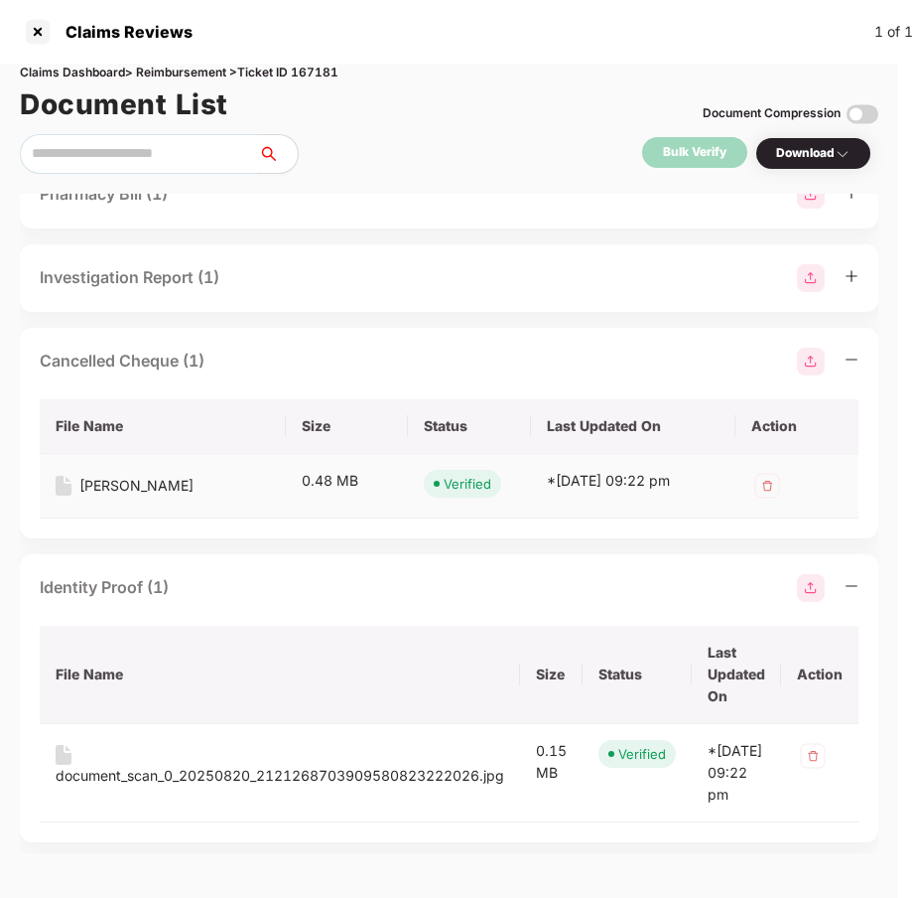
click at [180, 479] on div "cheque - chandrakala b" at bounding box center [136, 486] width 114 height 22
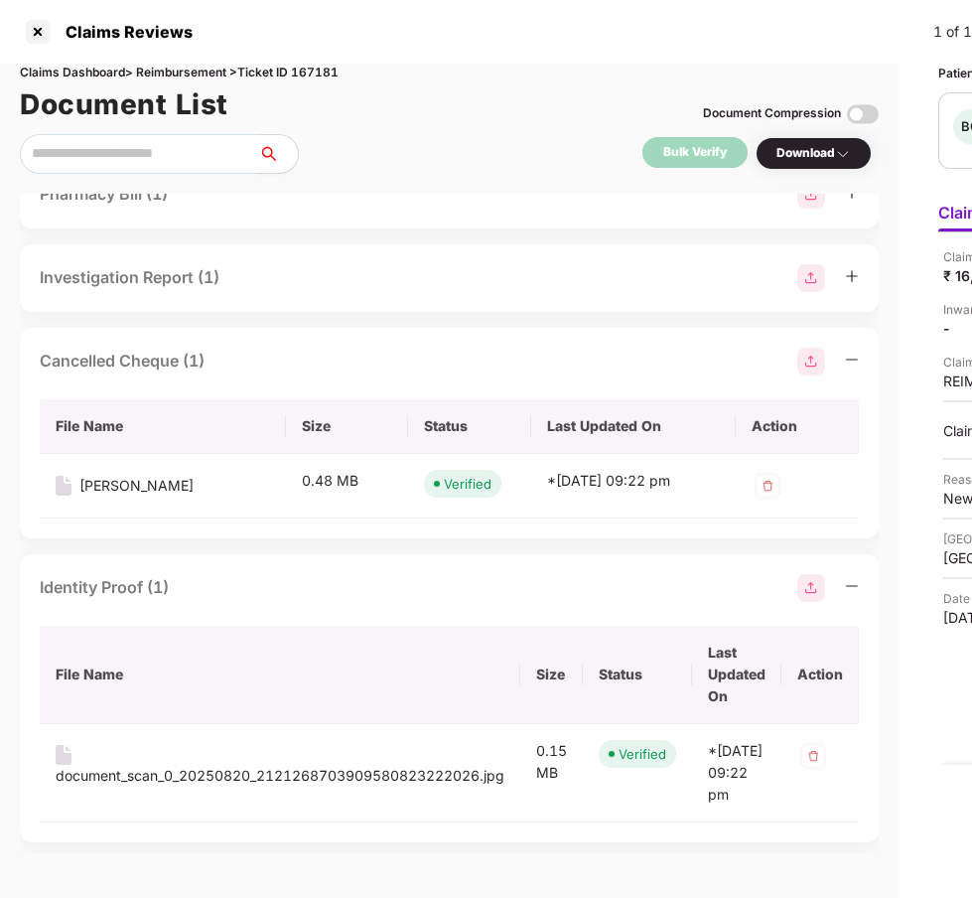
click at [819, 364] on img at bounding box center [811, 361] width 28 height 28
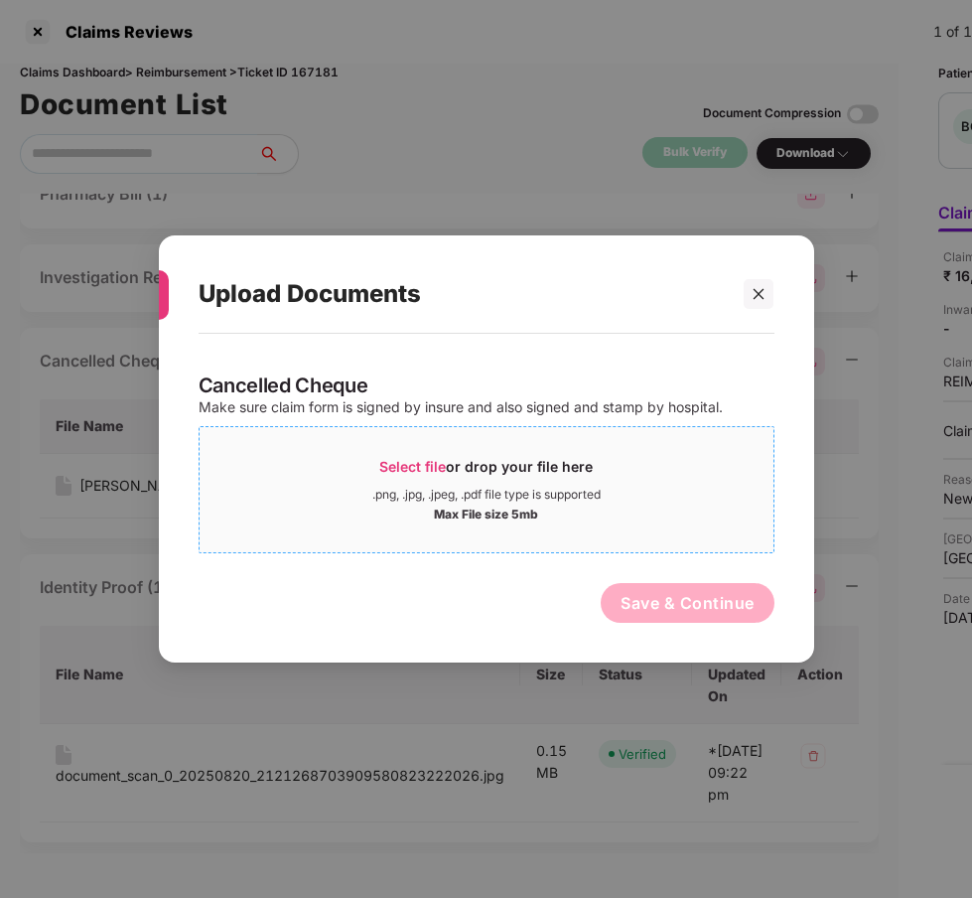
click at [430, 484] on div "Select file or drop your file here" at bounding box center [485, 472] width 213 height 30
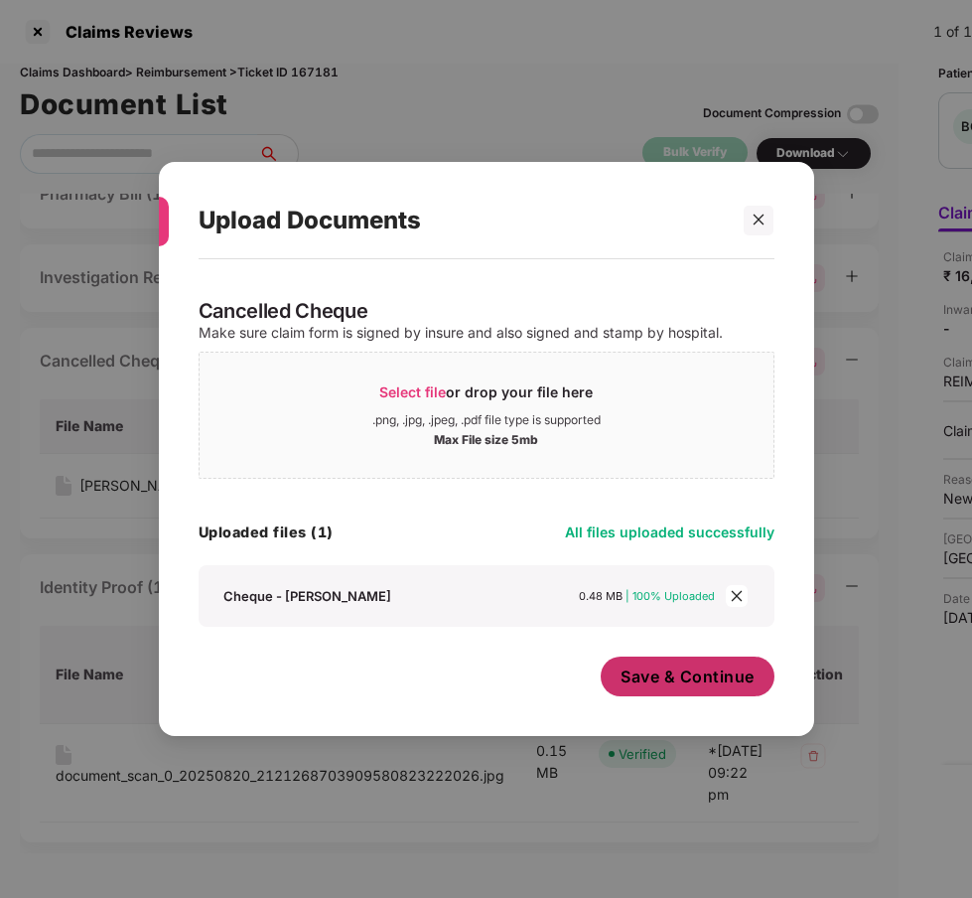
click at [665, 681] on span "Save & Continue" at bounding box center [688, 676] width 134 height 22
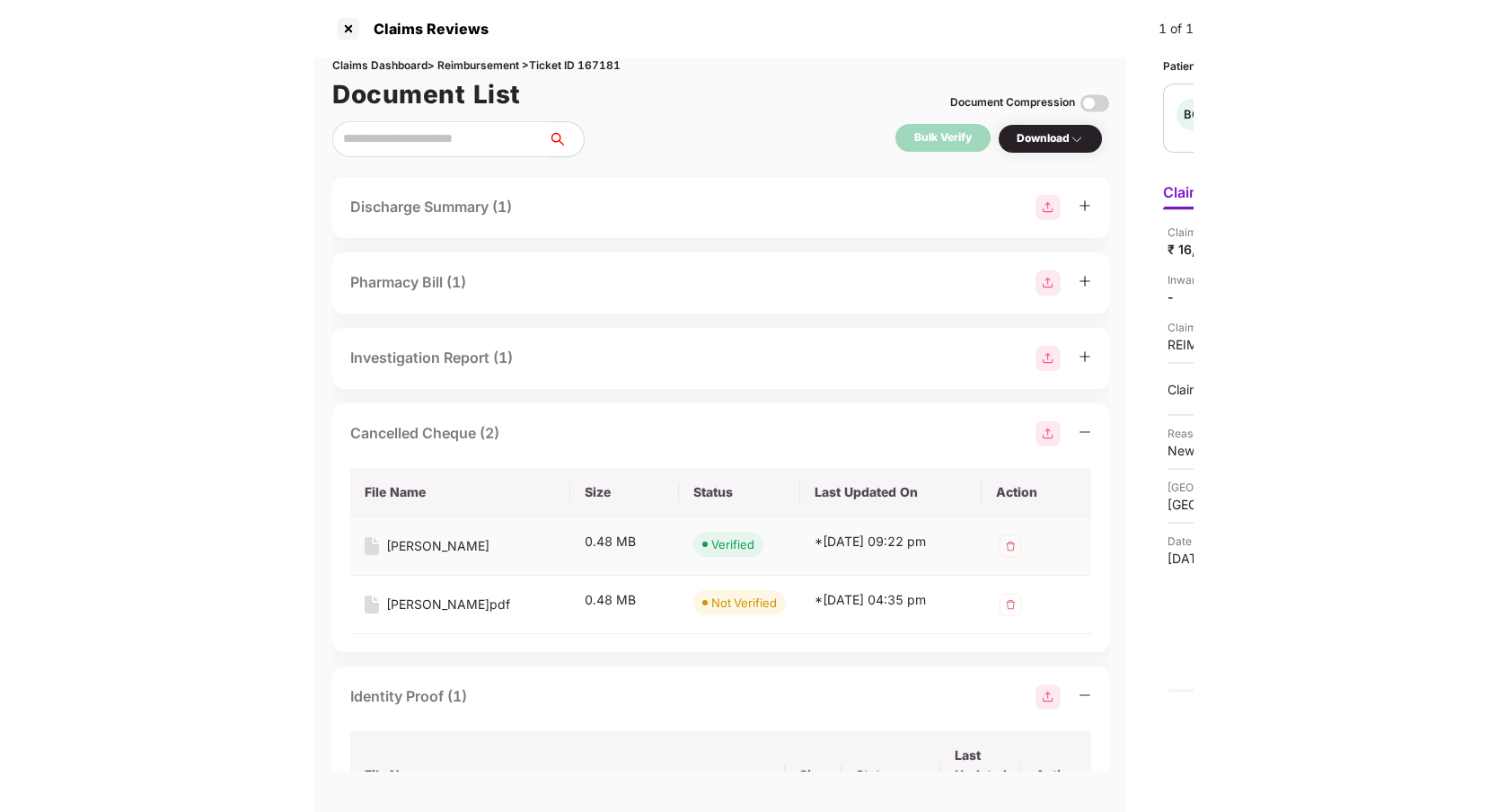
scroll to position [133, 0]
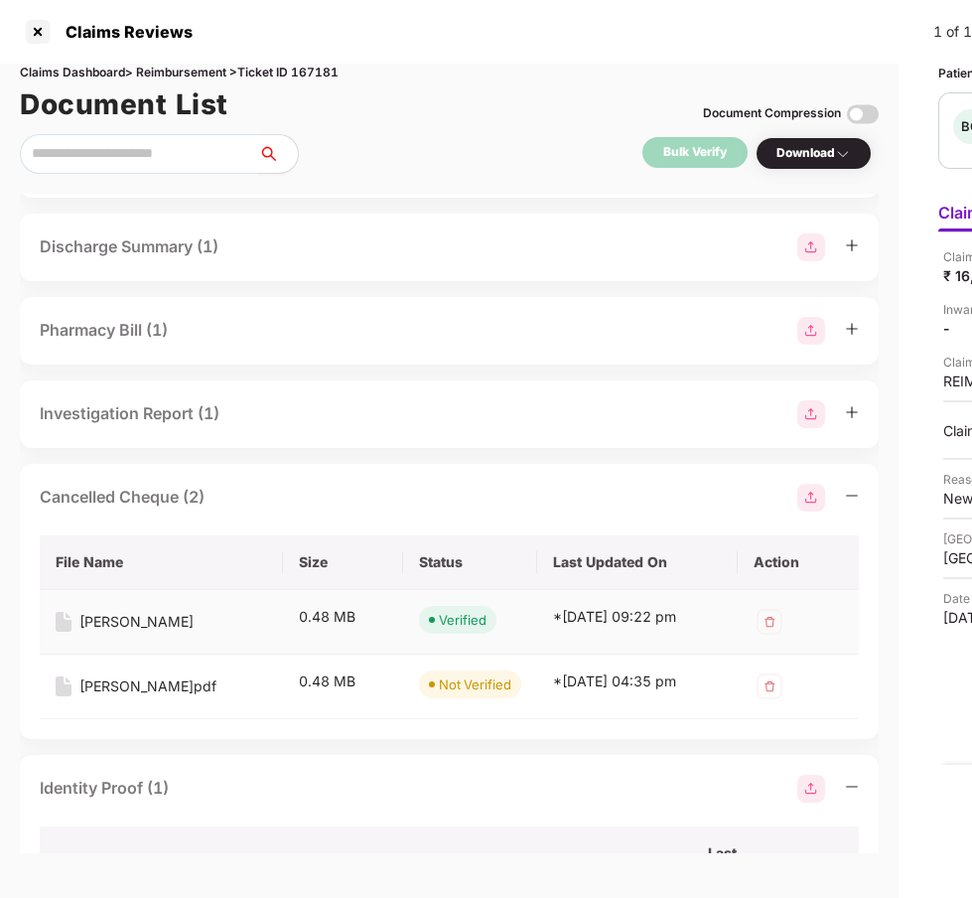
click at [773, 624] on img at bounding box center [770, 622] width 32 height 32
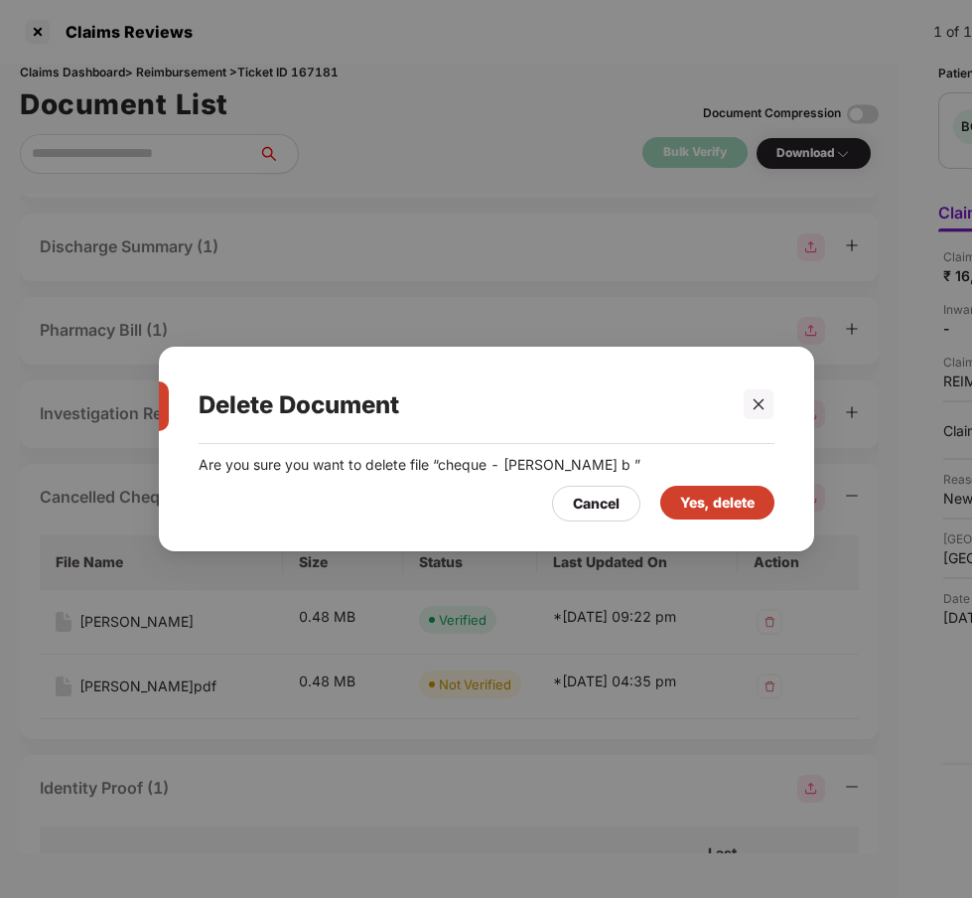
click at [721, 506] on div "Yes, delete" at bounding box center [717, 502] width 74 height 22
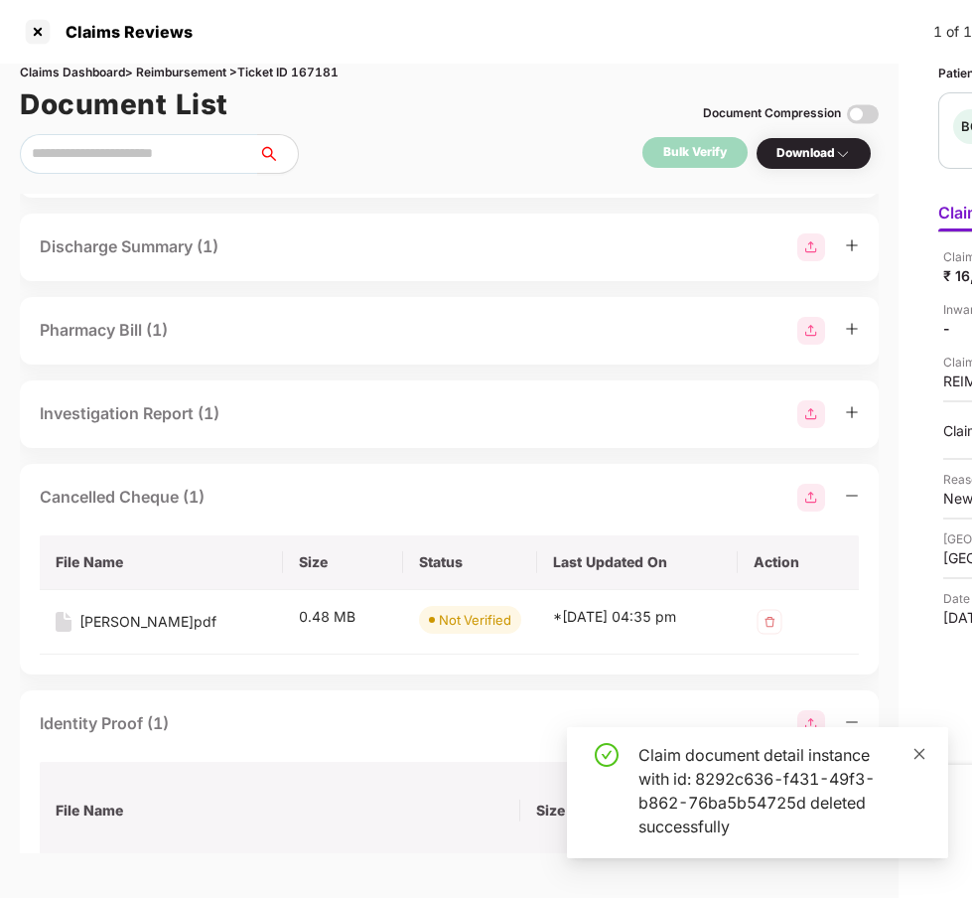
click at [922, 753] on icon "close" at bounding box center [919, 754] width 14 height 14
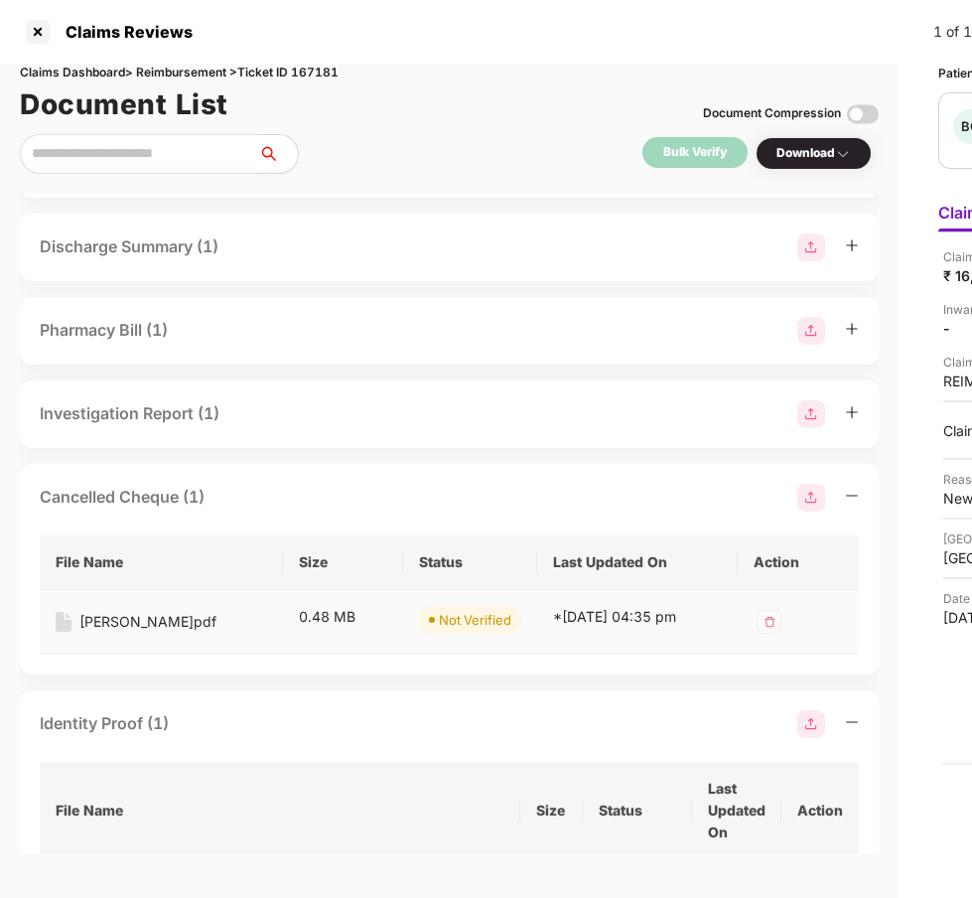
click at [216, 629] on div "cheque - chandrakala b.pdf" at bounding box center [147, 622] width 137 height 22
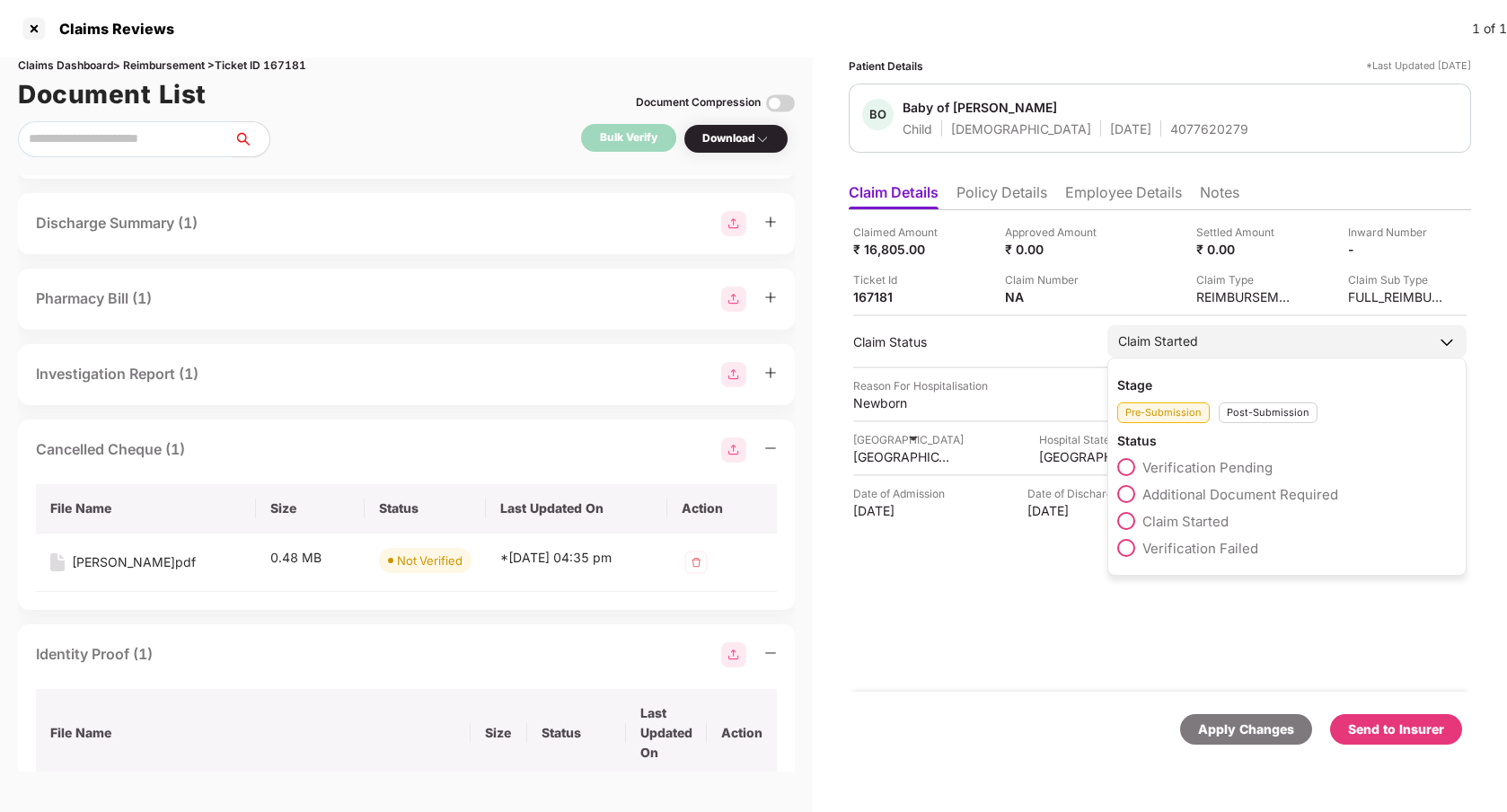
click at [1135, 468] on span at bounding box center [1126, 467] width 18 height 18
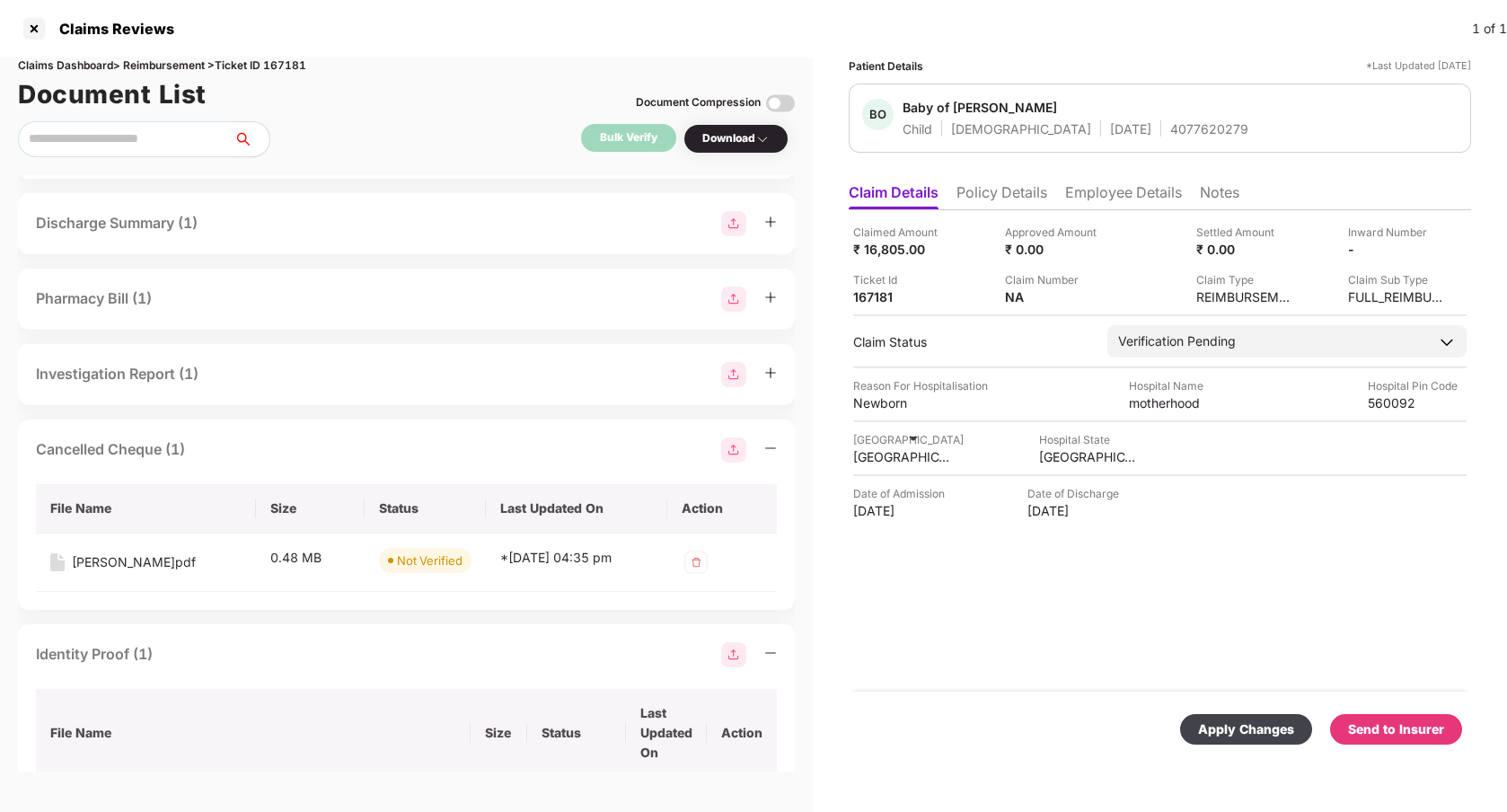
click at [1228, 732] on div "Apply Changes" at bounding box center [1246, 729] width 96 height 20
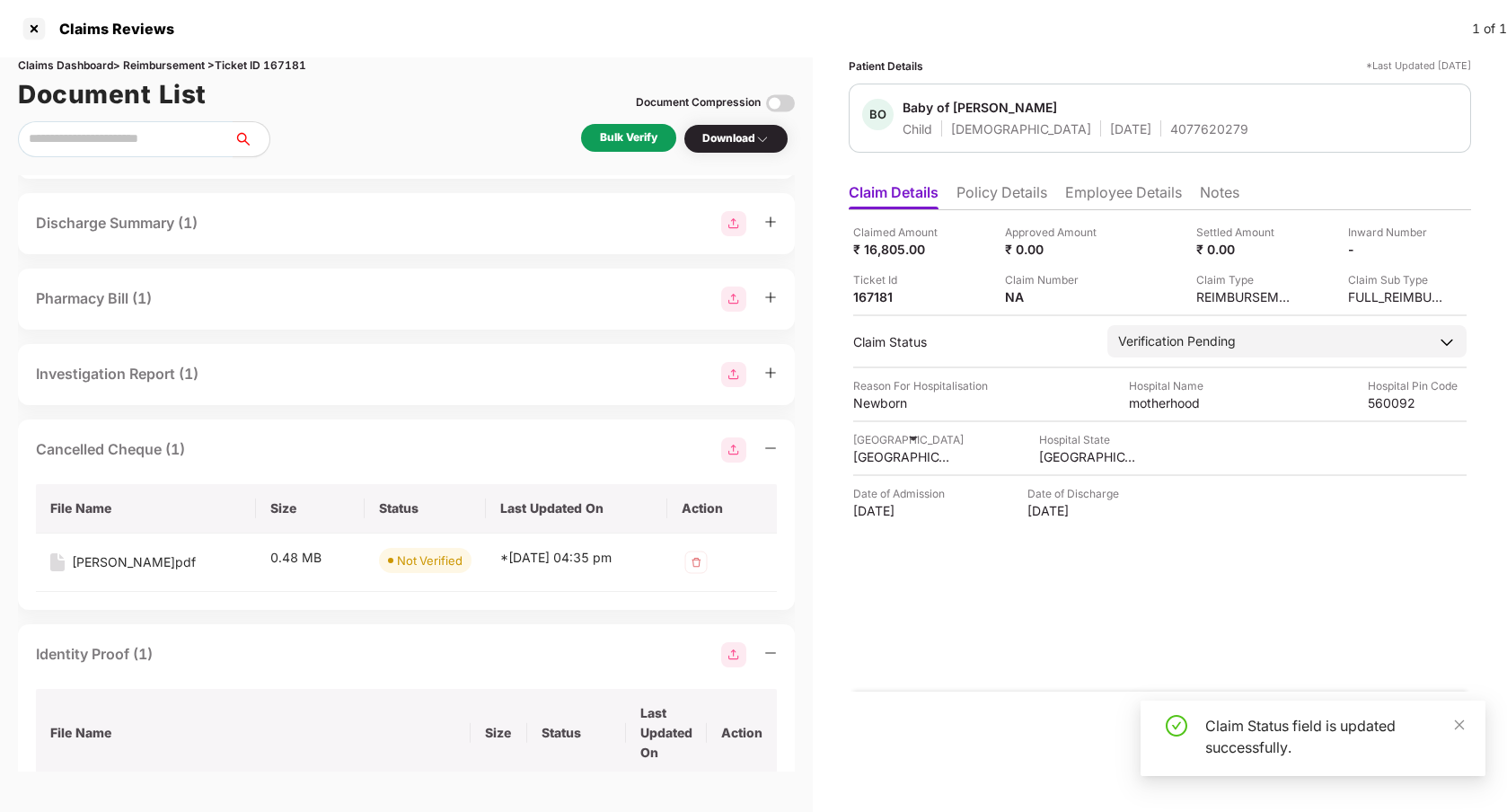
click at [630, 140] on div "Bulk Verify" at bounding box center [629, 137] width 58 height 17
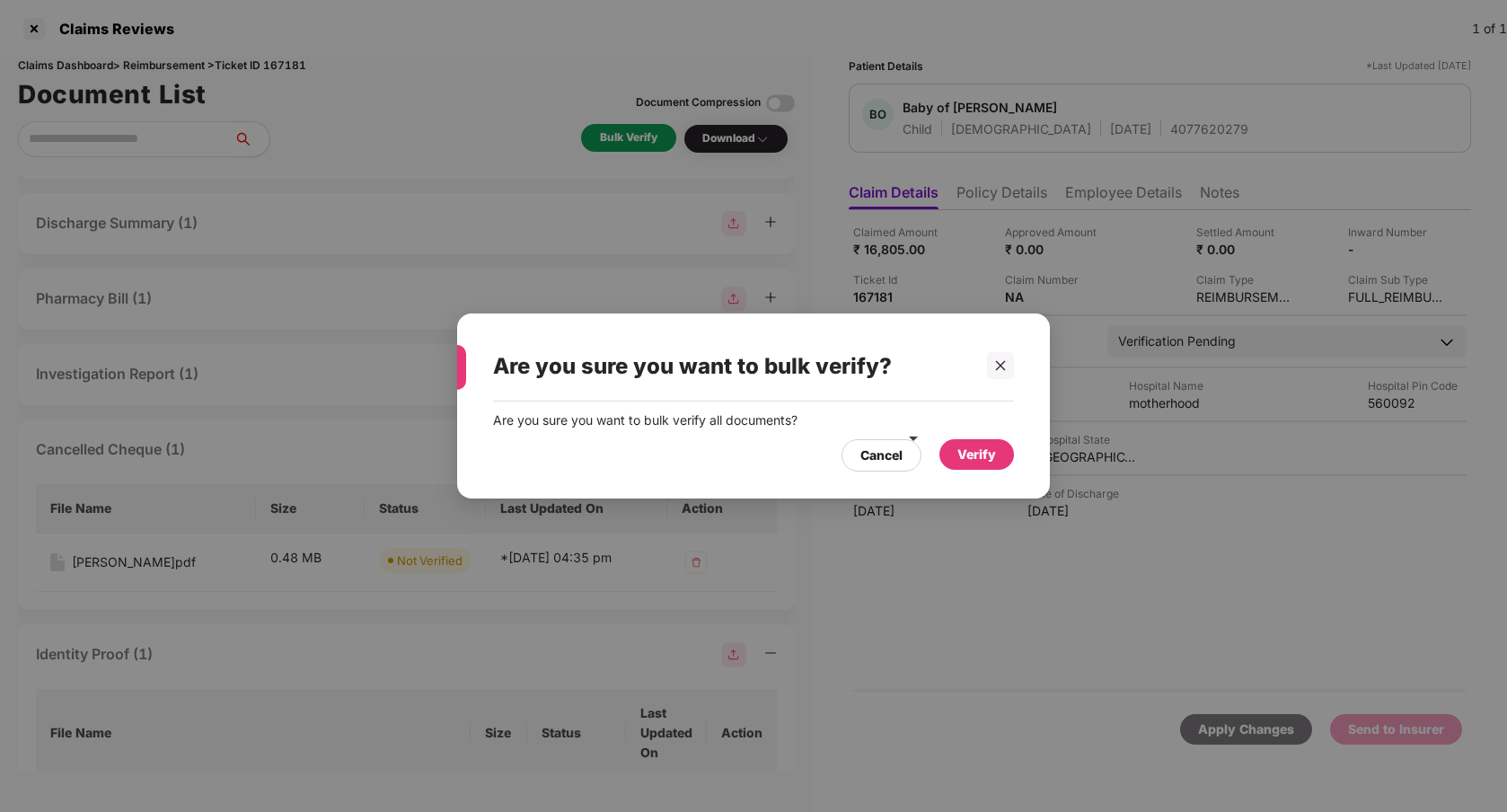
click at [980, 453] on div "Verify" at bounding box center [976, 454] width 39 height 20
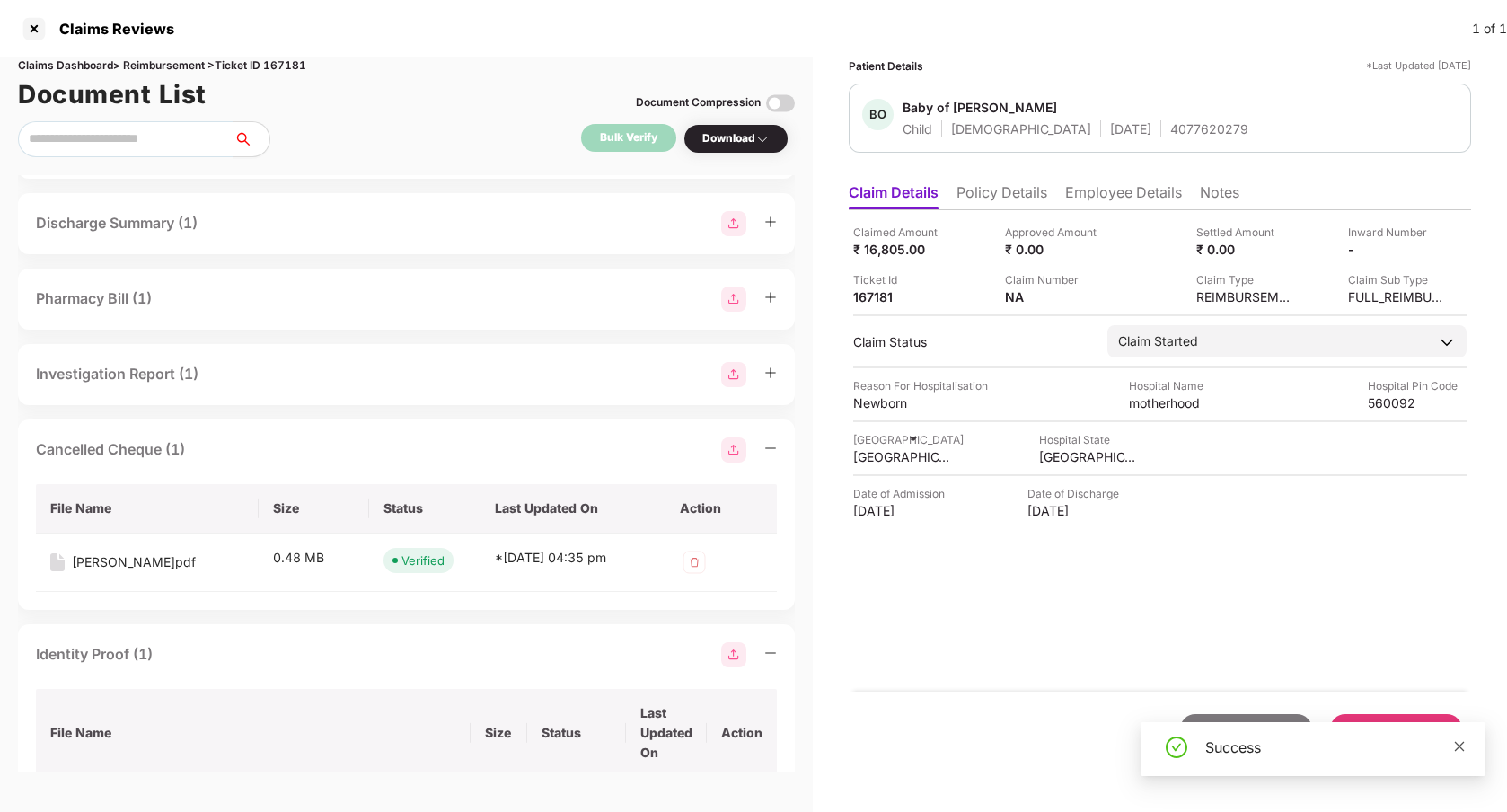
click at [1458, 748] on icon "close" at bounding box center [1459, 746] width 13 height 13
click at [764, 143] on img at bounding box center [763, 139] width 14 height 14
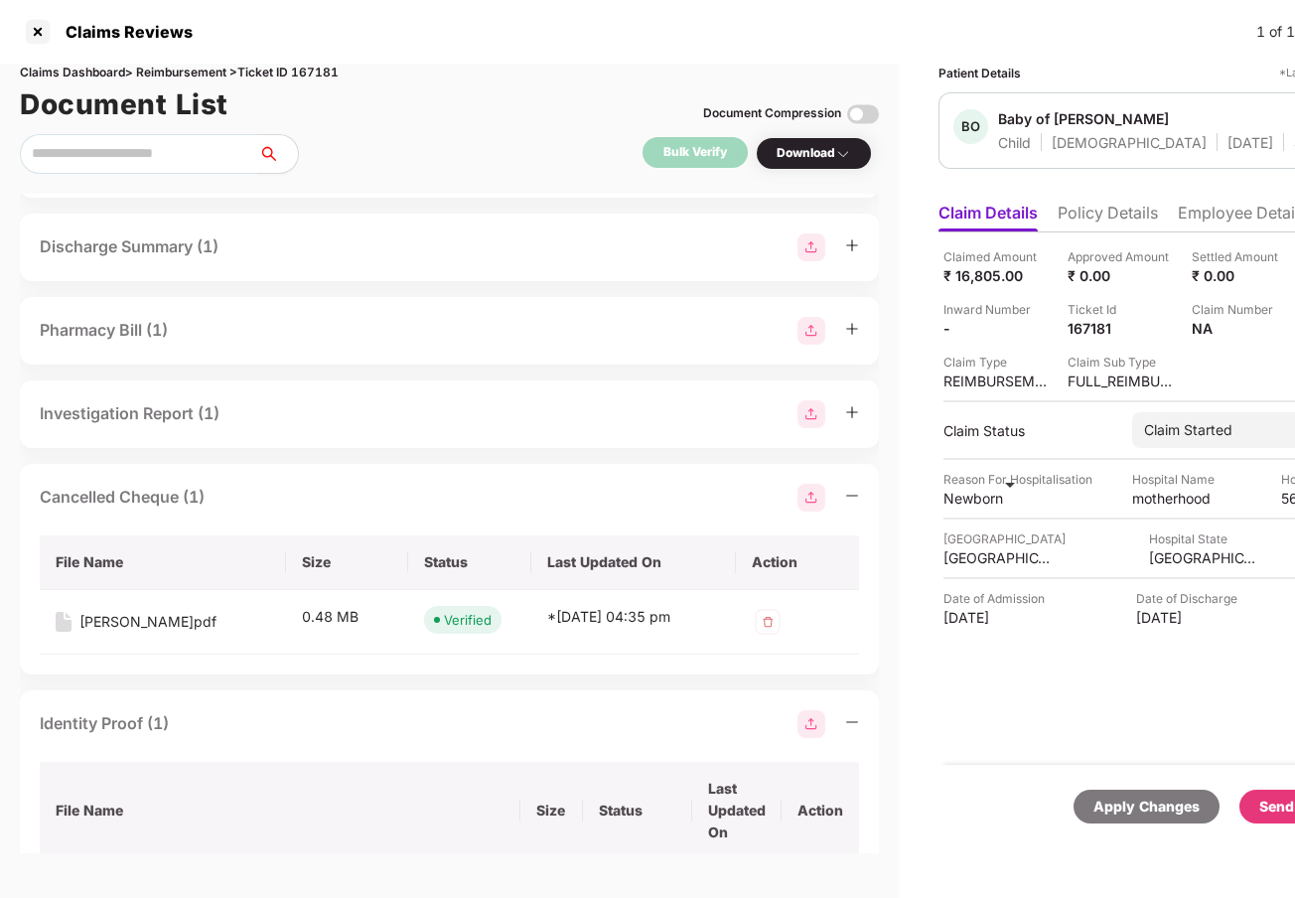
click at [1265, 811] on div "Send to Insurer" at bounding box center [1312, 806] width 106 height 22
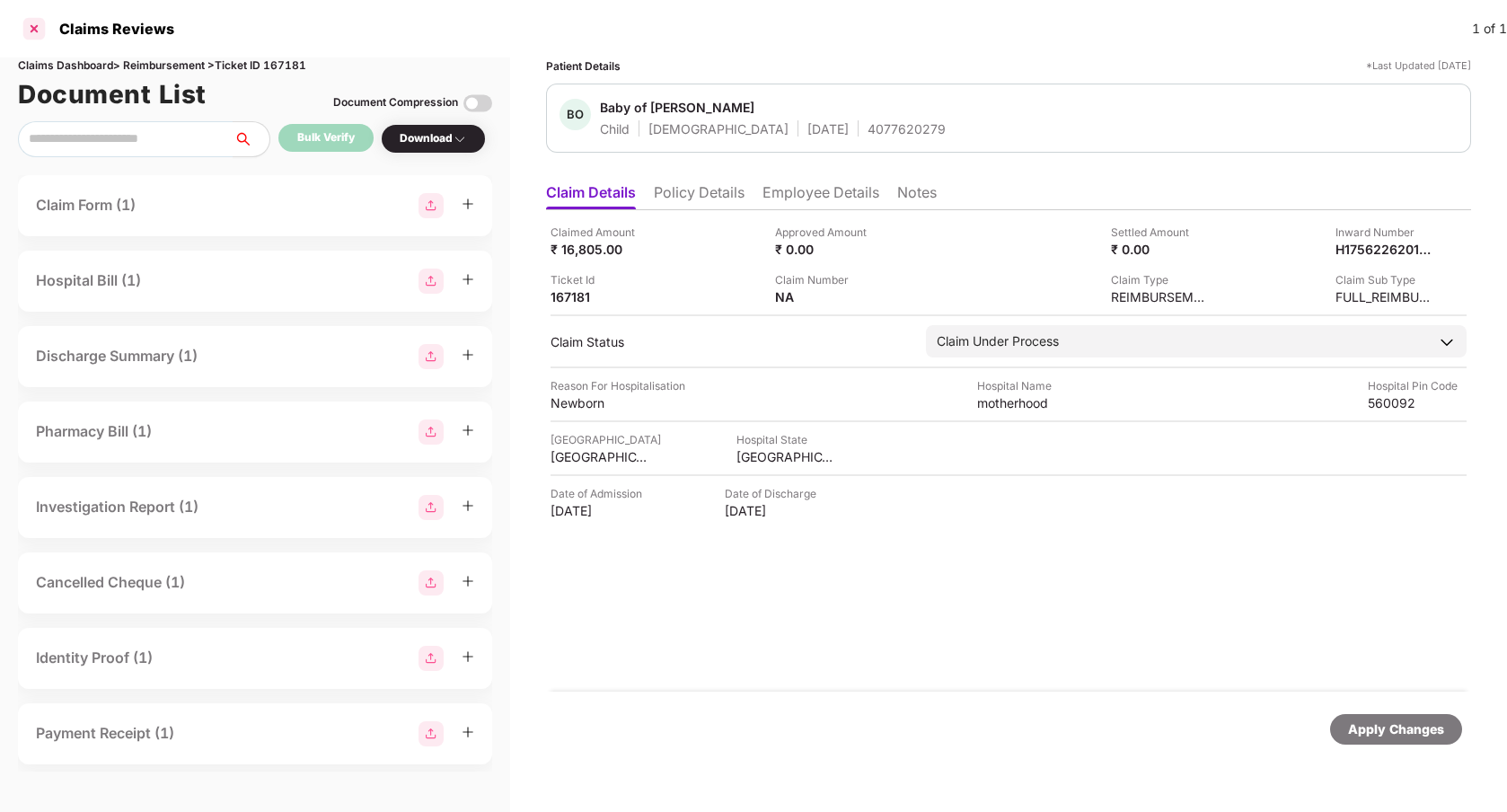
click at [33, 33] on div at bounding box center [34, 29] width 29 height 29
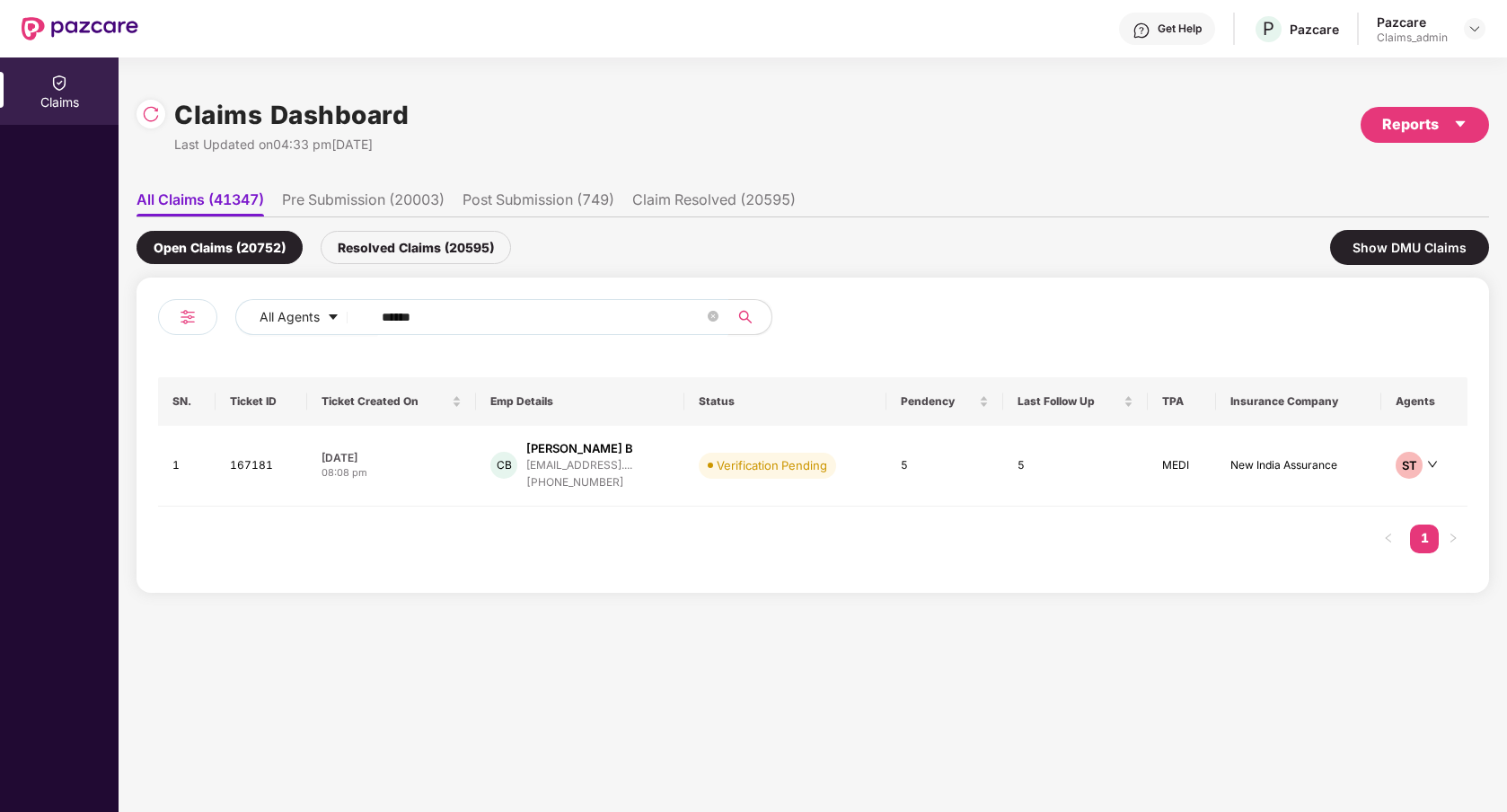
click at [517, 318] on input "******" at bounding box center [543, 317] width 322 height 27
type input "******"
click at [800, 484] on td "Claim Started" at bounding box center [798, 466] width 158 height 80
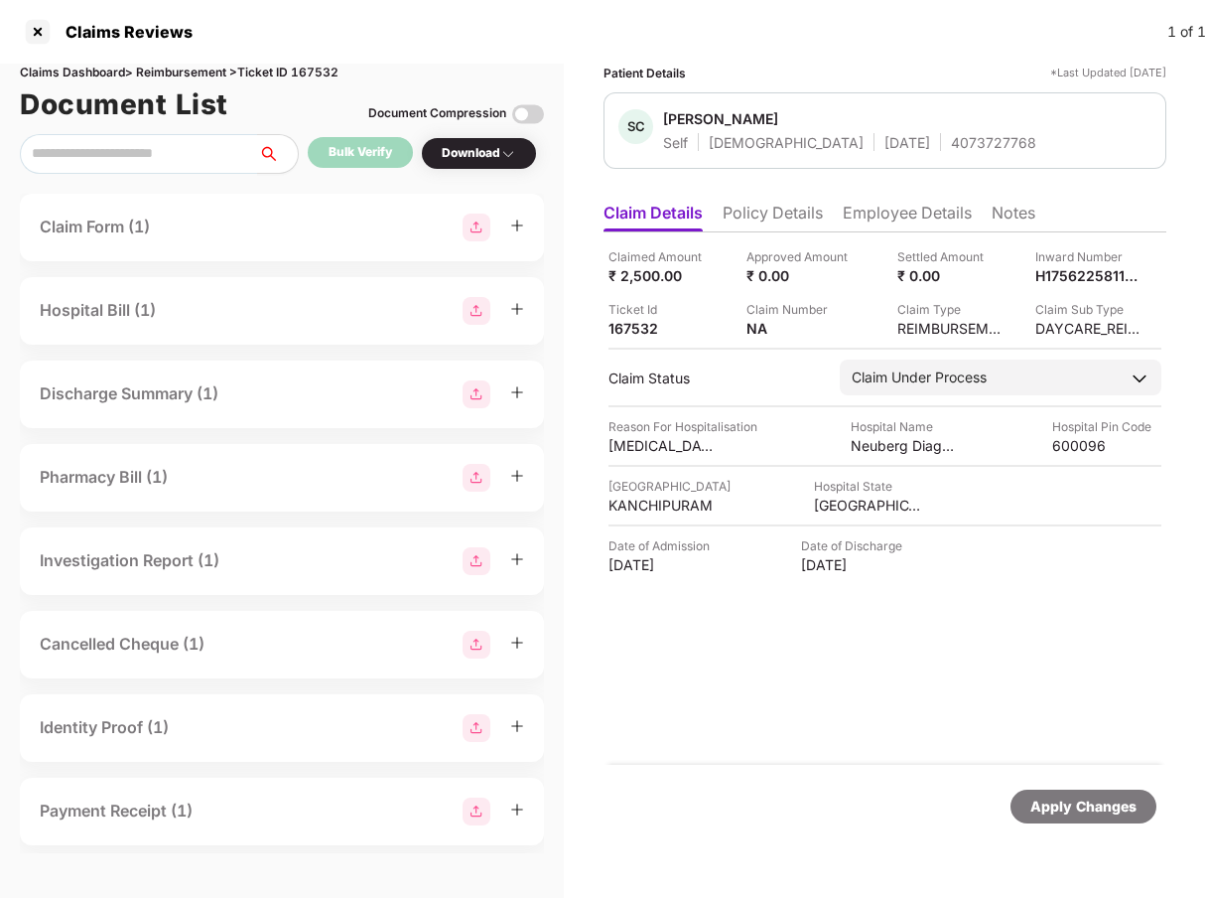
scroll to position [107, 0]
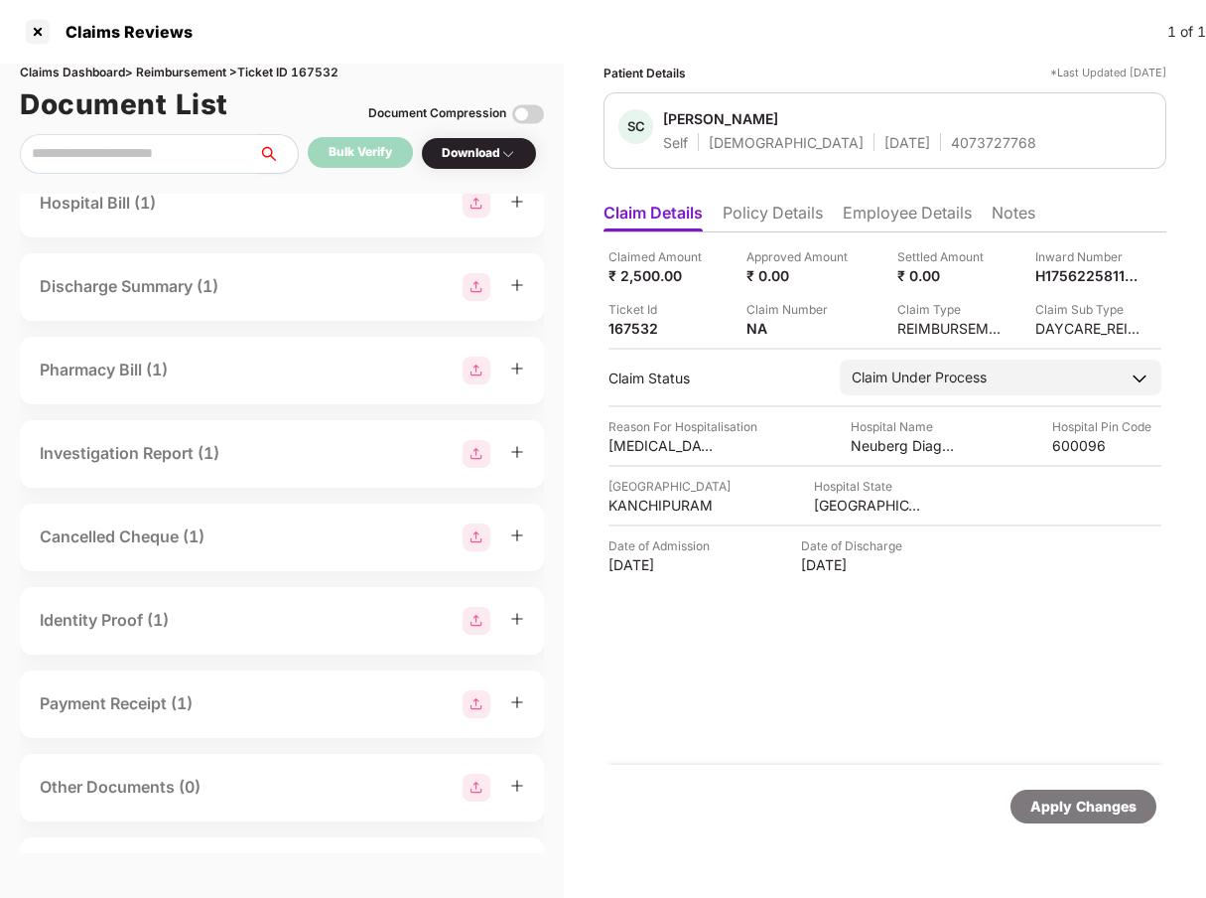
click at [205, 524] on div "Cancelled Cheque (1)" at bounding box center [122, 536] width 165 height 25
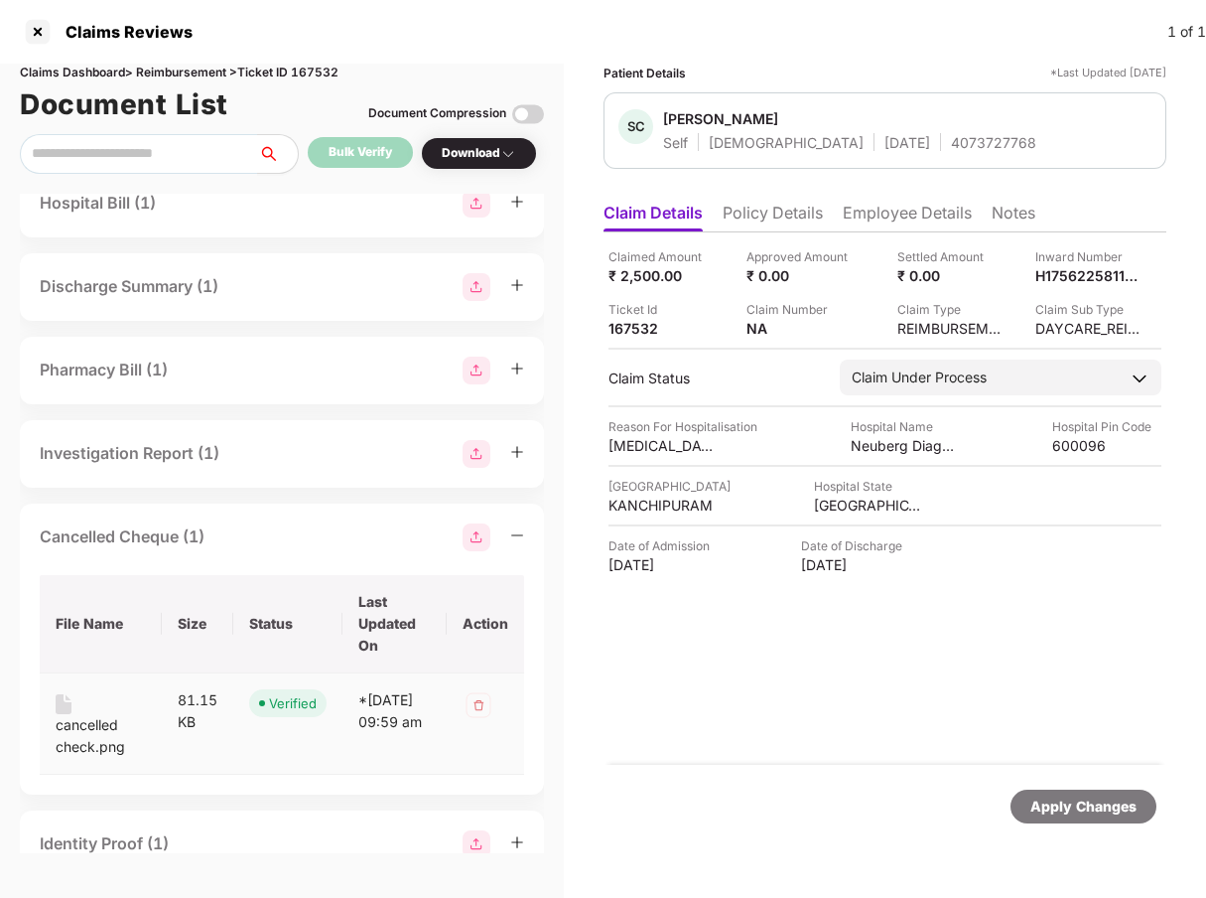
click at [78, 731] on div "cancelled check.png" at bounding box center [101, 736] width 90 height 44
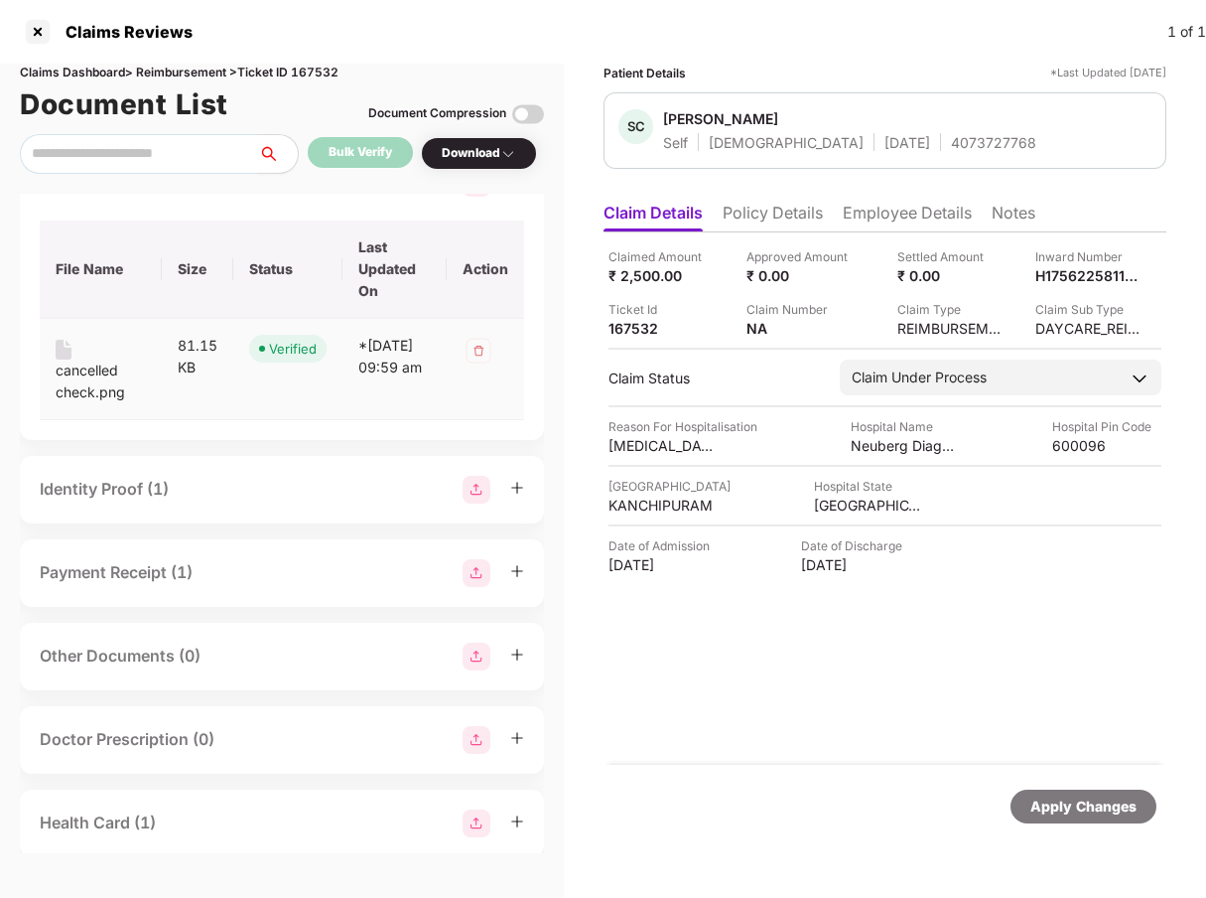
scroll to position [482, 0]
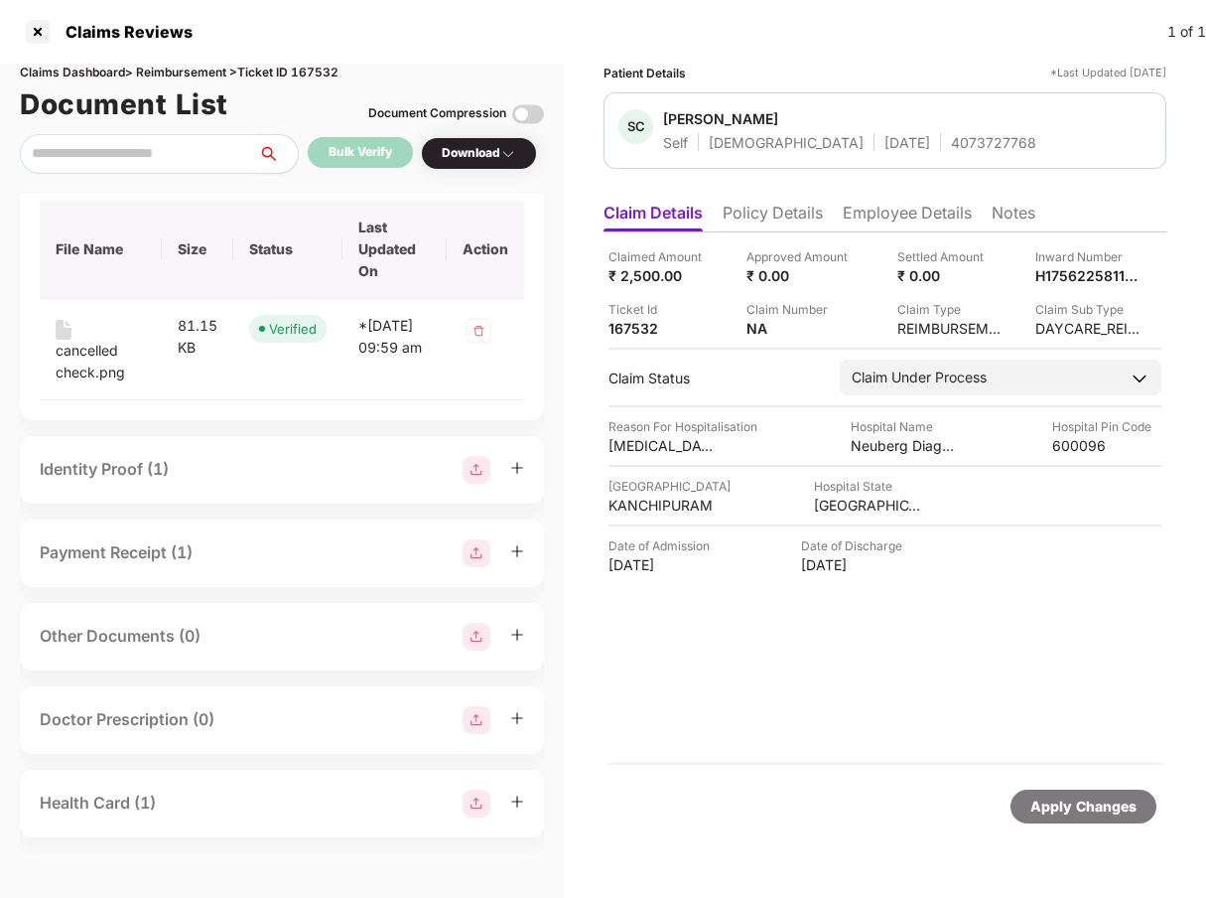
click at [161, 474] on div "Identity Proof (1)" at bounding box center [104, 469] width 129 height 25
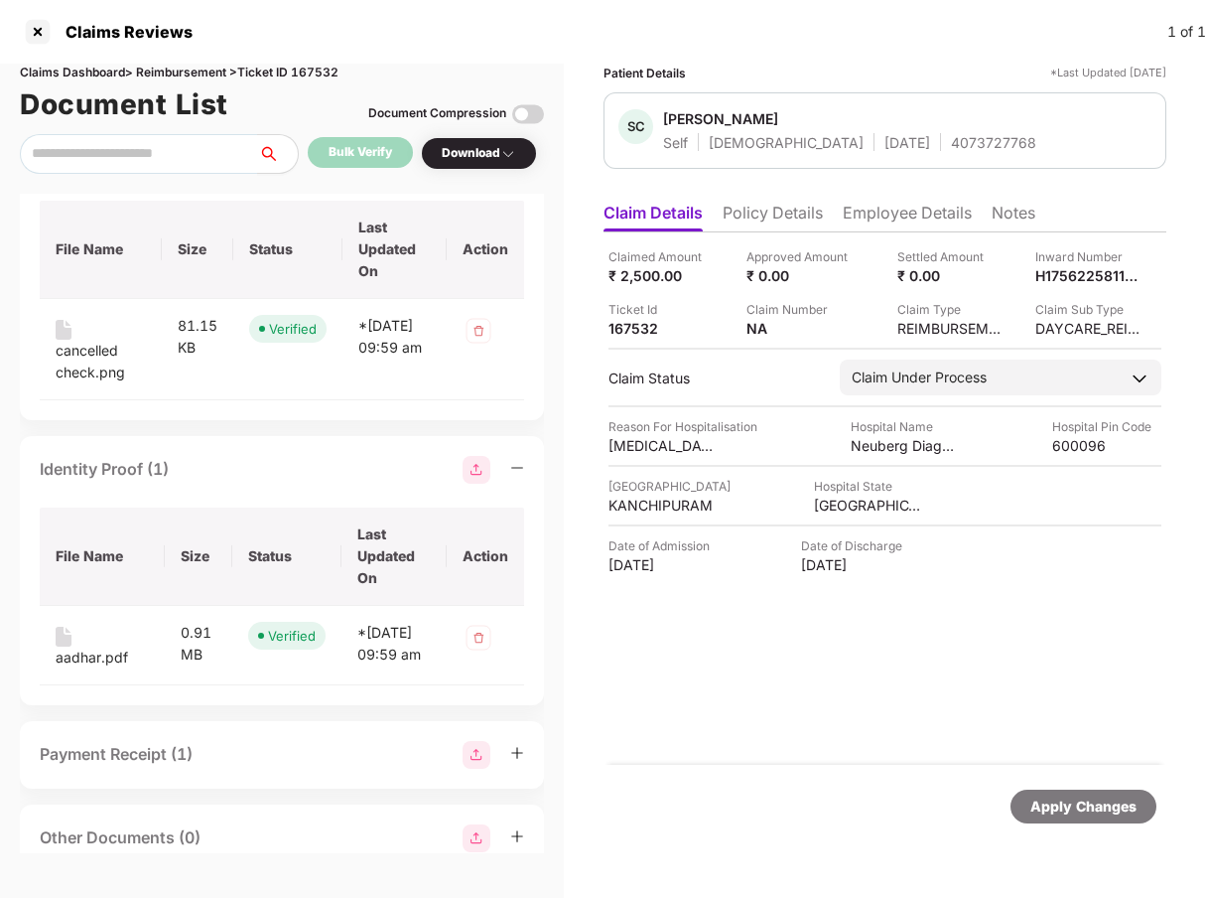
scroll to position [702, 0]
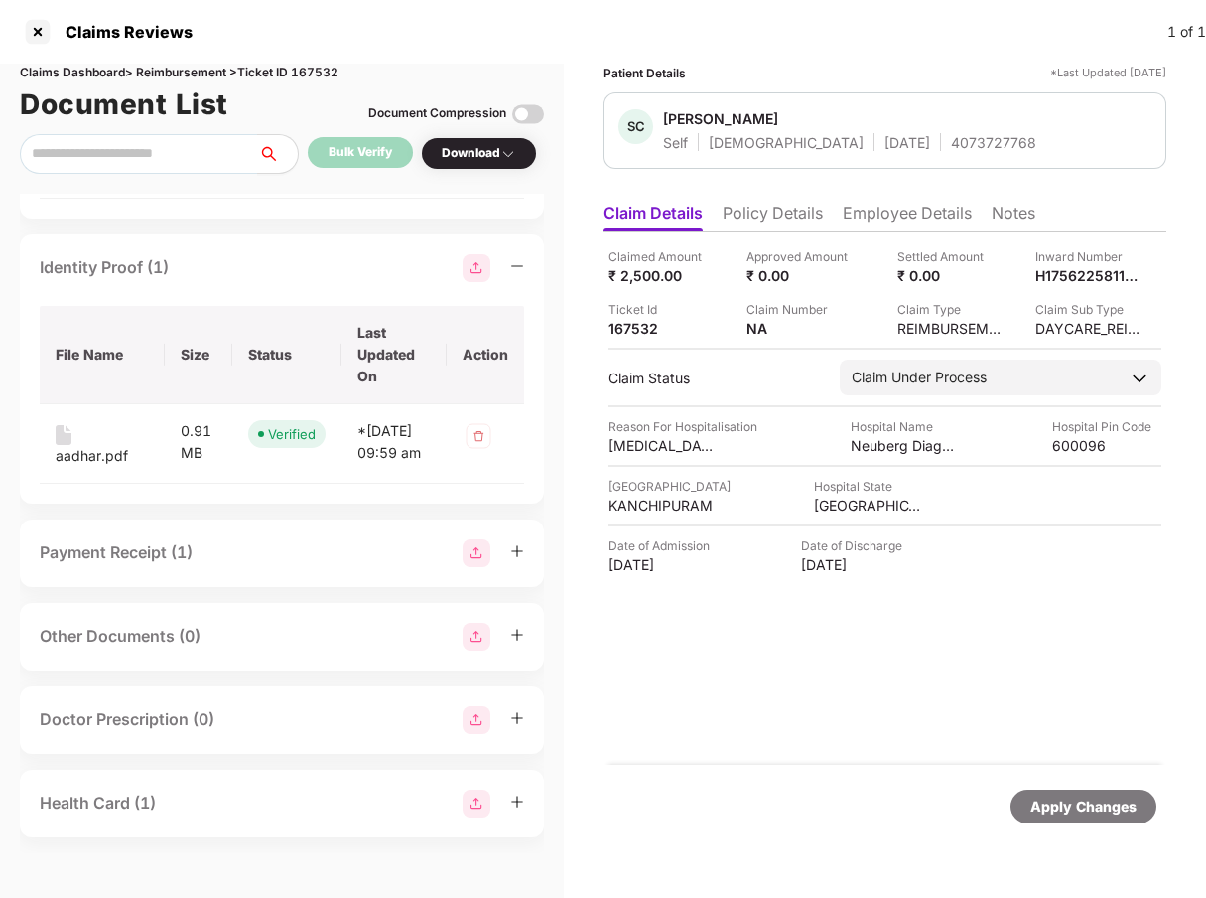
click at [176, 550] on div "Payment Receipt (1)" at bounding box center [116, 552] width 153 height 25
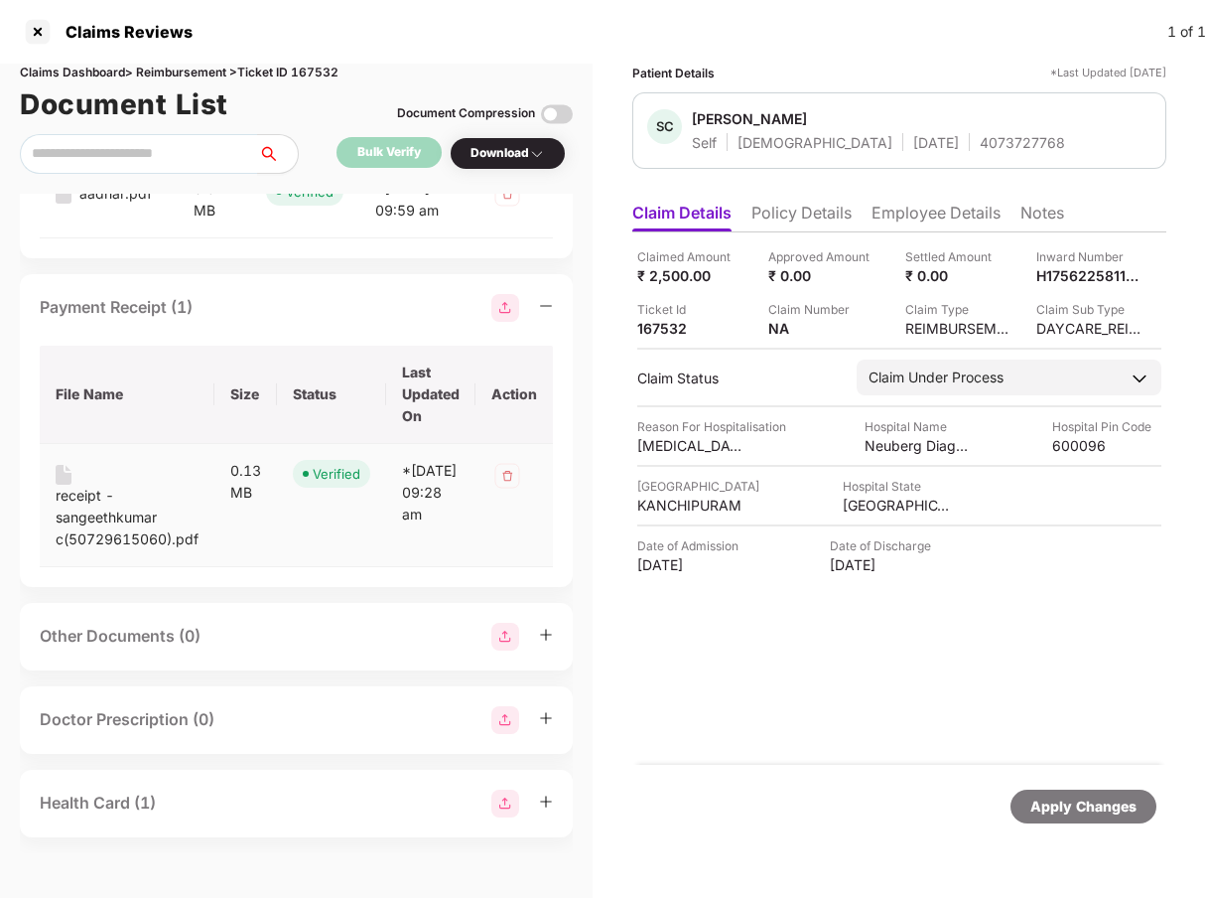
scroll to position [903, 0]
click at [144, 793] on div "Health Card (1)" at bounding box center [98, 802] width 116 height 25
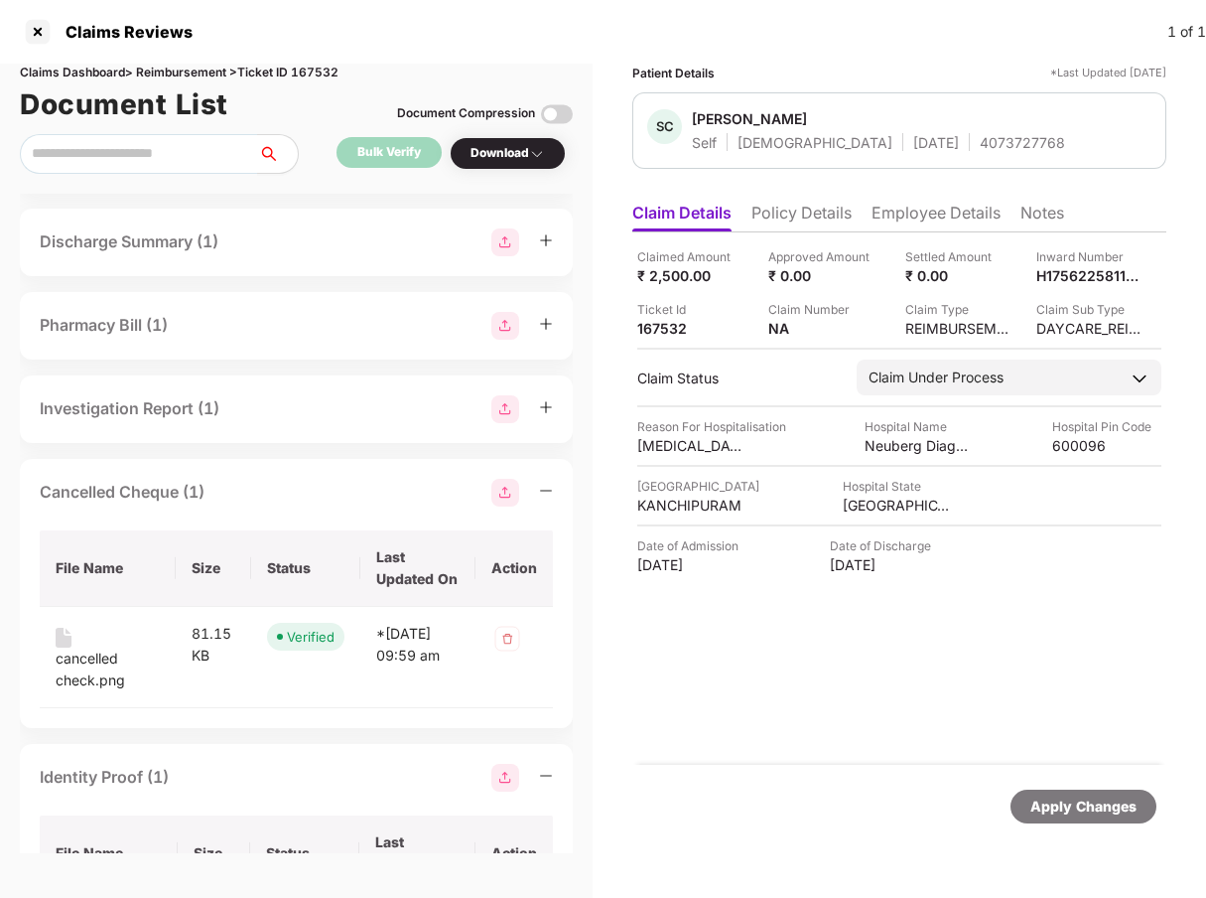
scroll to position [20, 0]
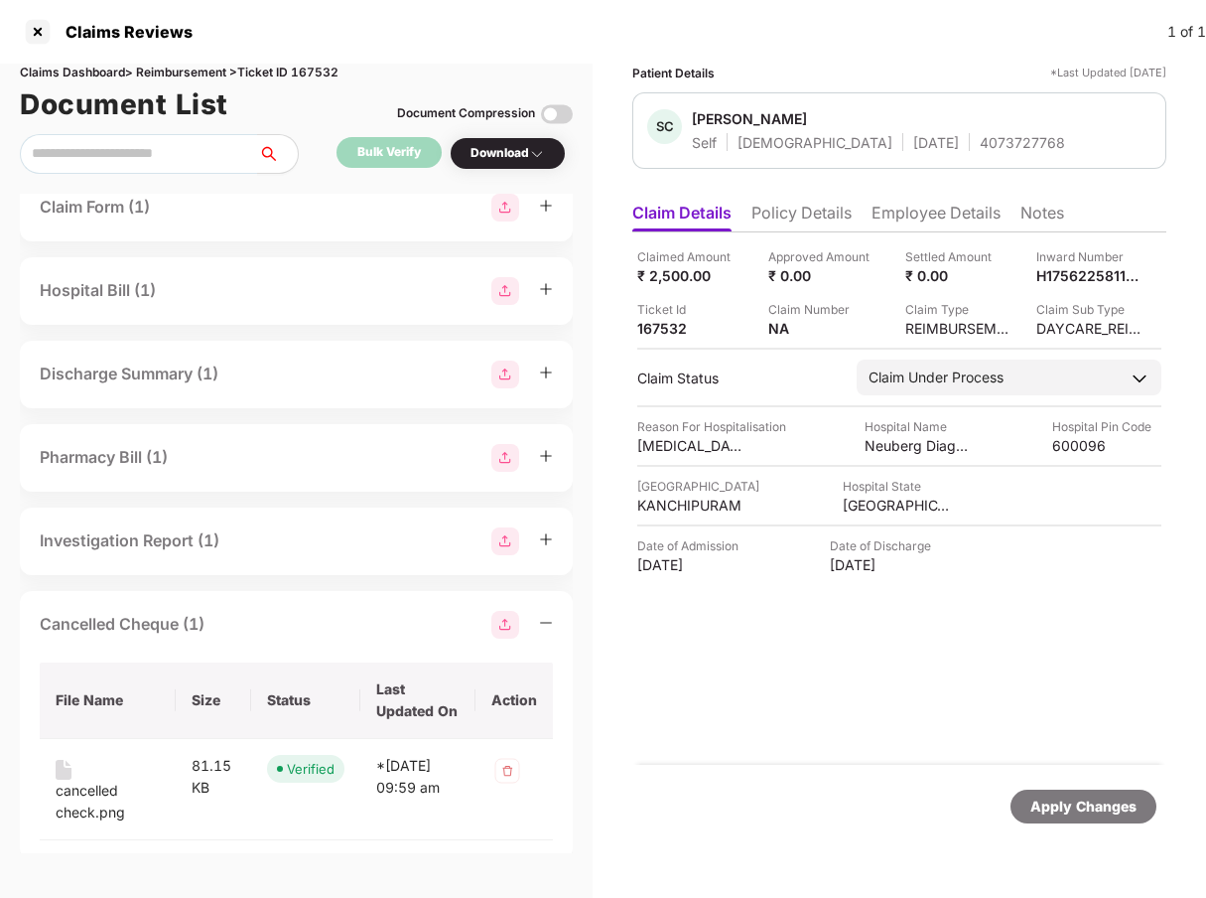
click at [183, 541] on div "Investigation Report (1)" at bounding box center [130, 540] width 180 height 25
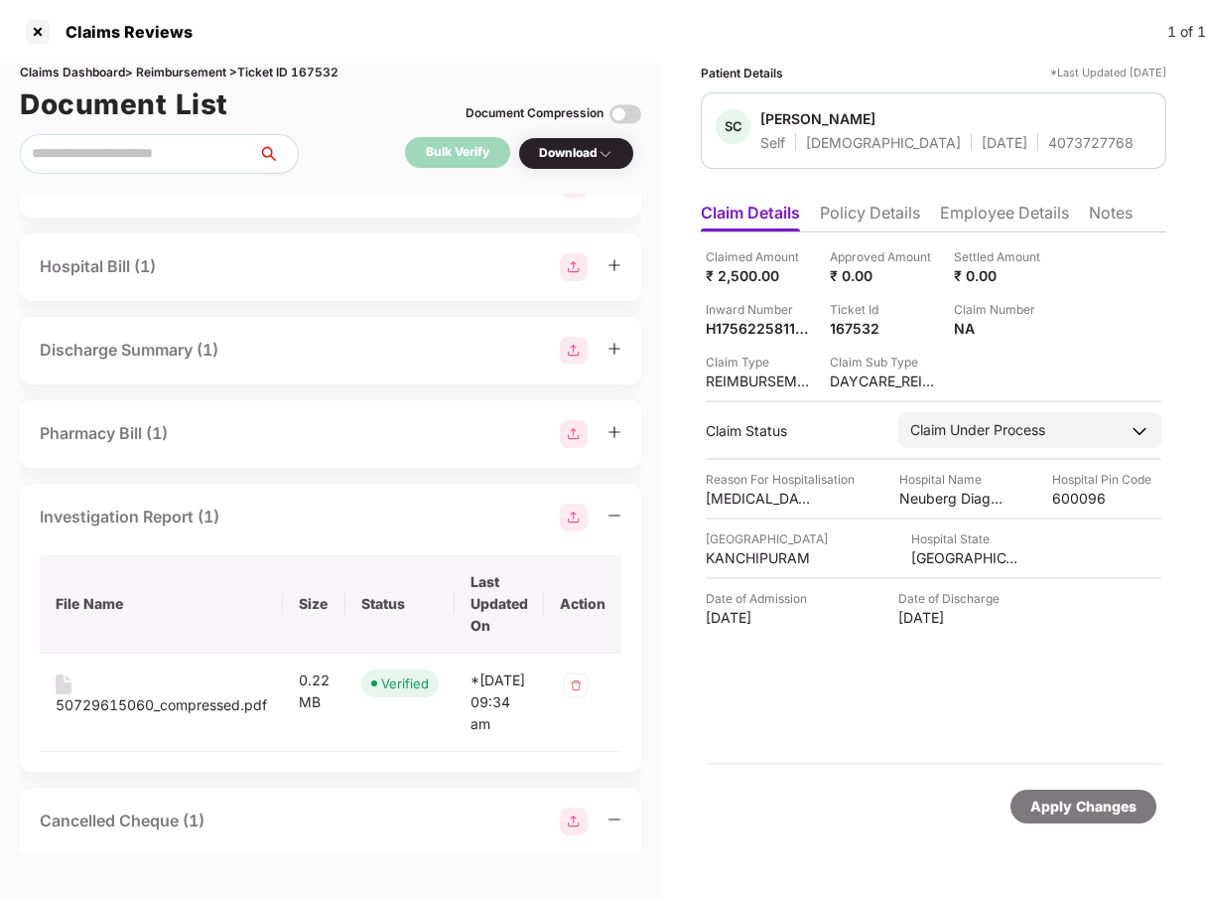
scroll to position [0, 0]
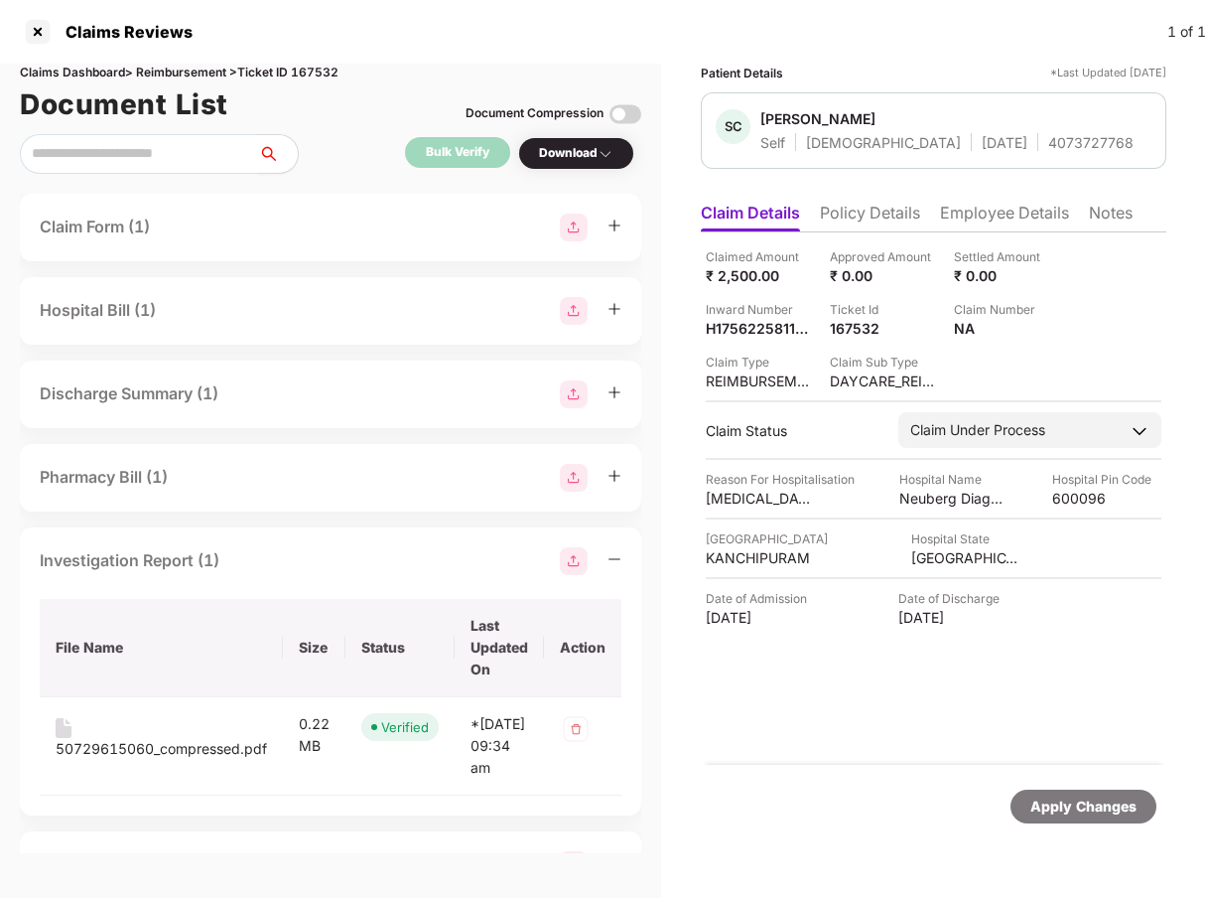
click at [173, 480] on div "Pharmacy Bill (1)" at bounding box center [331, 478] width 582 height 28
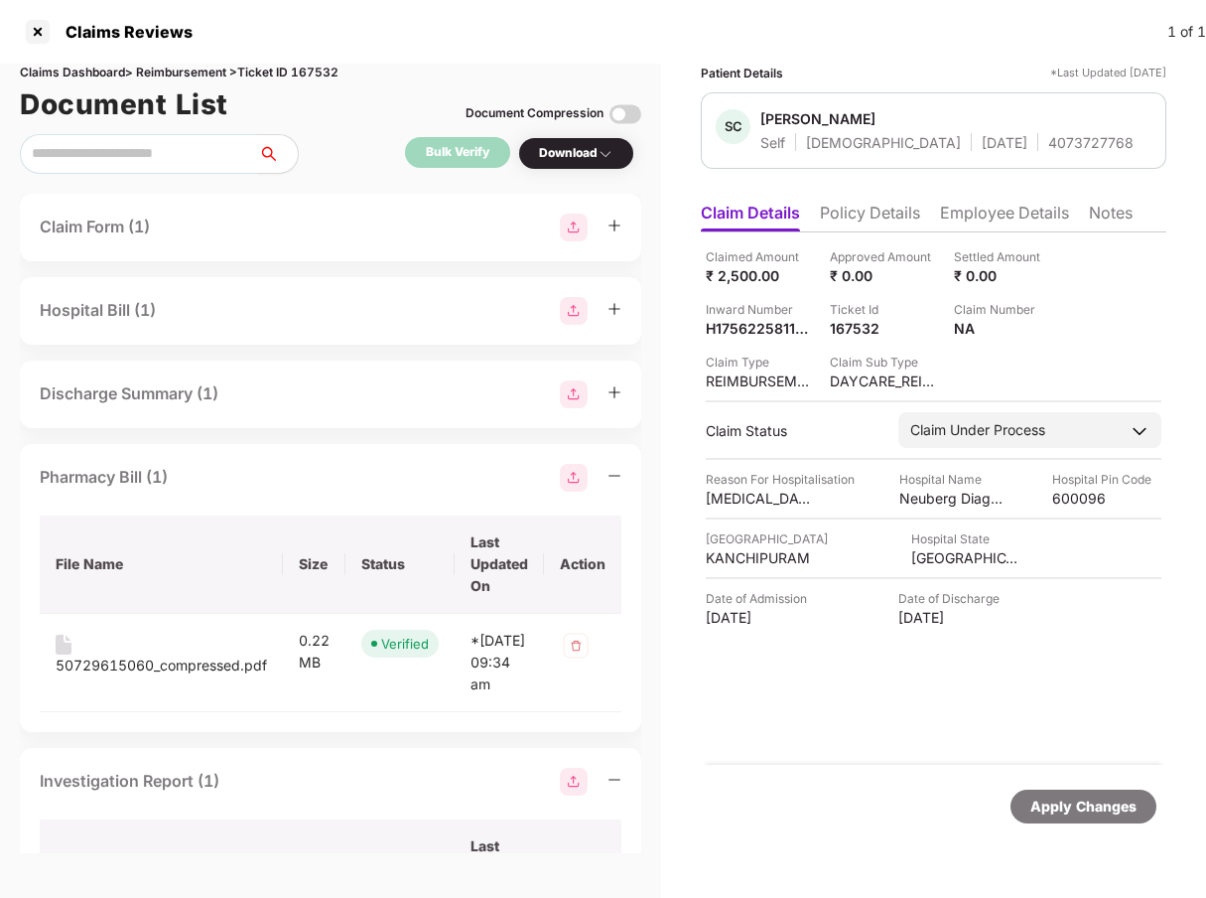
click at [165, 403] on div "Discharge Summary (1)" at bounding box center [129, 393] width 179 height 25
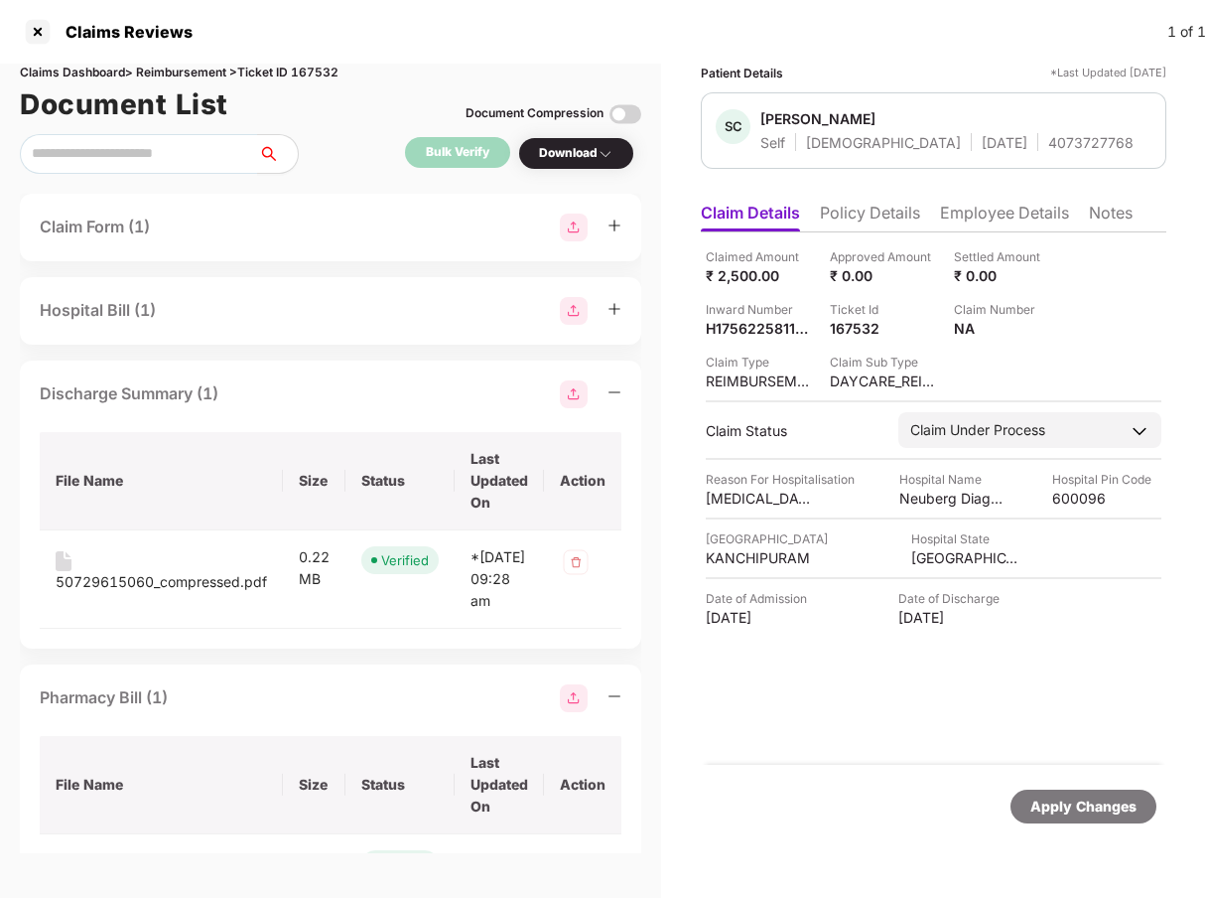
click at [169, 317] on div "Hospital Bill (1)" at bounding box center [331, 311] width 582 height 28
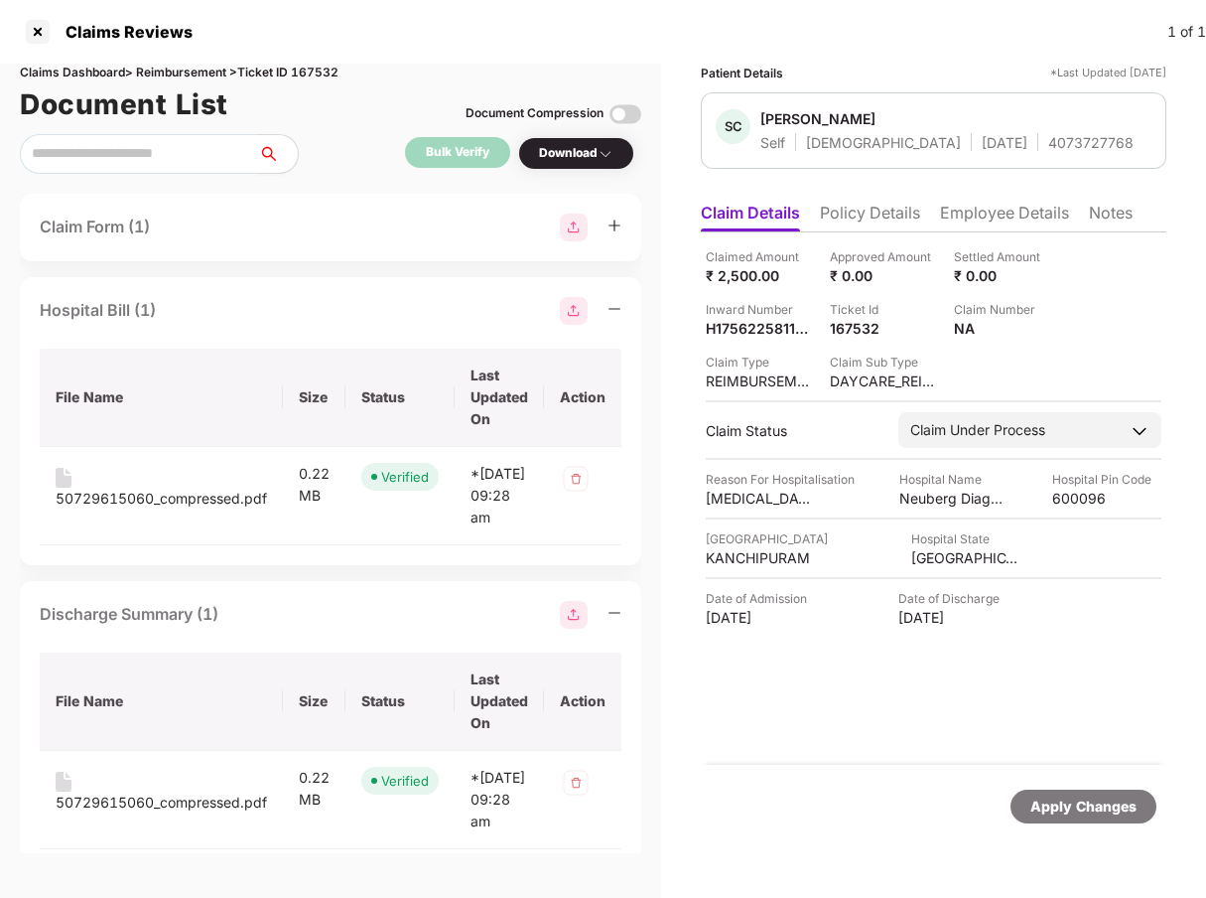
click at [163, 226] on div "Claim Form (1)" at bounding box center [331, 227] width 582 height 28
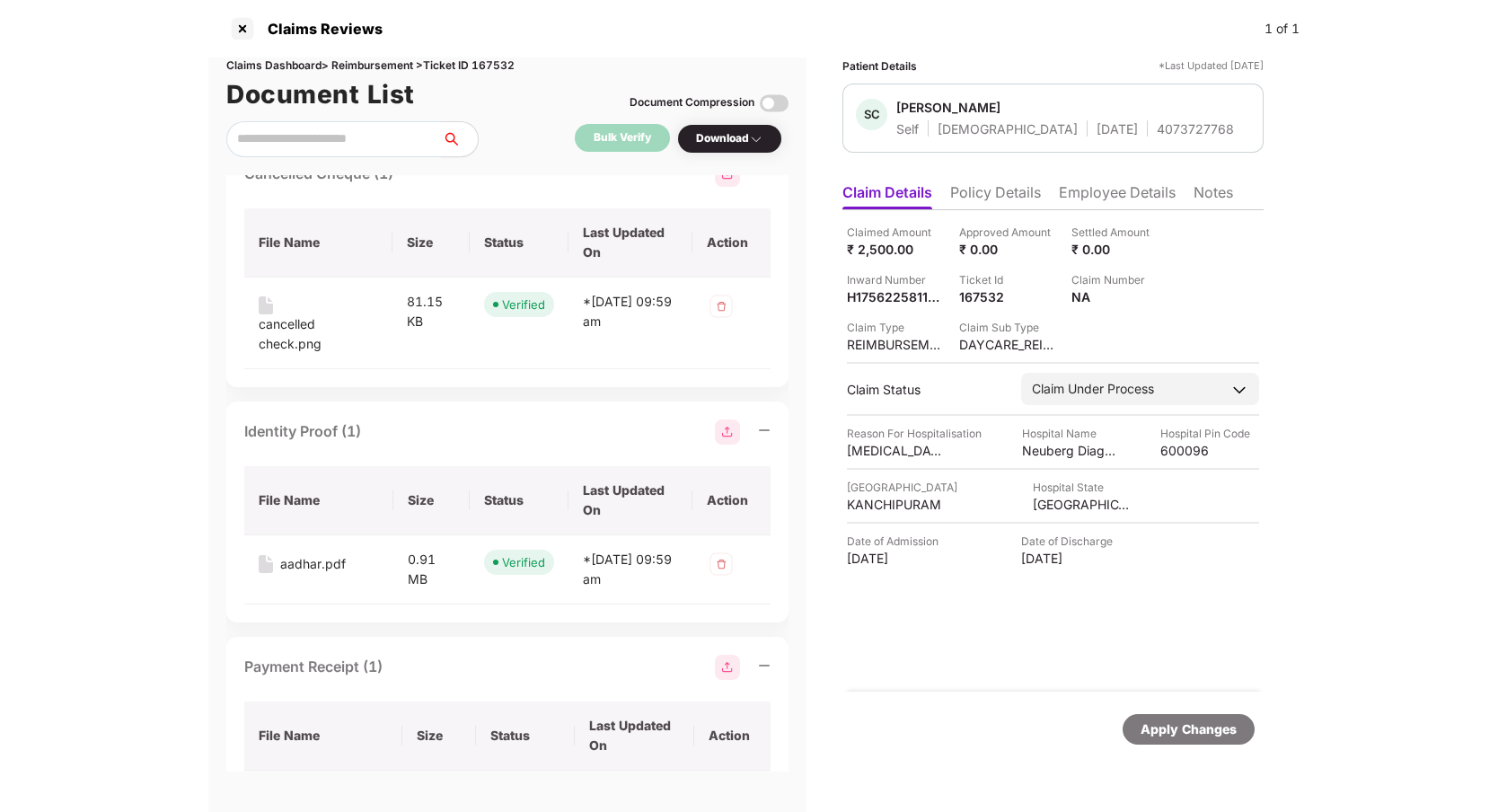
scroll to position [1383, 0]
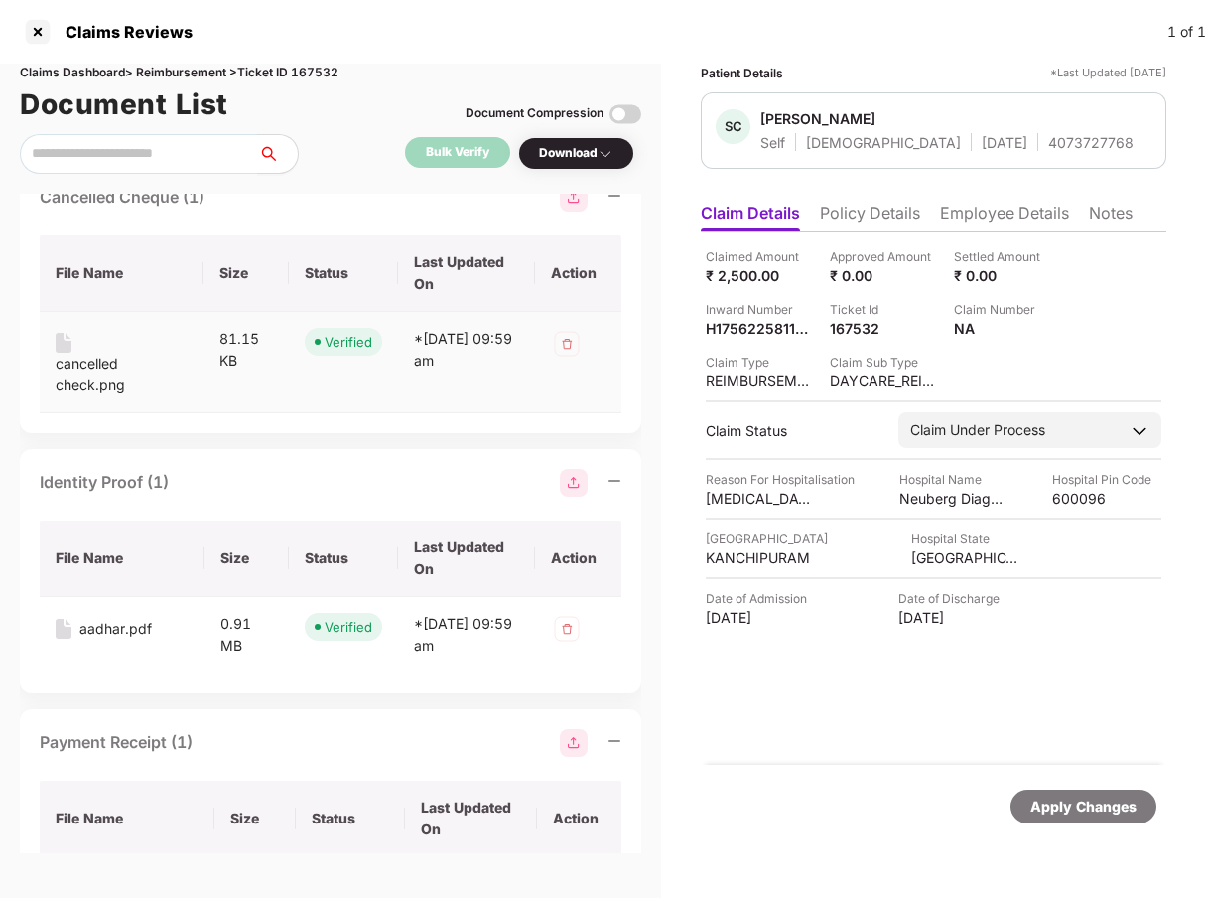
click at [93, 396] on div "cancelled check.png" at bounding box center [122, 374] width 132 height 44
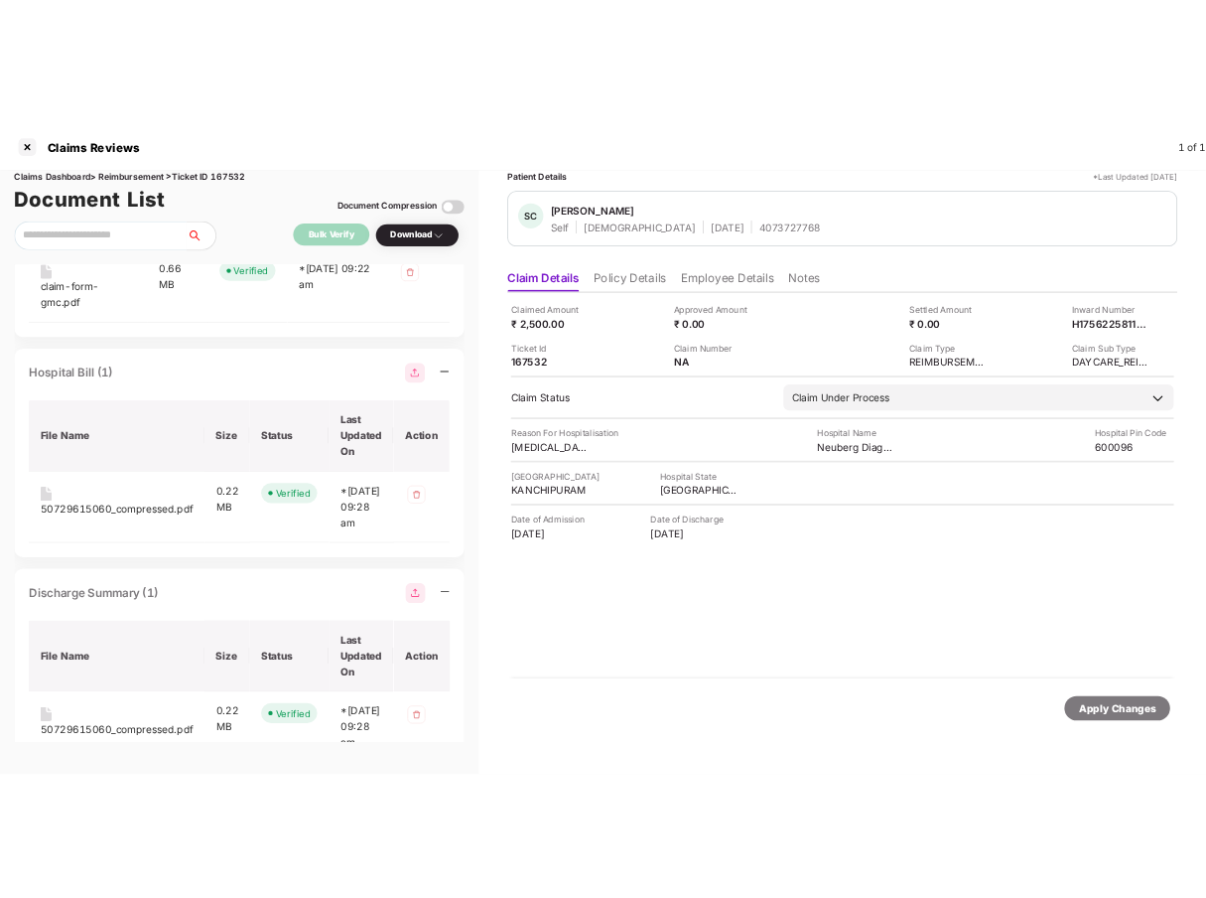
scroll to position [0, 0]
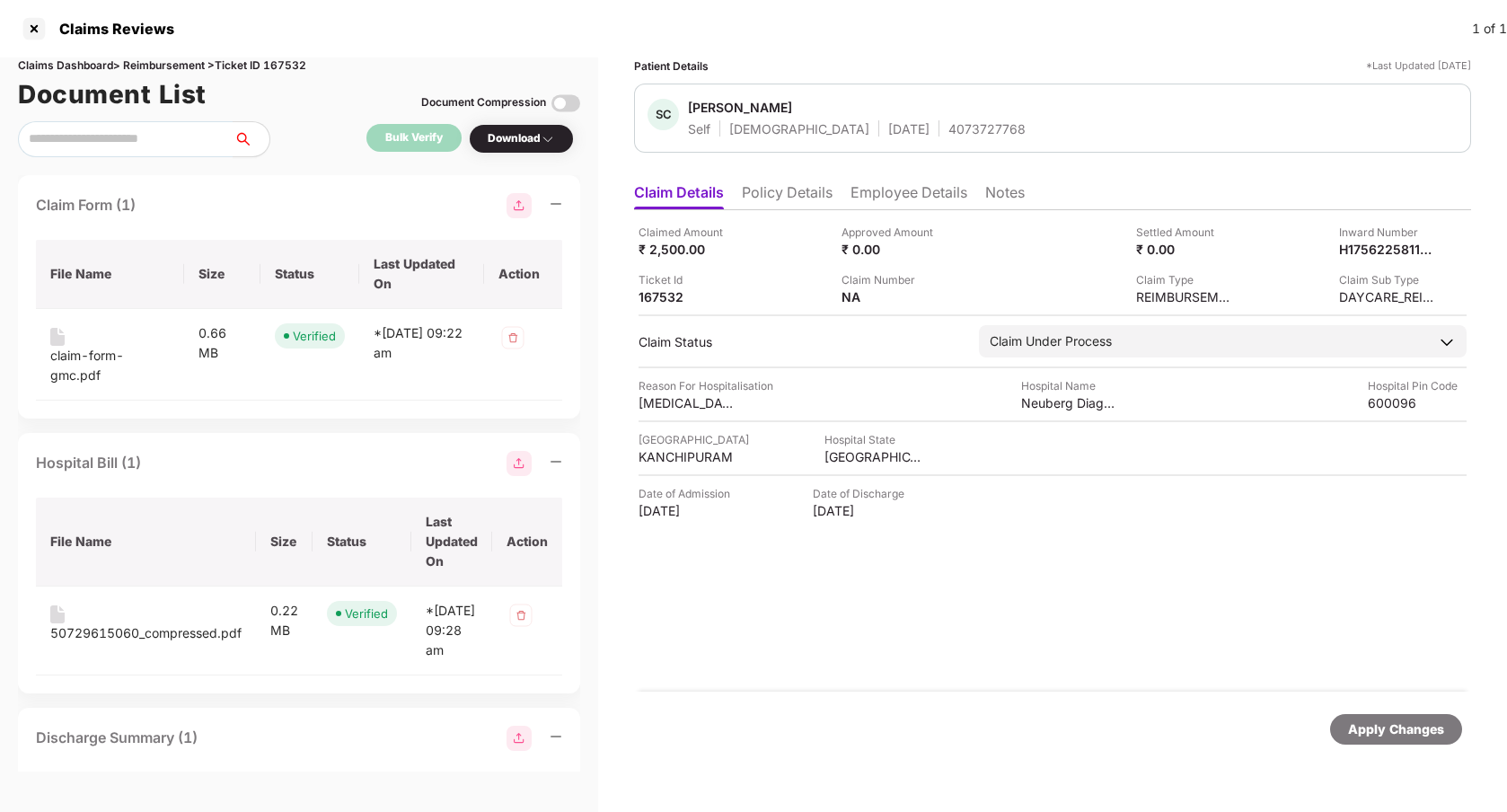
click at [827, 674] on div "Claimed Amount ₹ 2,500.00 Approved Amount ₹ 0.00 Settled Amount ₹ 0.00 Inward N…" at bounding box center [1052, 450] width 837 height 481
click at [31, 33] on div at bounding box center [34, 29] width 29 height 29
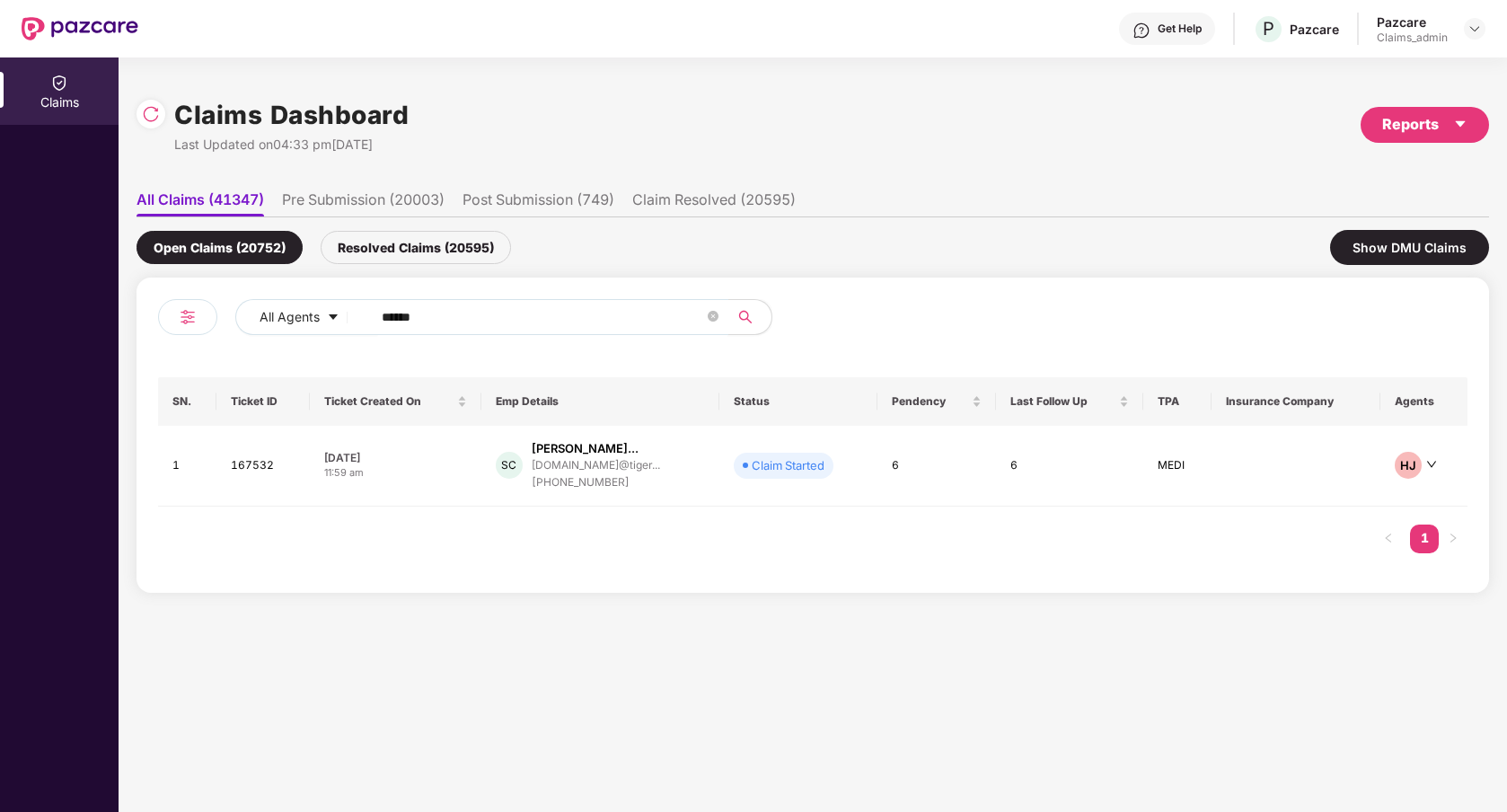
click at [498, 331] on span "******" at bounding box center [544, 317] width 368 height 36
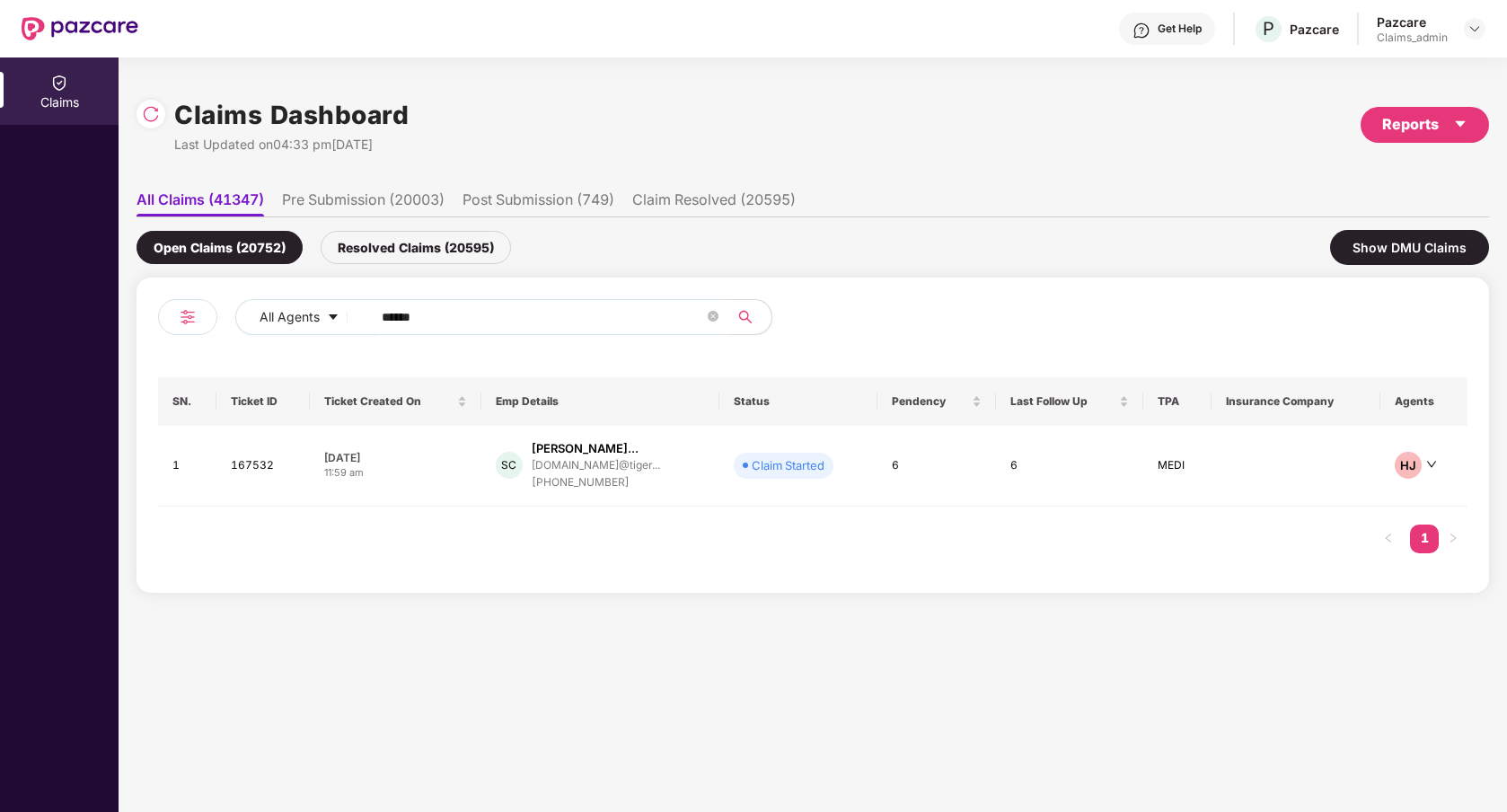
click at [406, 312] on input "******" at bounding box center [543, 317] width 322 height 27
type input "******"
click at [156, 103] on div at bounding box center [151, 114] width 29 height 29
click at [640, 502] on td "CB Chandrakala B chandrakalab017@gmail.... +919606235852" at bounding box center [578, 466] width 207 height 80
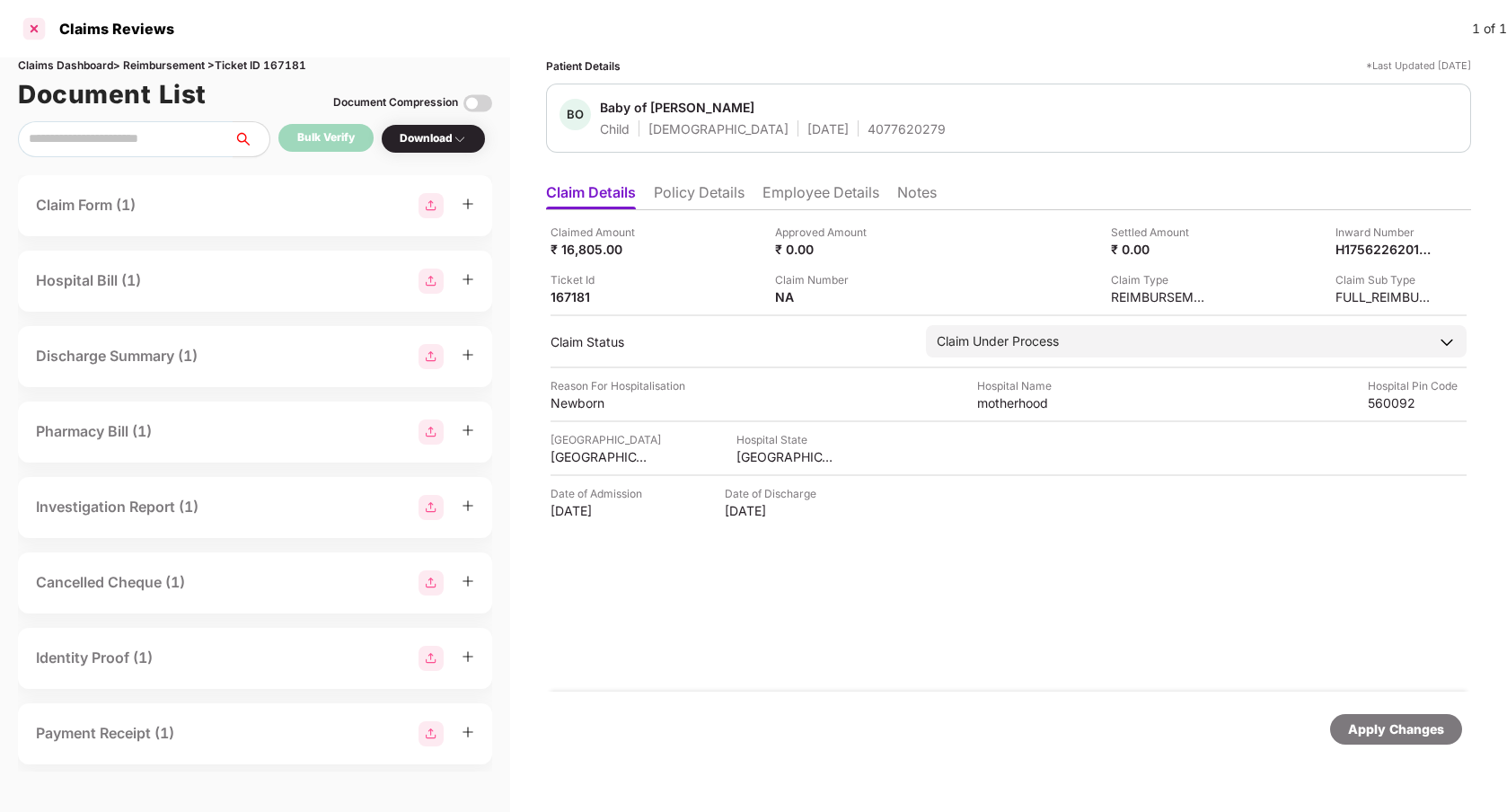
click at [39, 34] on div at bounding box center [34, 29] width 29 height 29
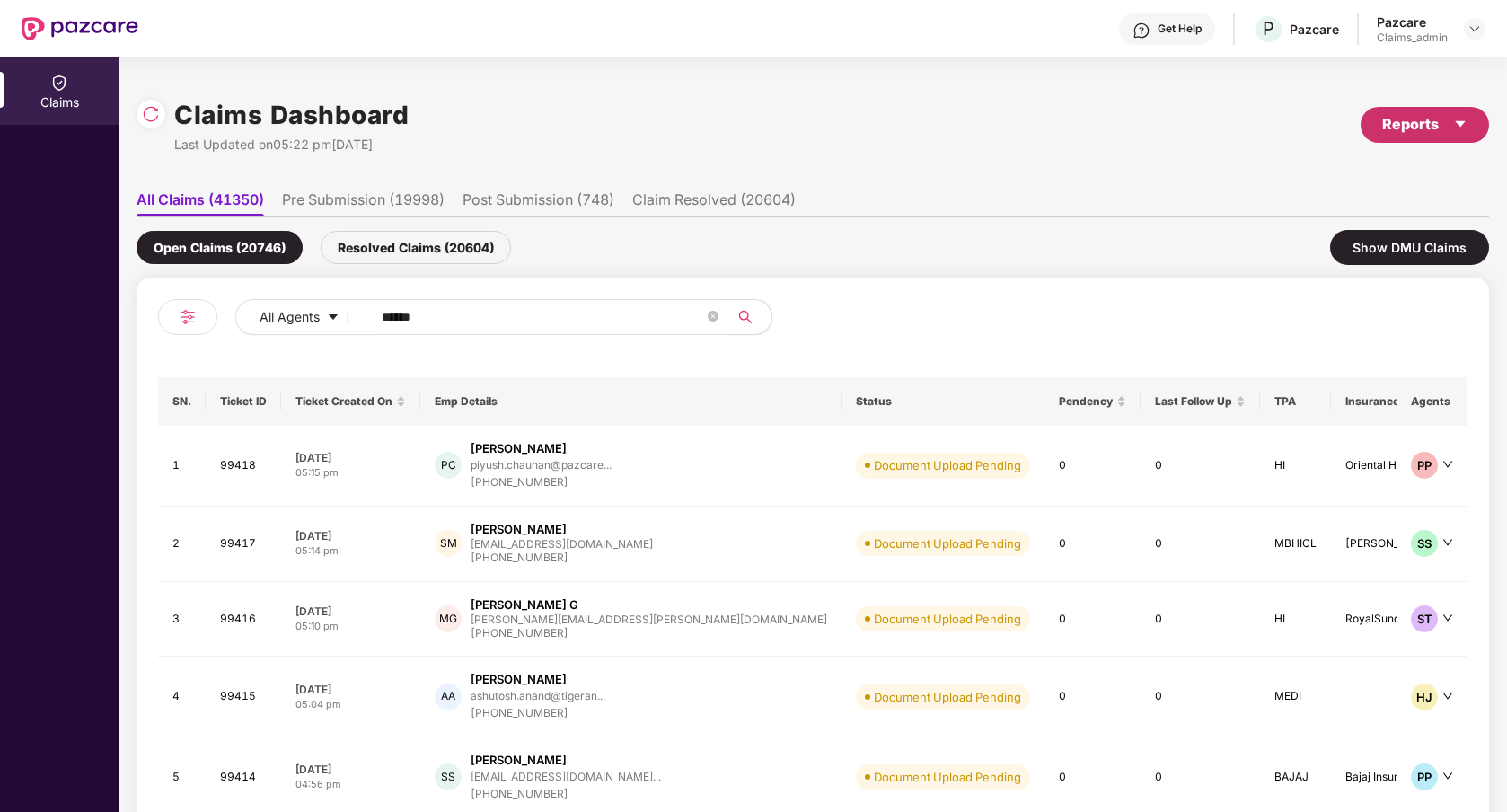
click at [1423, 138] on div "Reports" at bounding box center [1425, 125] width 128 height 36
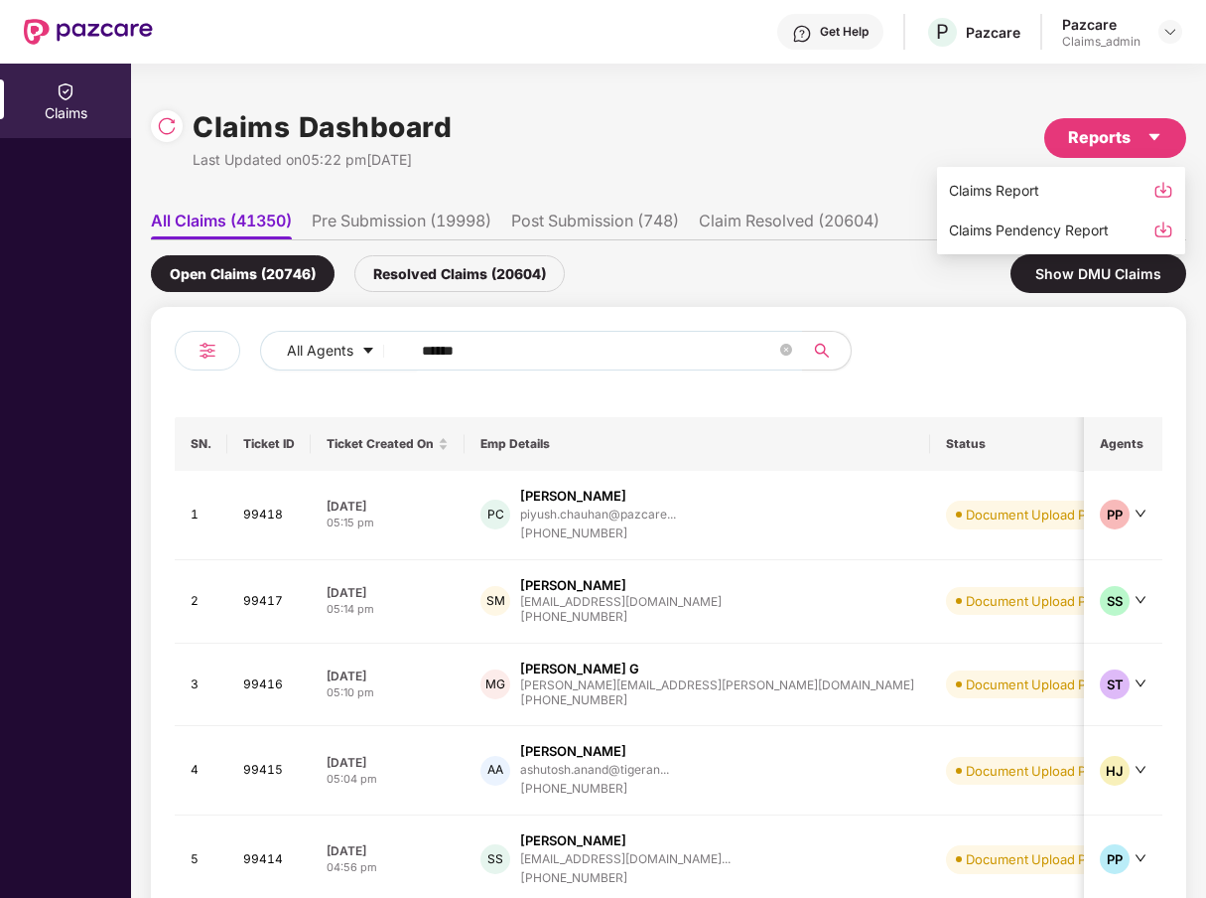
click at [1144, 225] on div "Claims Pendency Report" at bounding box center [1061, 230] width 224 height 22
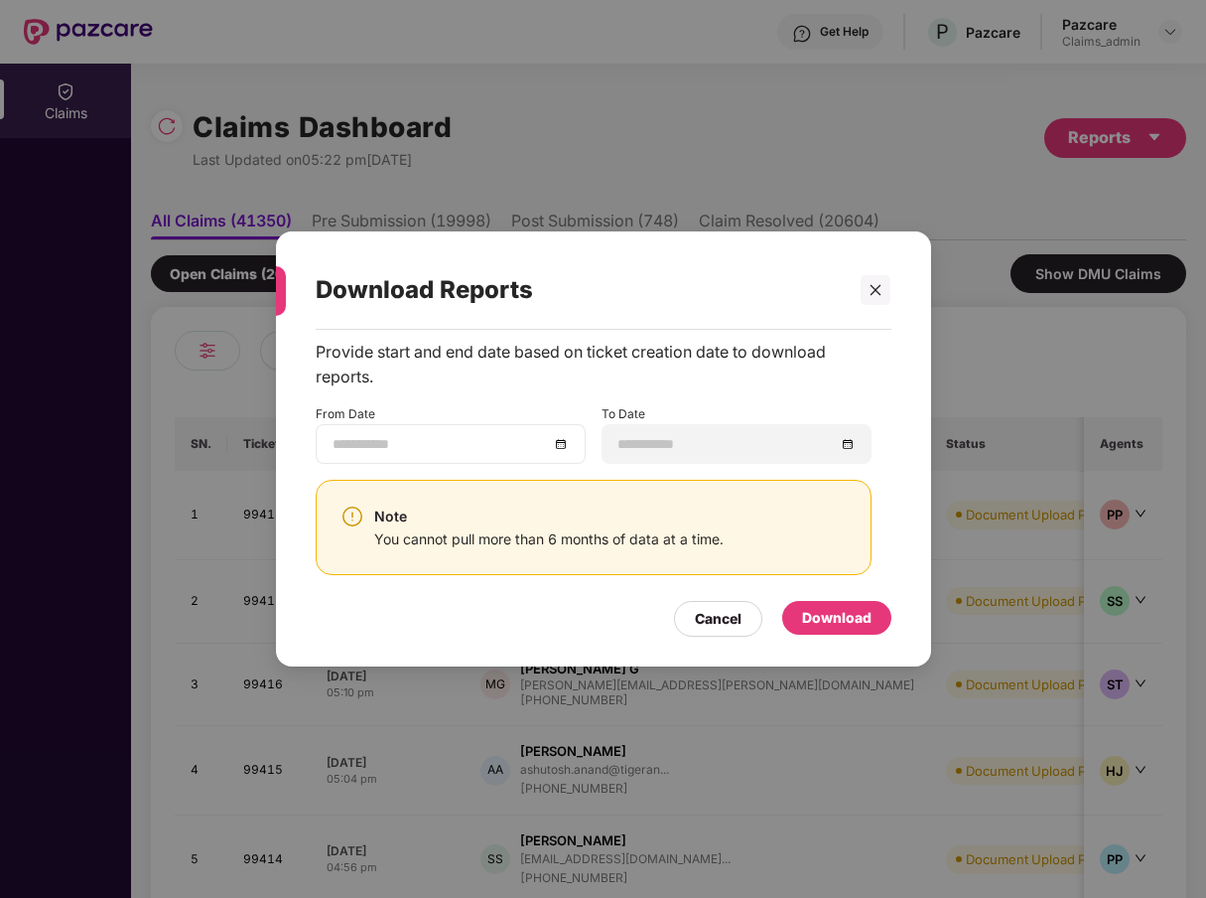
click at [559, 452] on div at bounding box center [451, 444] width 236 height 22
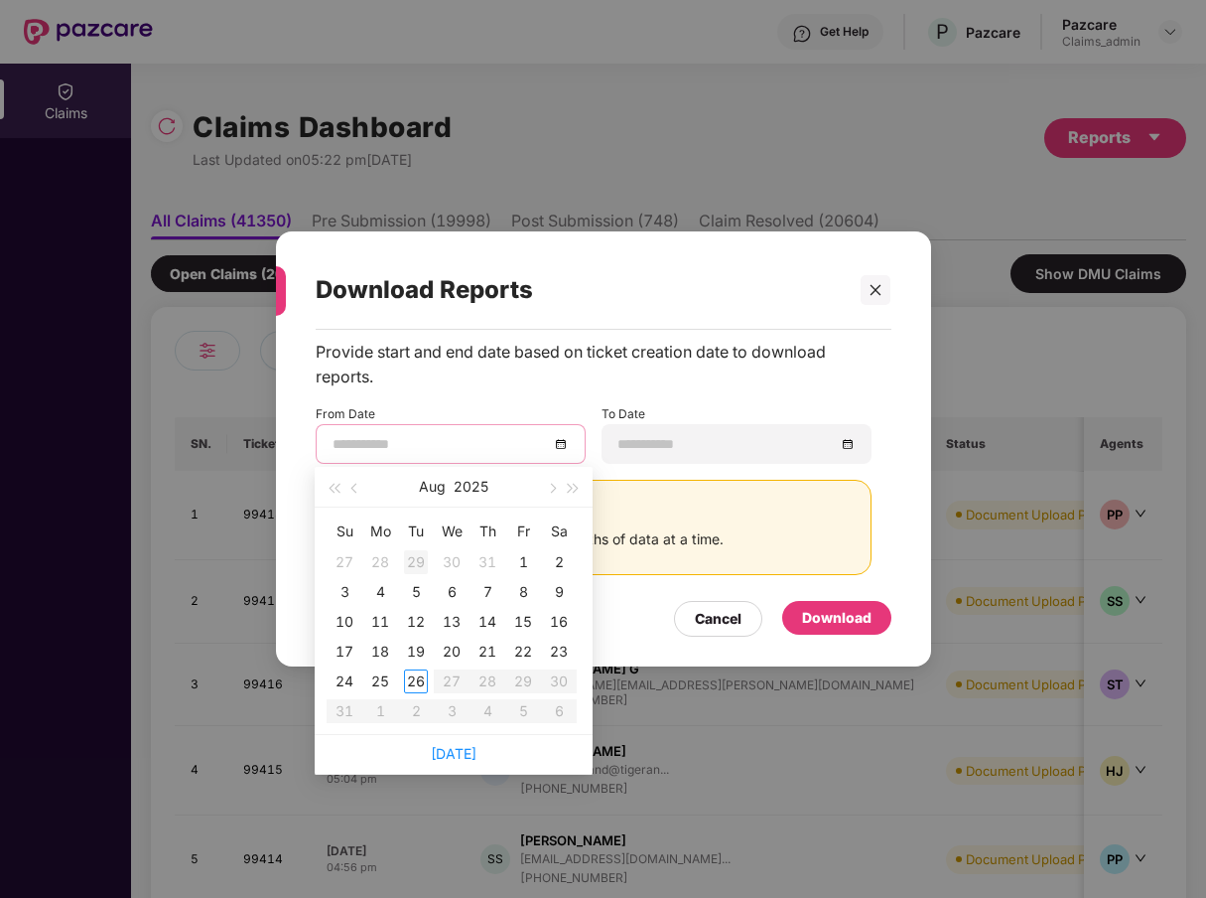
type input "**********"
click at [355, 487] on span "button" at bounding box center [356, 489] width 10 height 10
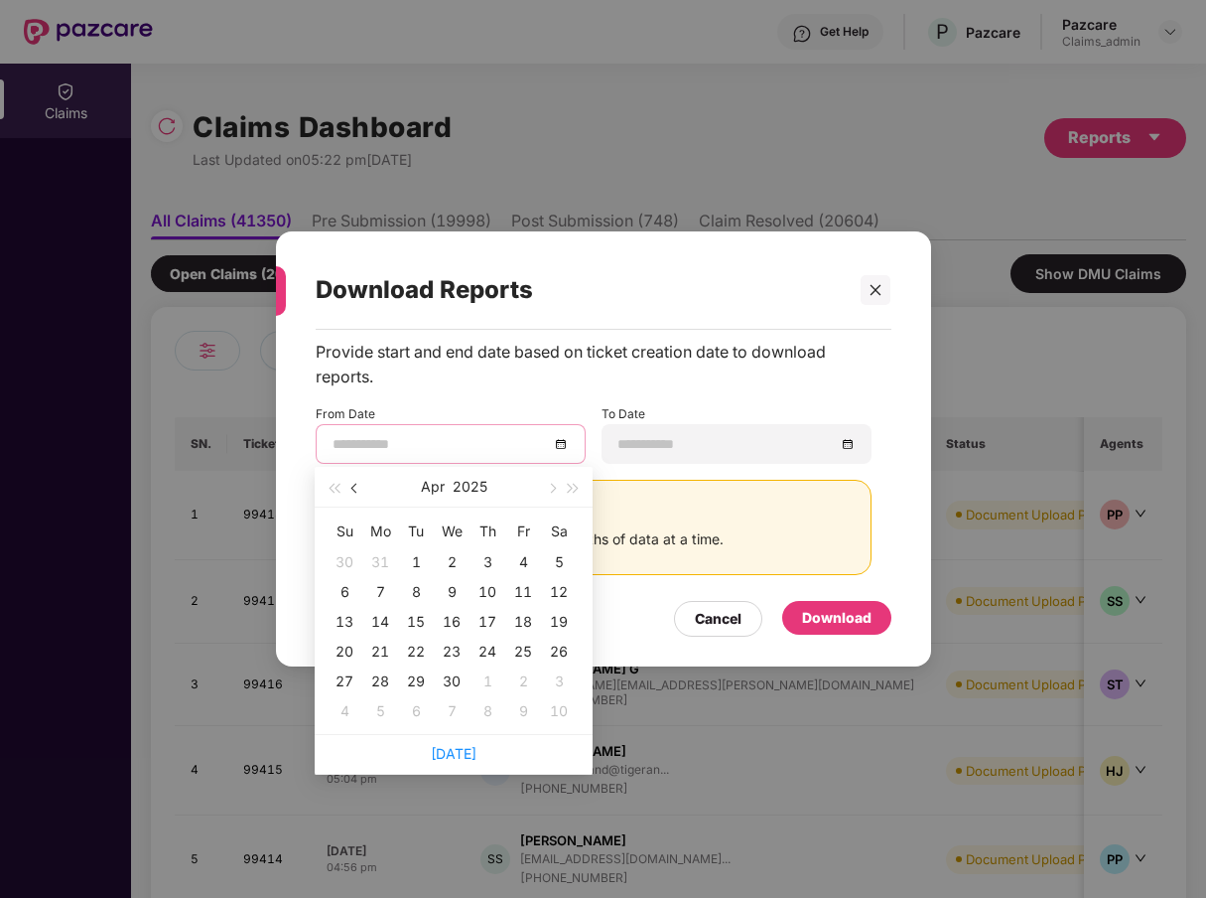
click at [355, 487] on span "button" at bounding box center [356, 489] width 10 height 10
type input "**********"
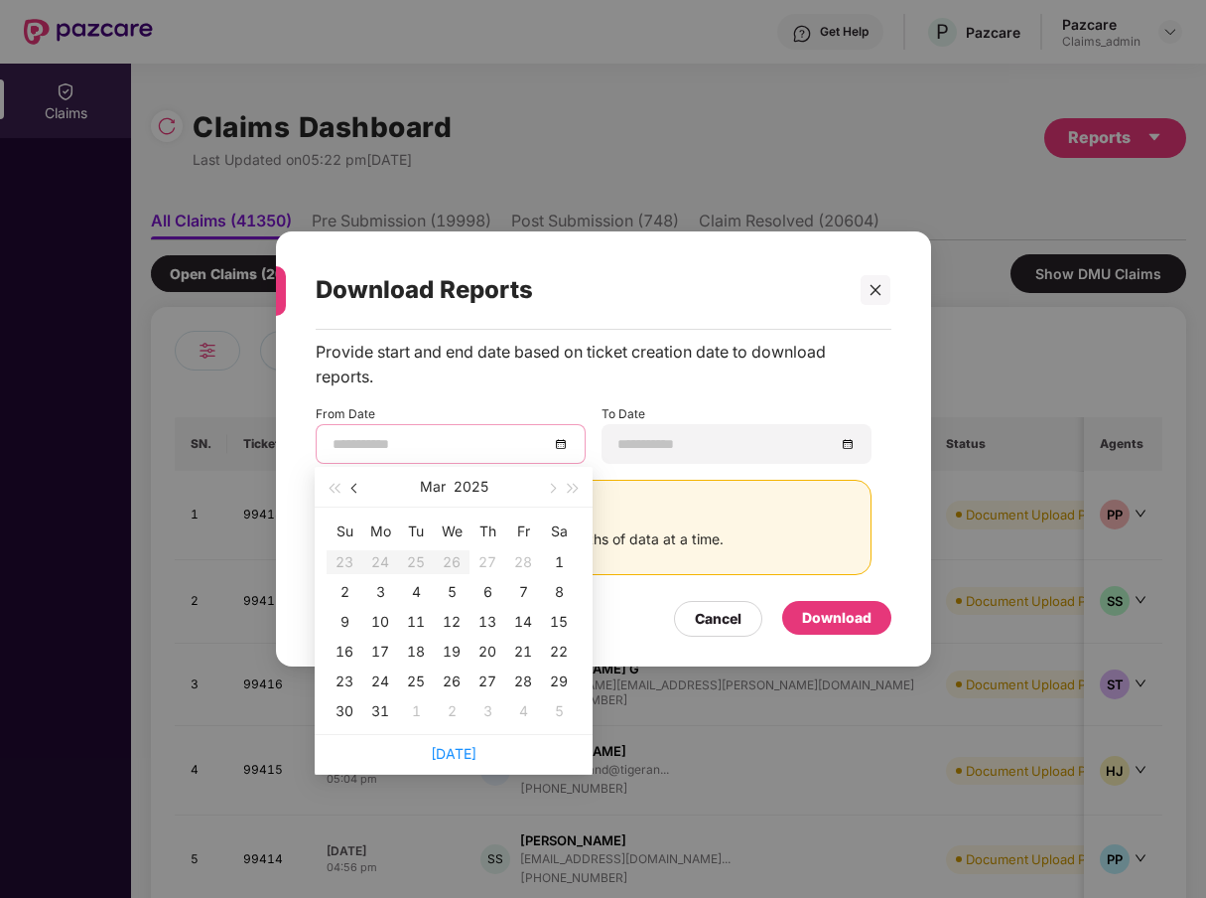
click at [356, 494] on button "button" at bounding box center [356, 487] width 22 height 40
type input "**********"
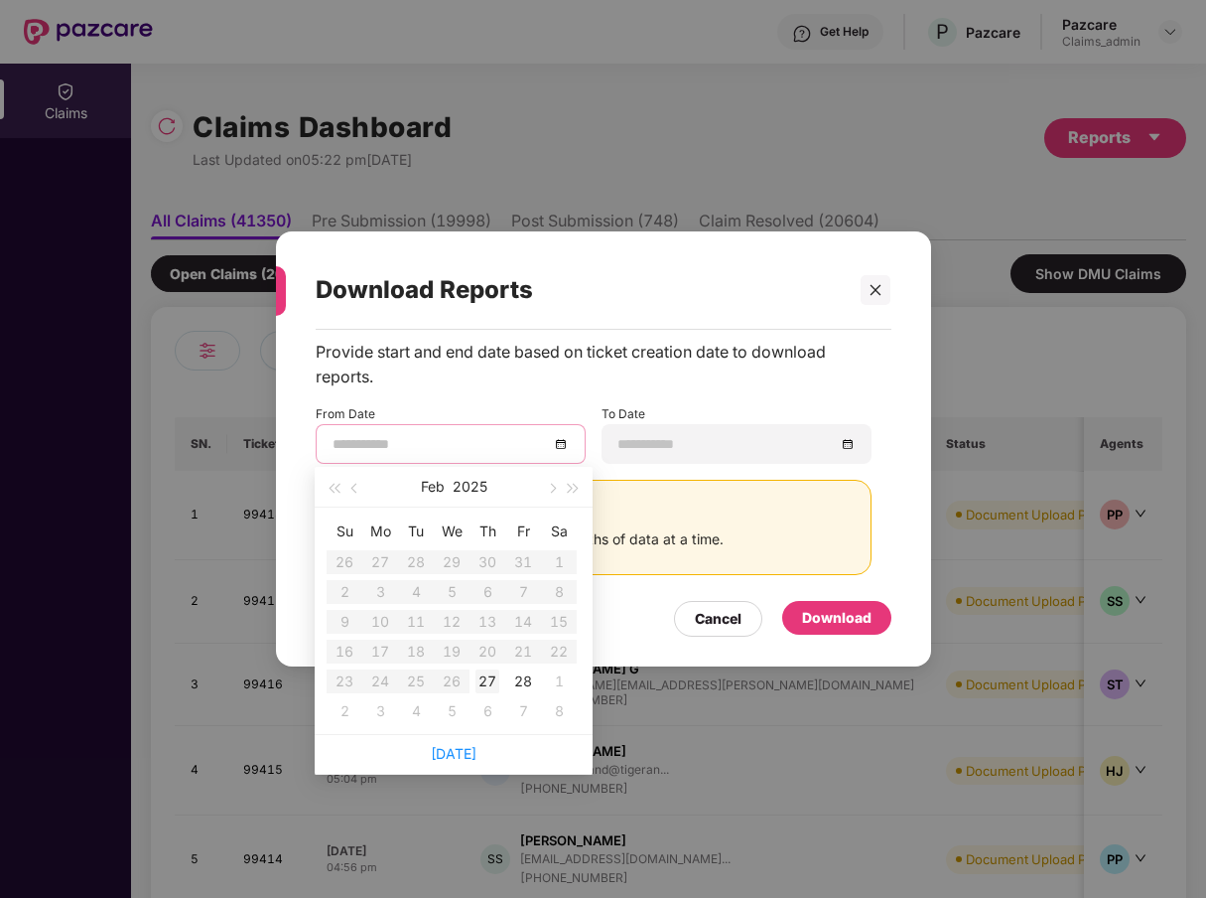
click at [485, 684] on div "27" at bounding box center [488, 681] width 24 height 24
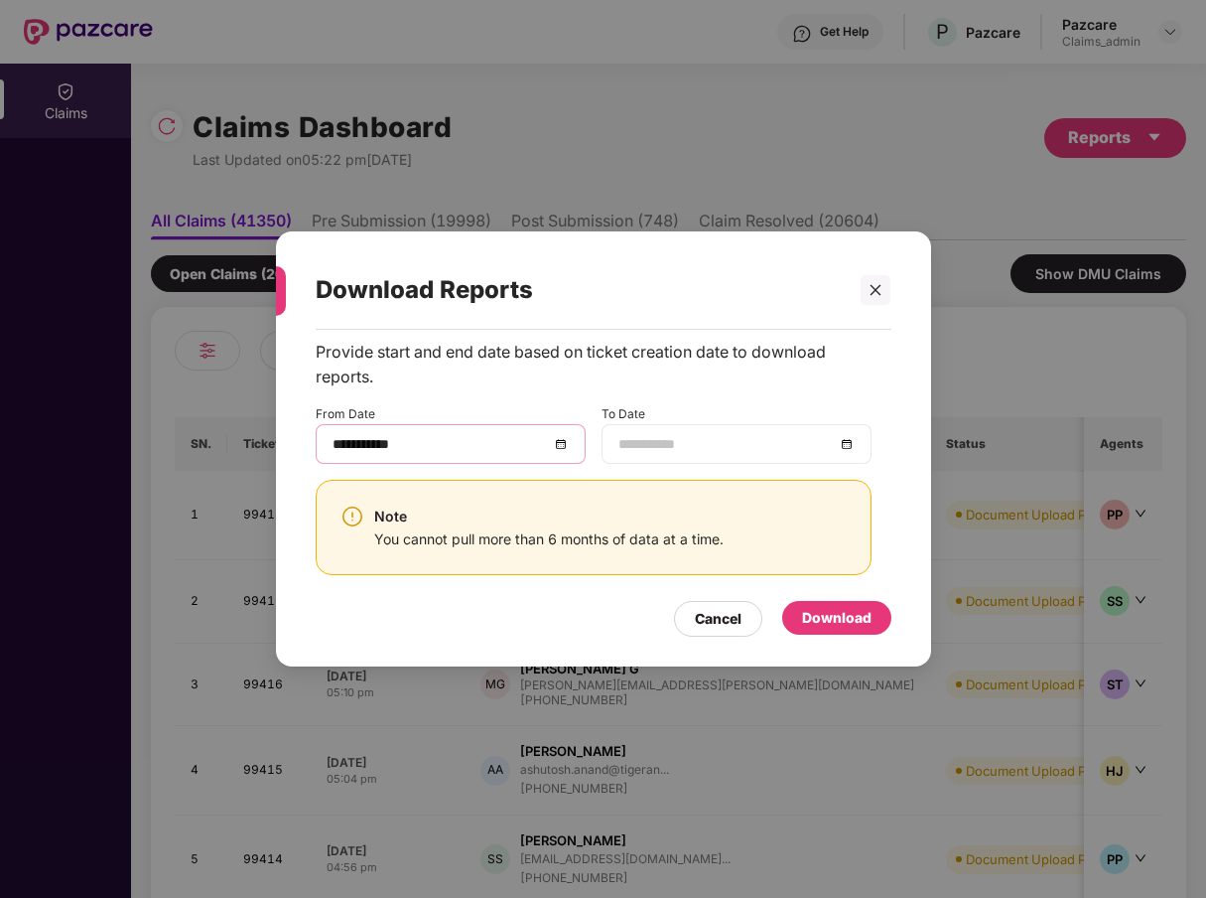
click at [725, 439] on input at bounding box center [727, 444] width 216 height 22
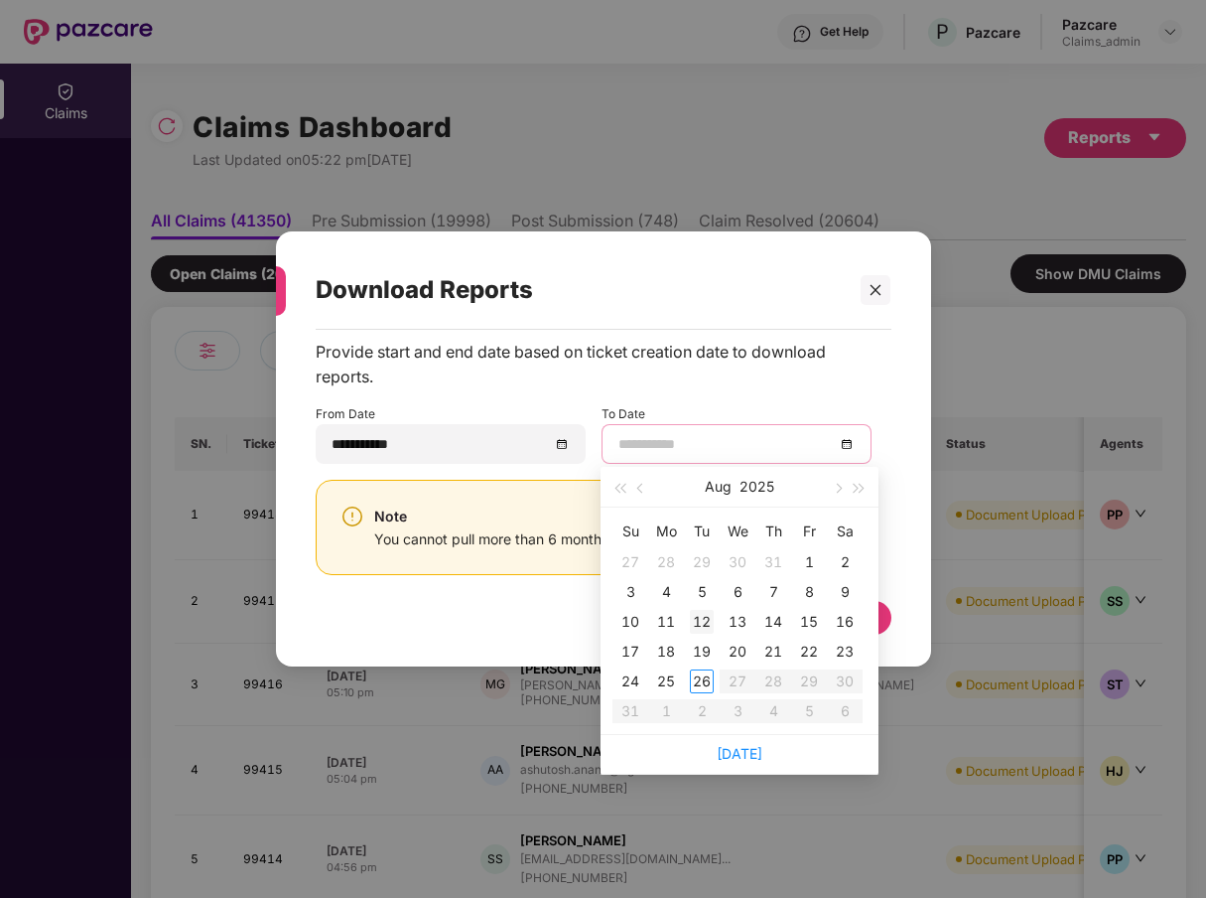
type input "**********"
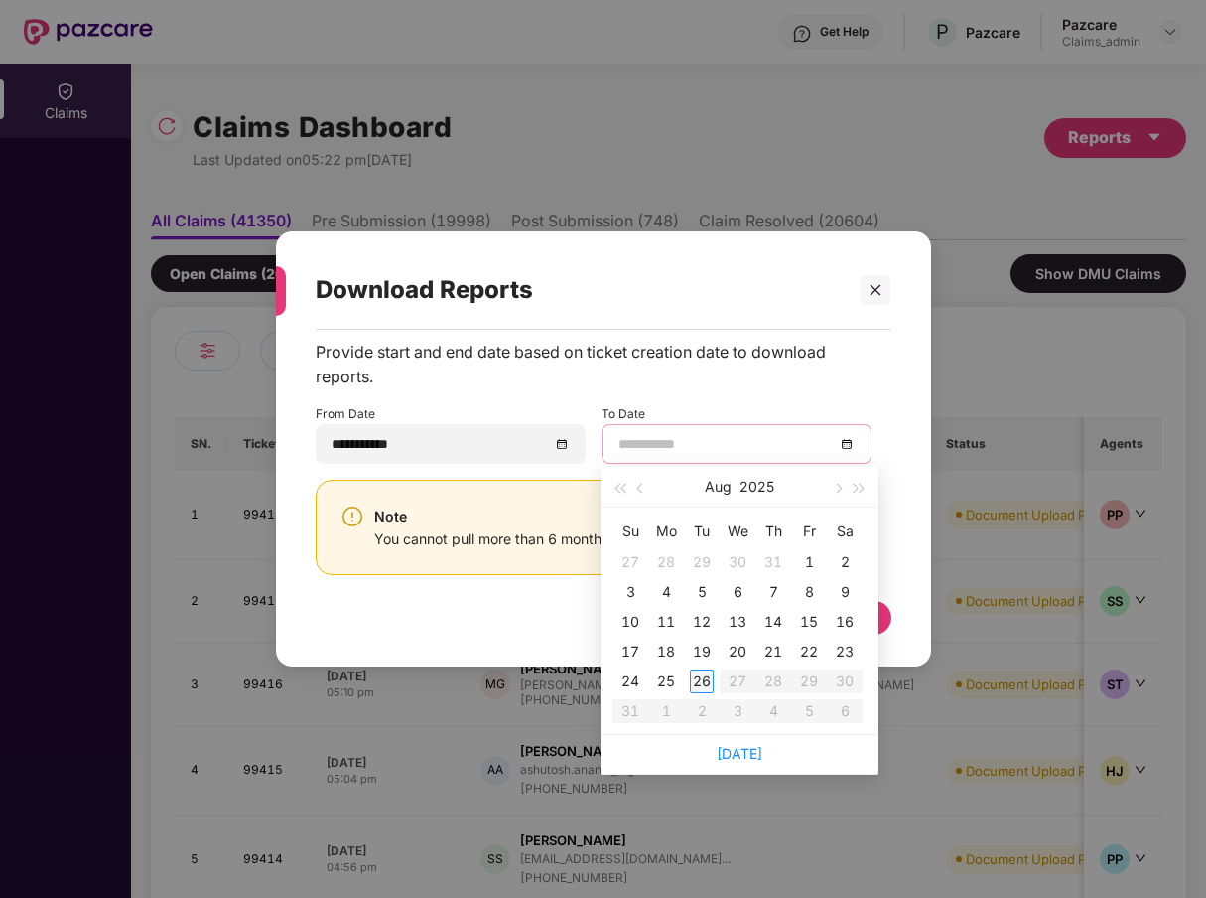
click at [702, 676] on div "26" at bounding box center [702, 681] width 24 height 24
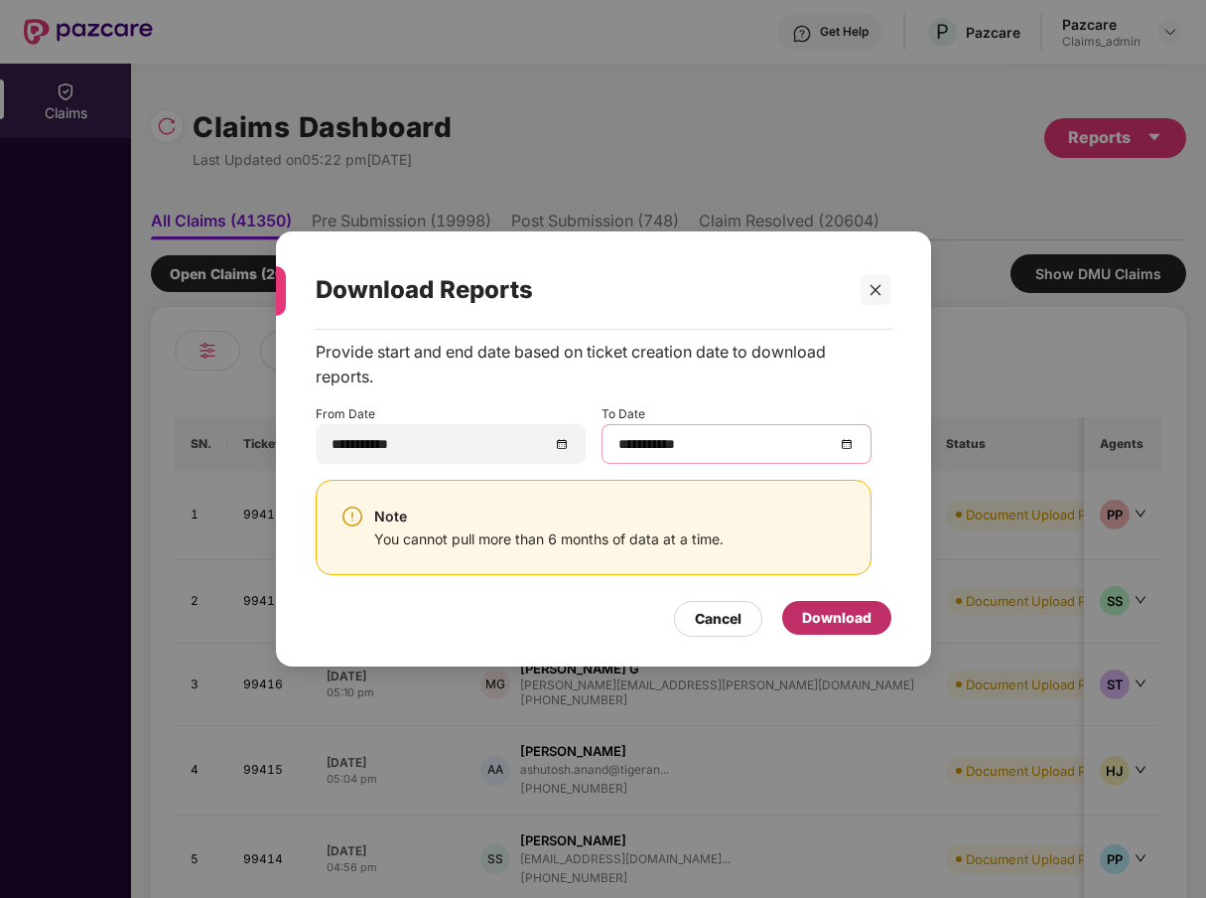
click at [856, 617] on div "Download" at bounding box center [836, 618] width 69 height 22
